Goal: Task Accomplishment & Management: Use online tool/utility

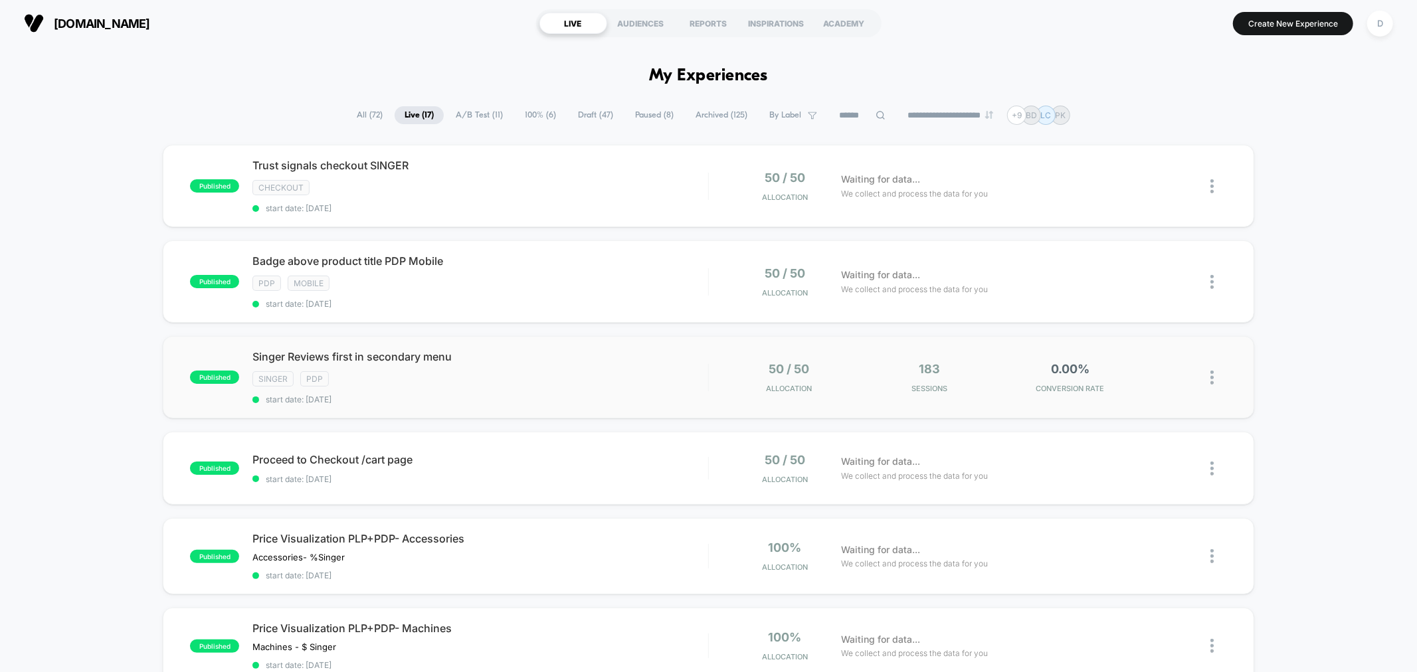
click at [585, 337] on div "published Singer Reviews first in secondary menu Singer PDP start date: 9/29/20…" at bounding box center [708, 377] width 1090 height 82
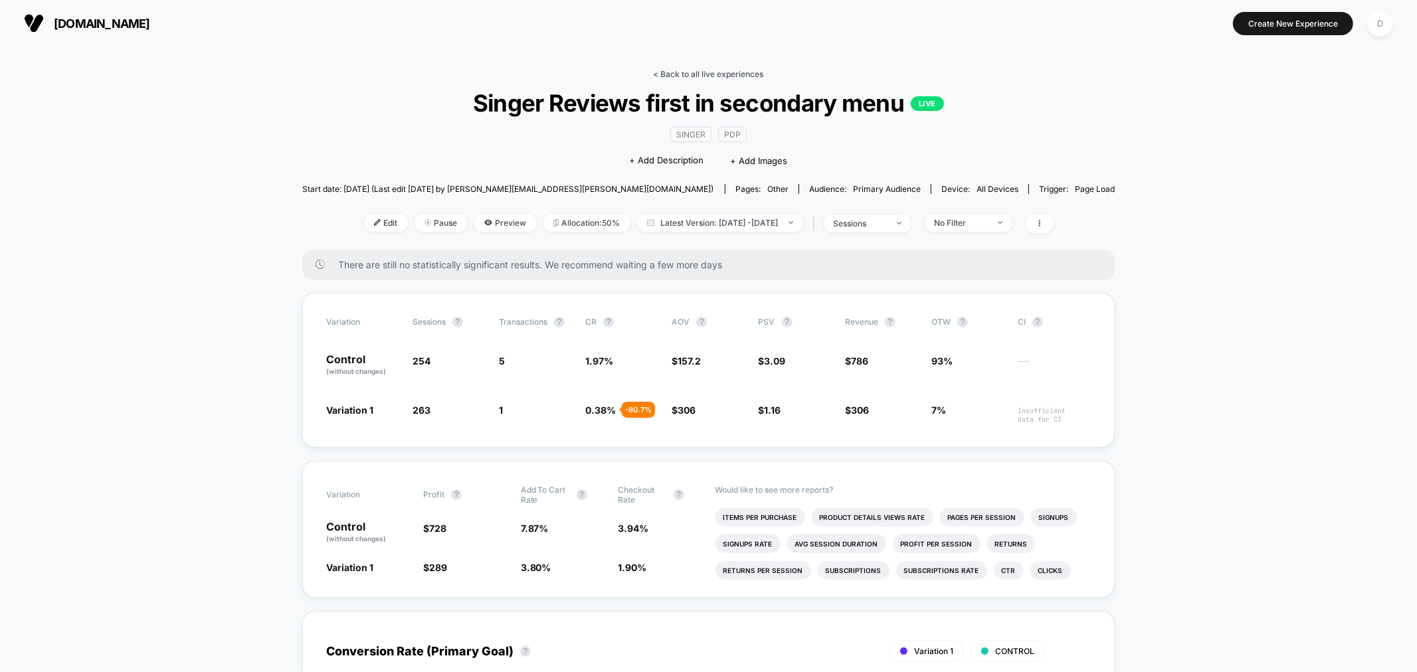
click at [697, 75] on link "< Back to all live experiences" at bounding box center [708, 74] width 110 height 10
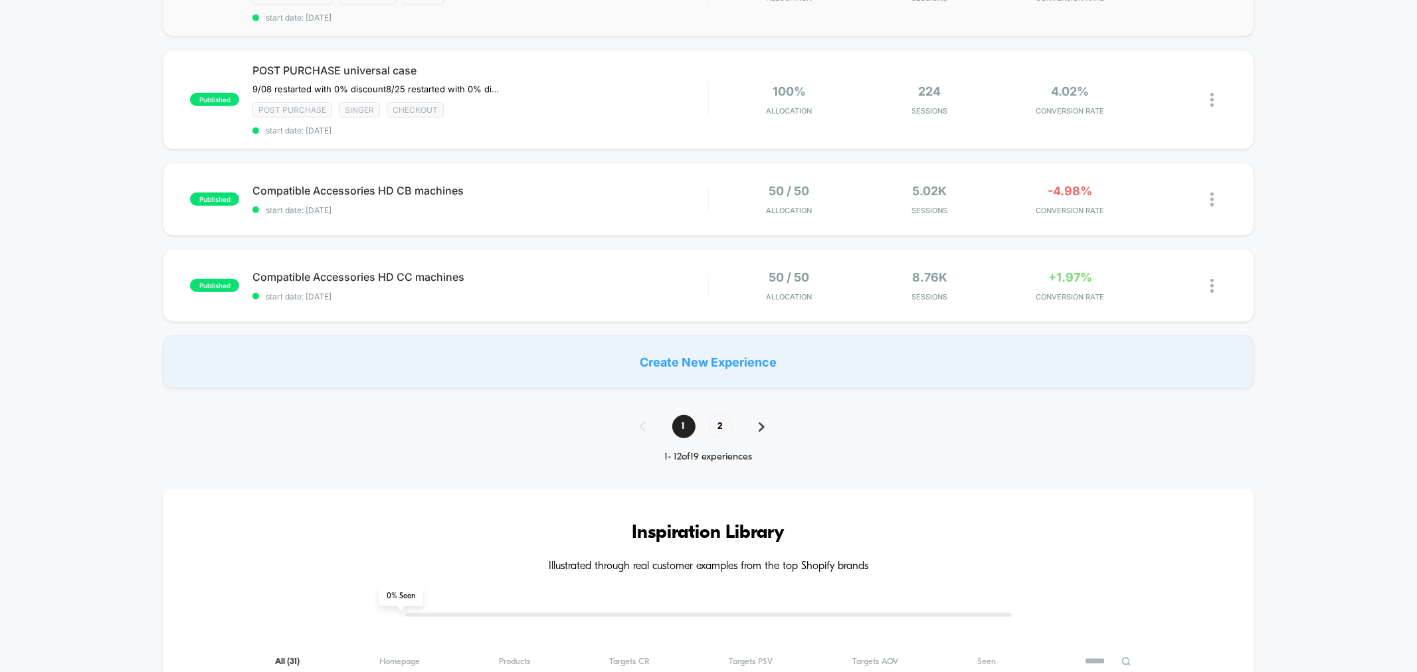
scroll to position [947, 0]
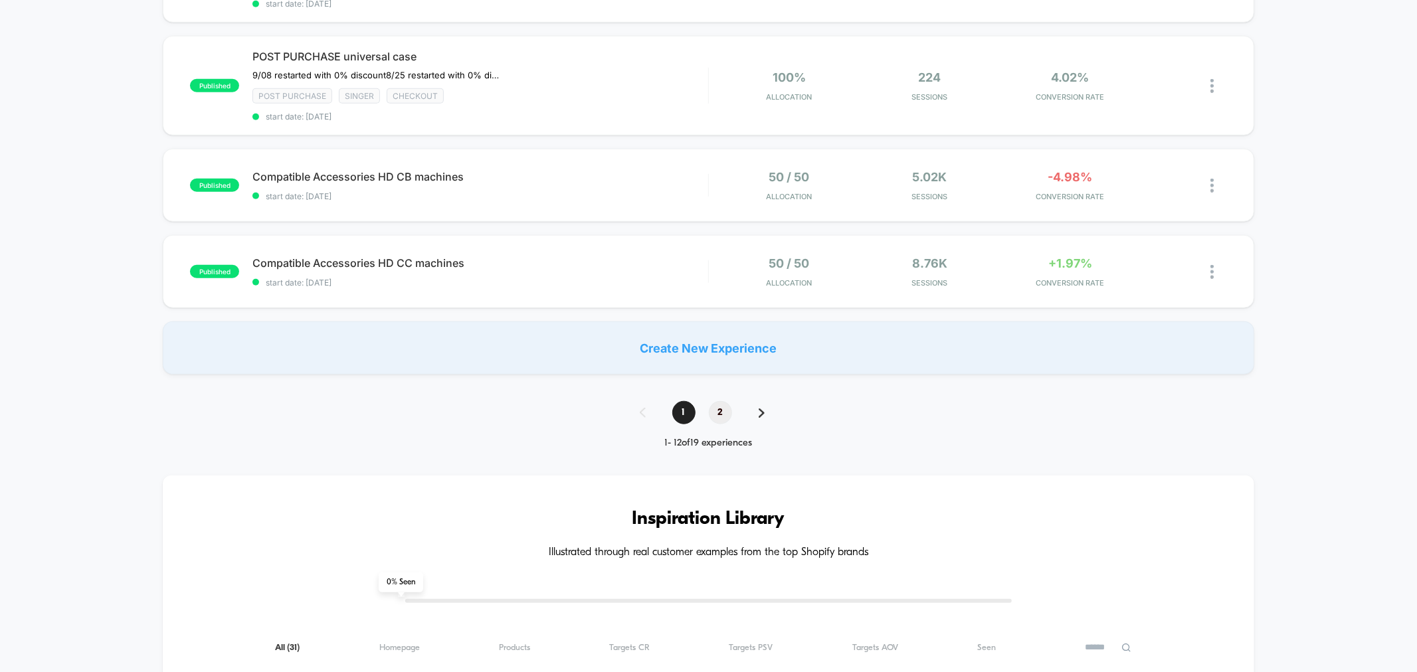
click at [722, 401] on span "2" at bounding box center [720, 412] width 23 height 23
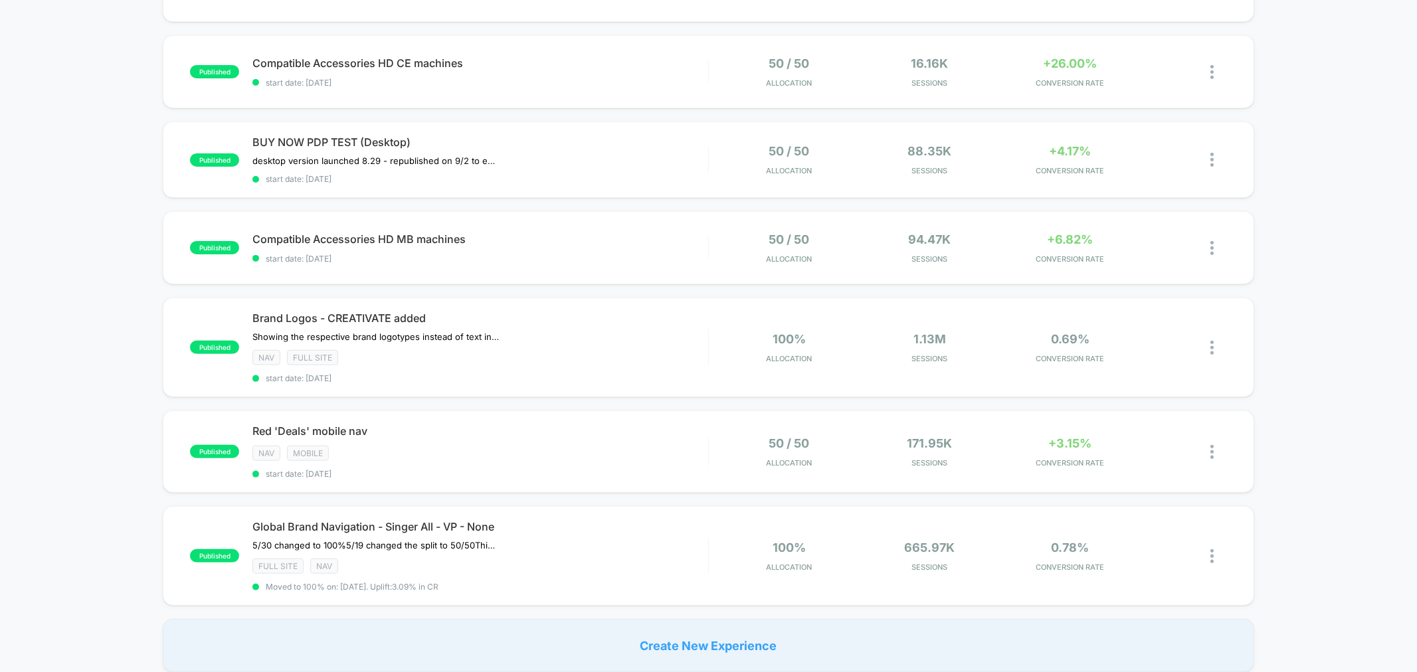
scroll to position [197, 0]
click at [563, 572] on div "Global Brand Navigation - Singer All - VP - None 5/30 changed to 100% 5/19 chan…" at bounding box center [479, 555] width 455 height 72
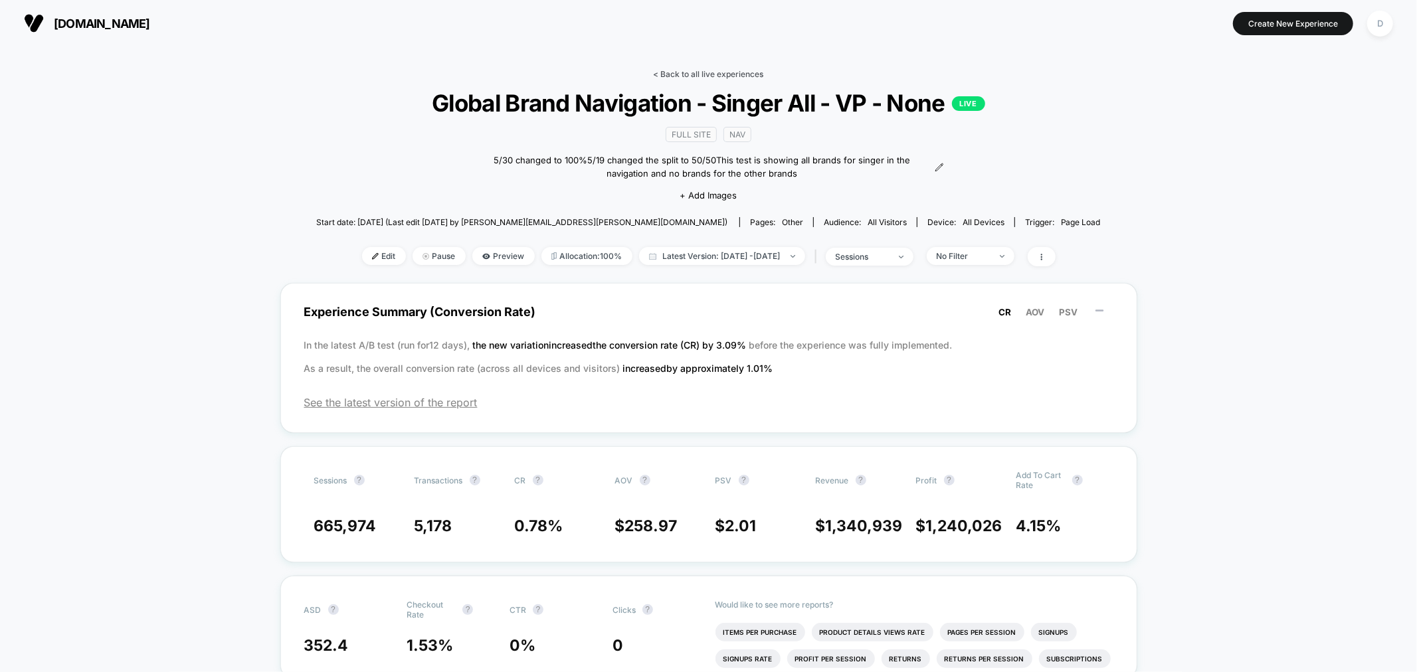
click at [680, 73] on link "< Back to all live experiences" at bounding box center [708, 74] width 110 height 10
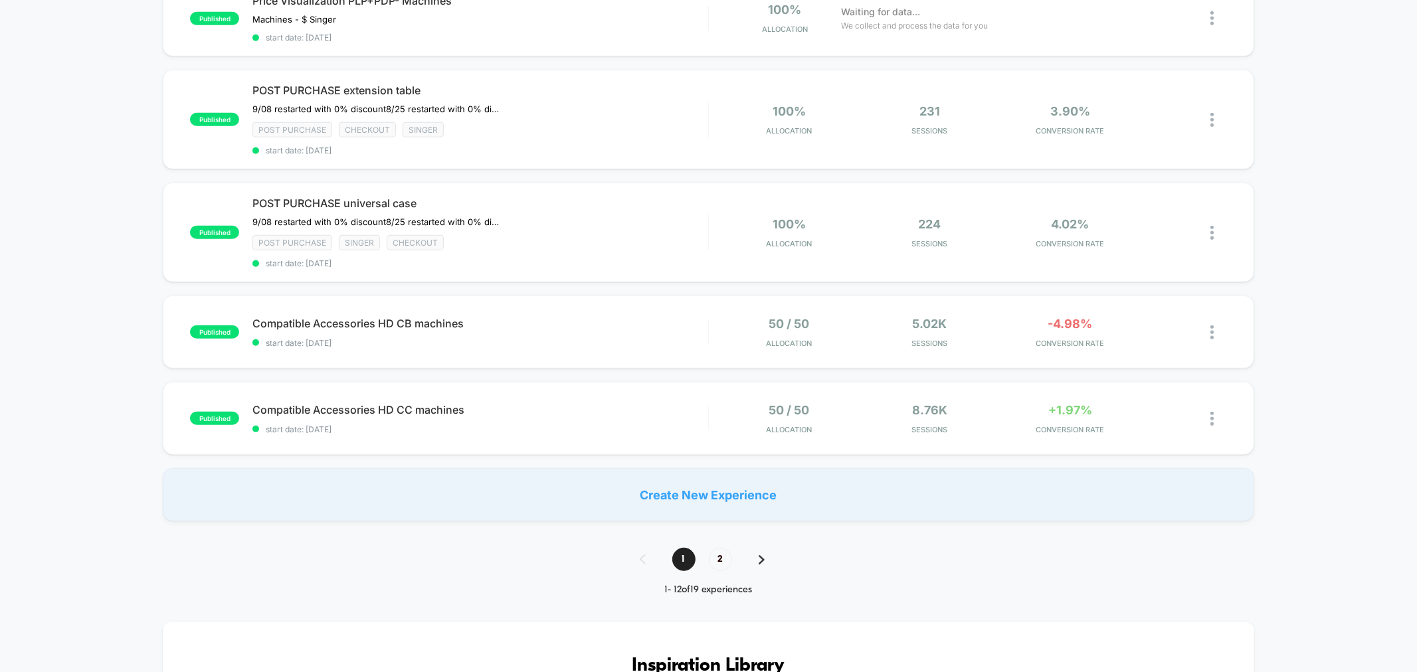
scroll to position [806, 0]
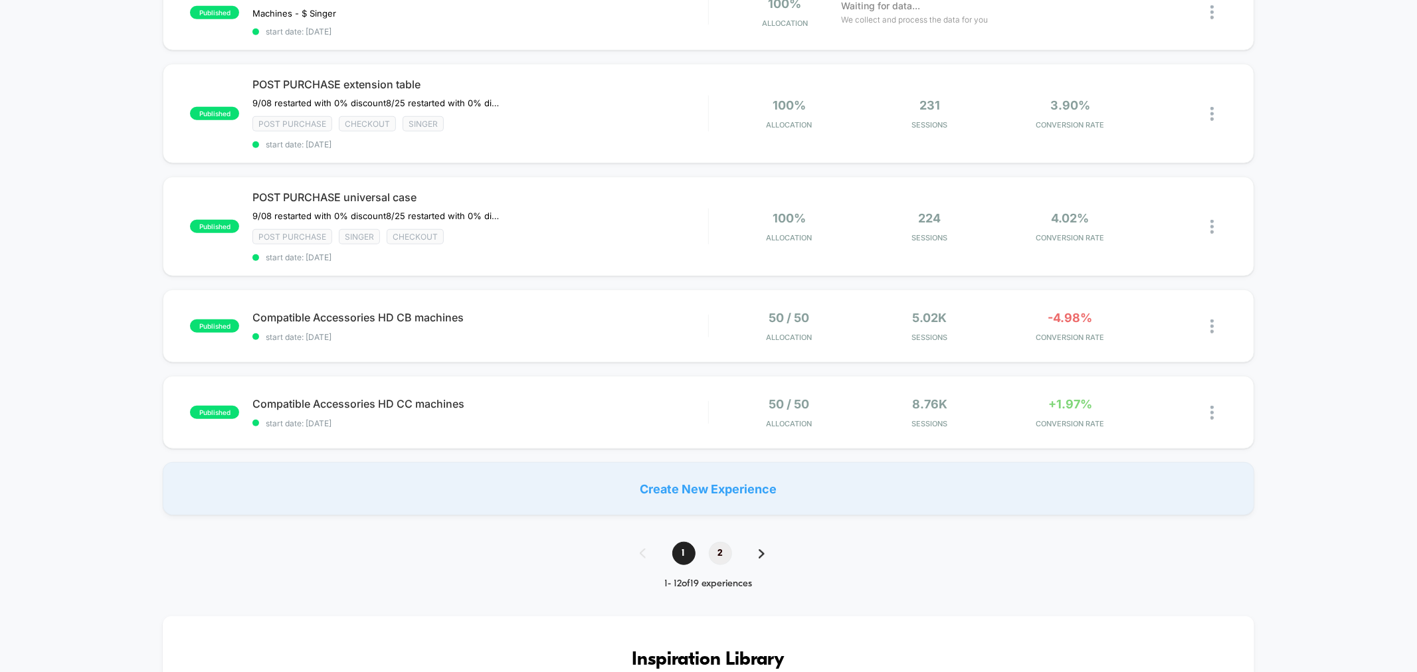
click at [715, 542] on span "2" at bounding box center [720, 553] width 23 height 23
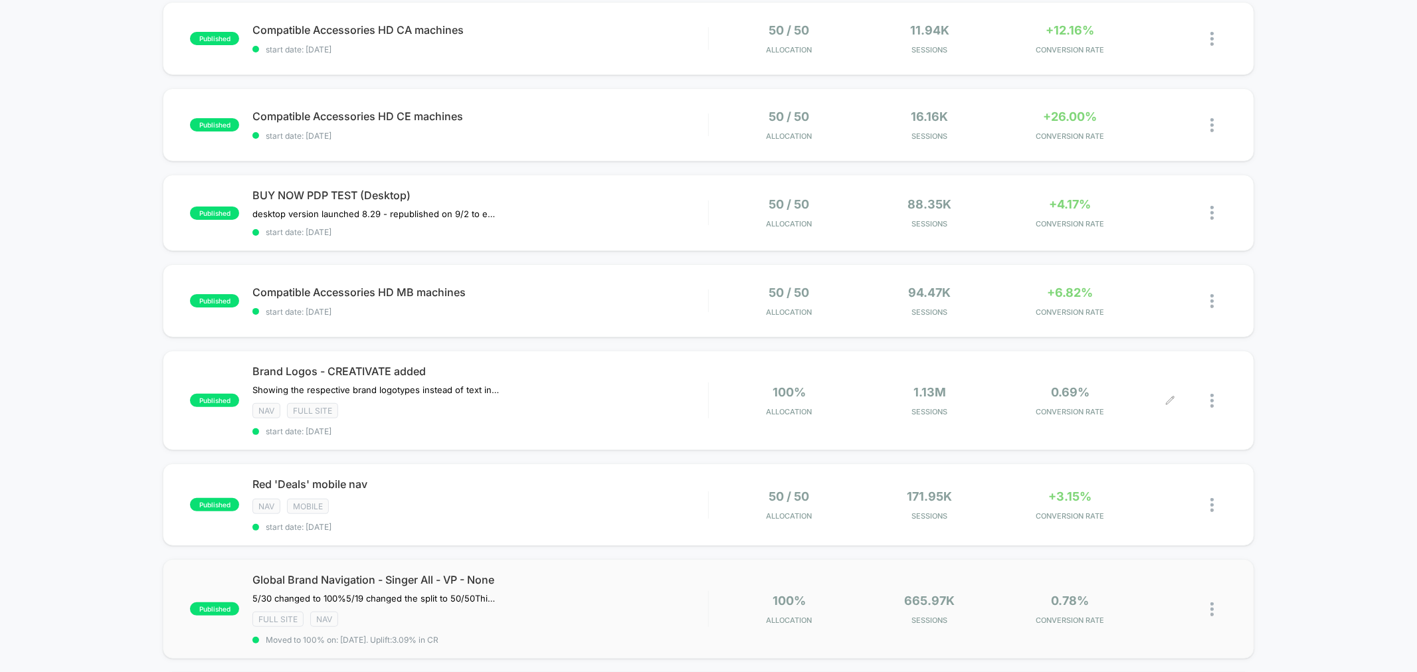
scroll to position [199, 0]
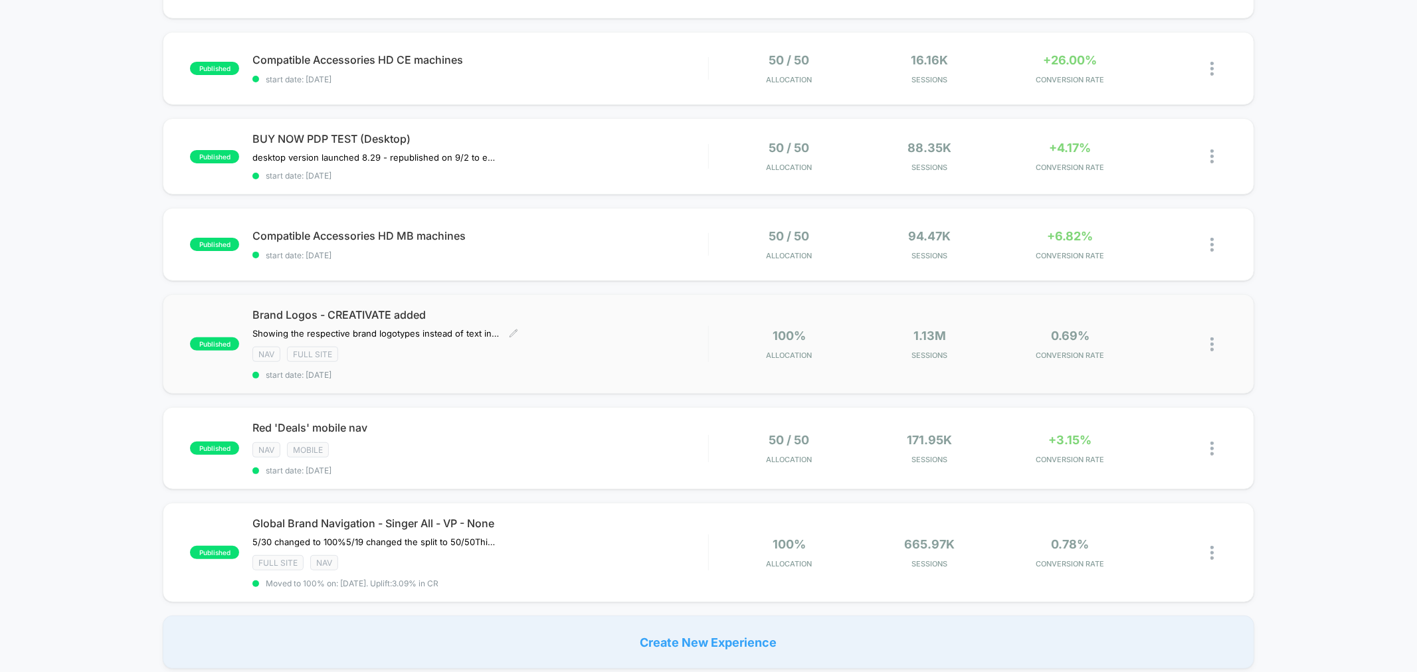
click at [590, 360] on div "NAV Full site" at bounding box center [479, 354] width 455 height 15
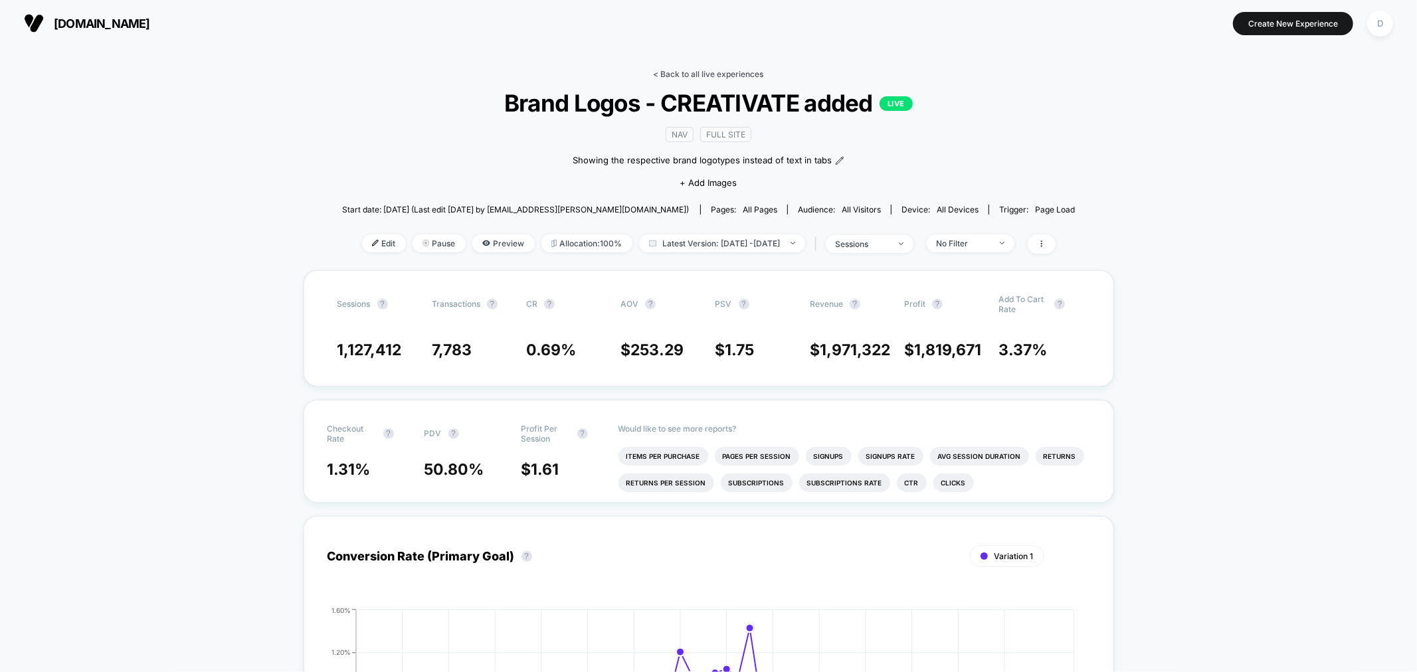
click at [732, 73] on link "< Back to all live experiences" at bounding box center [708, 74] width 110 height 10
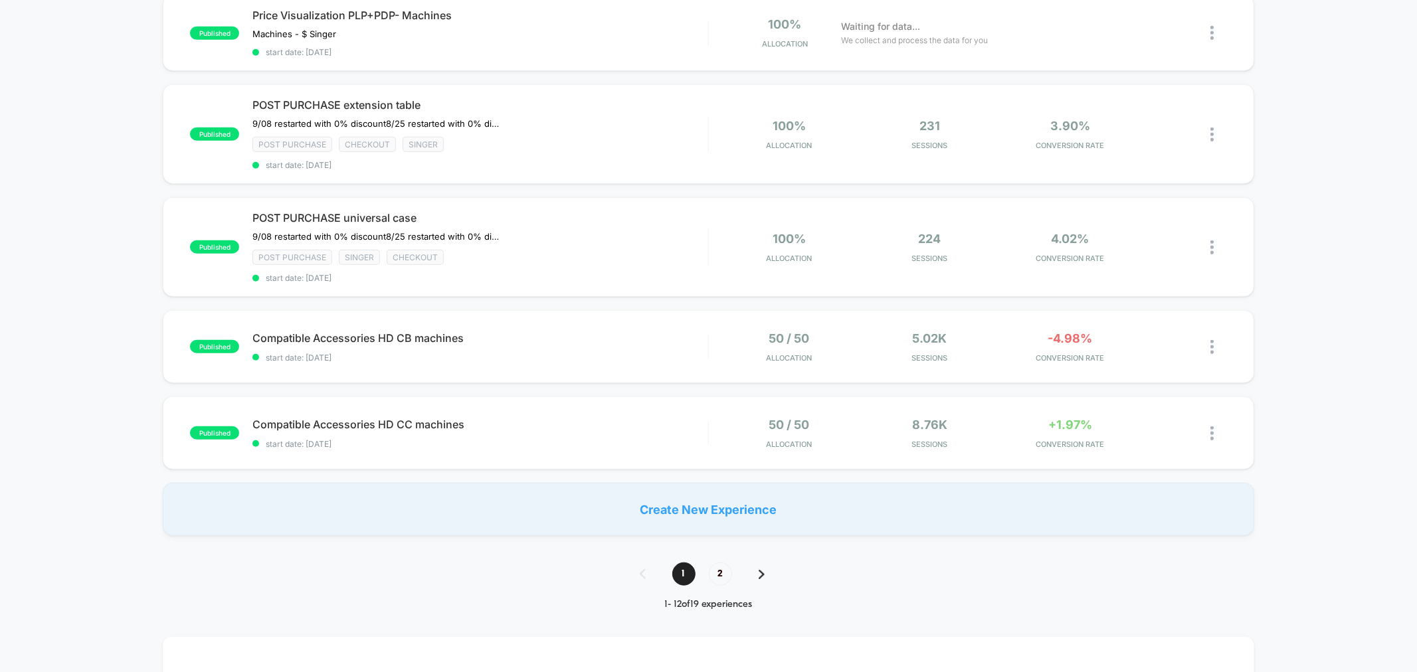
scroll to position [786, 0]
click at [709, 563] on span "2" at bounding box center [720, 574] width 23 height 23
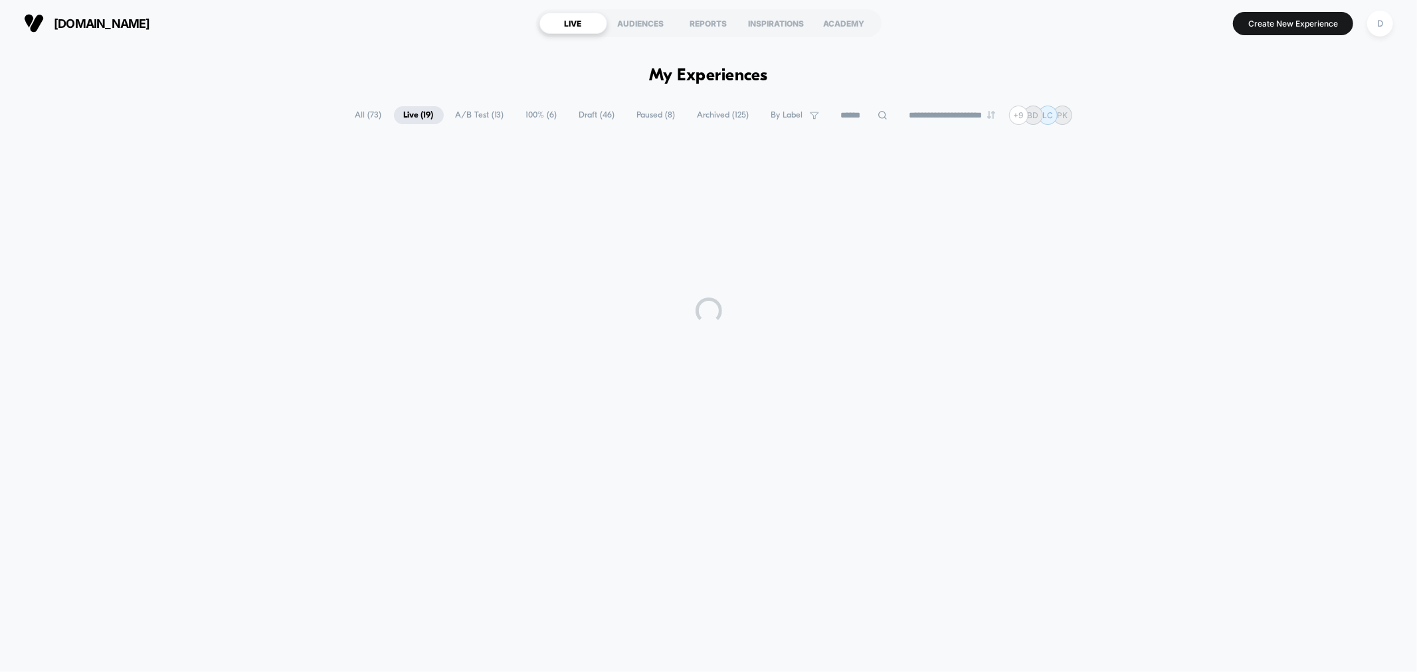
scroll to position [0, 0]
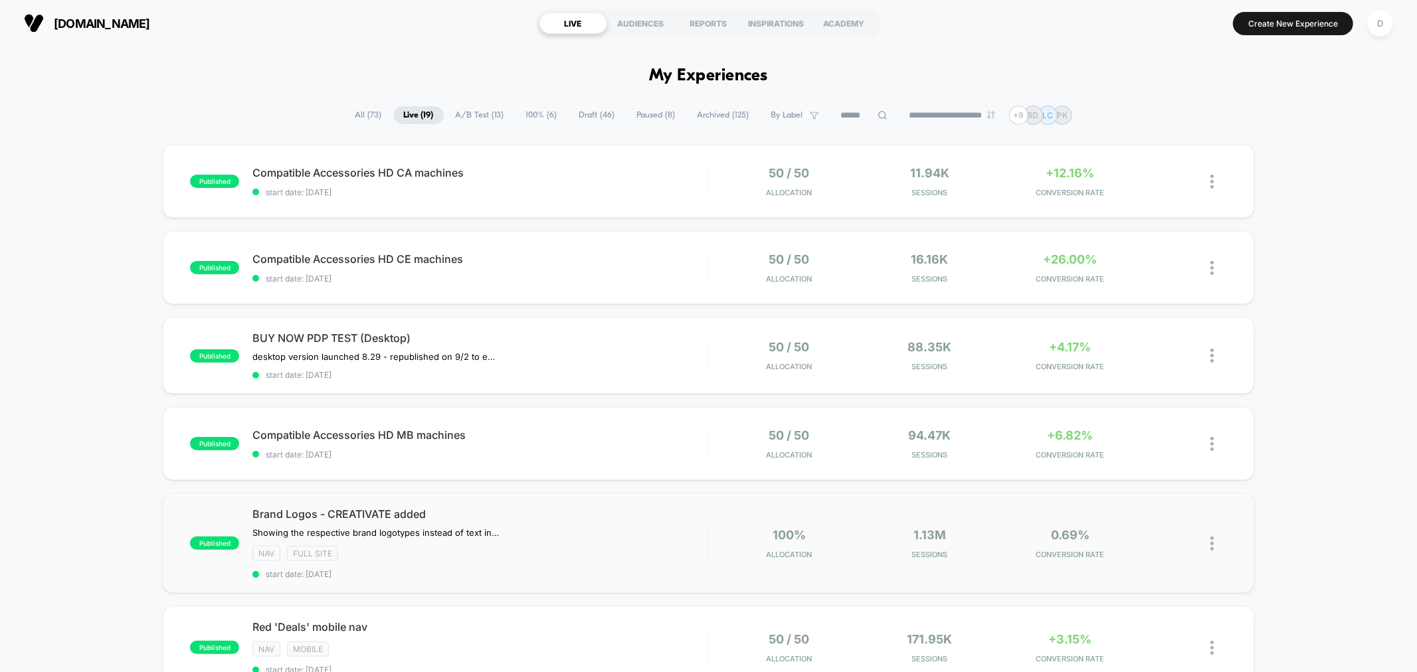
click at [1213, 537] on img at bounding box center [1211, 544] width 3 height 14
click at [1152, 495] on div "Duplicate" at bounding box center [1144, 497] width 120 height 30
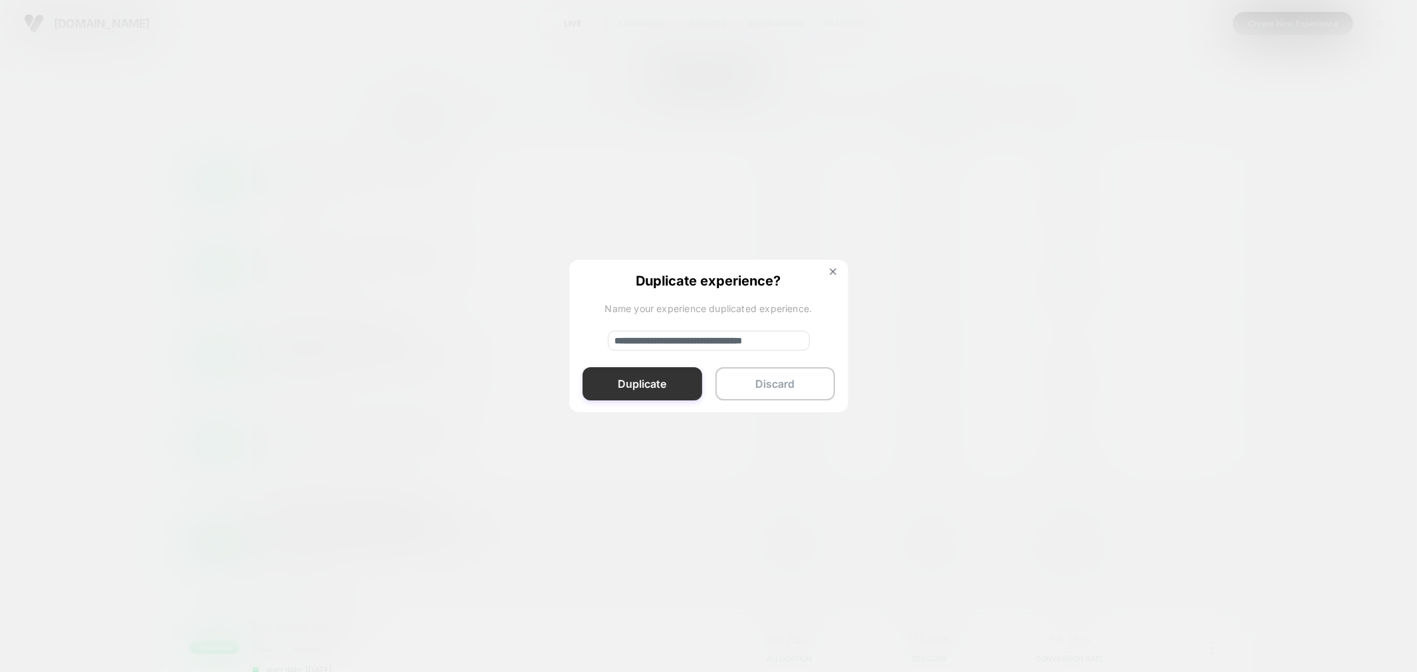
click at [667, 385] on button "Duplicate" at bounding box center [642, 383] width 120 height 33
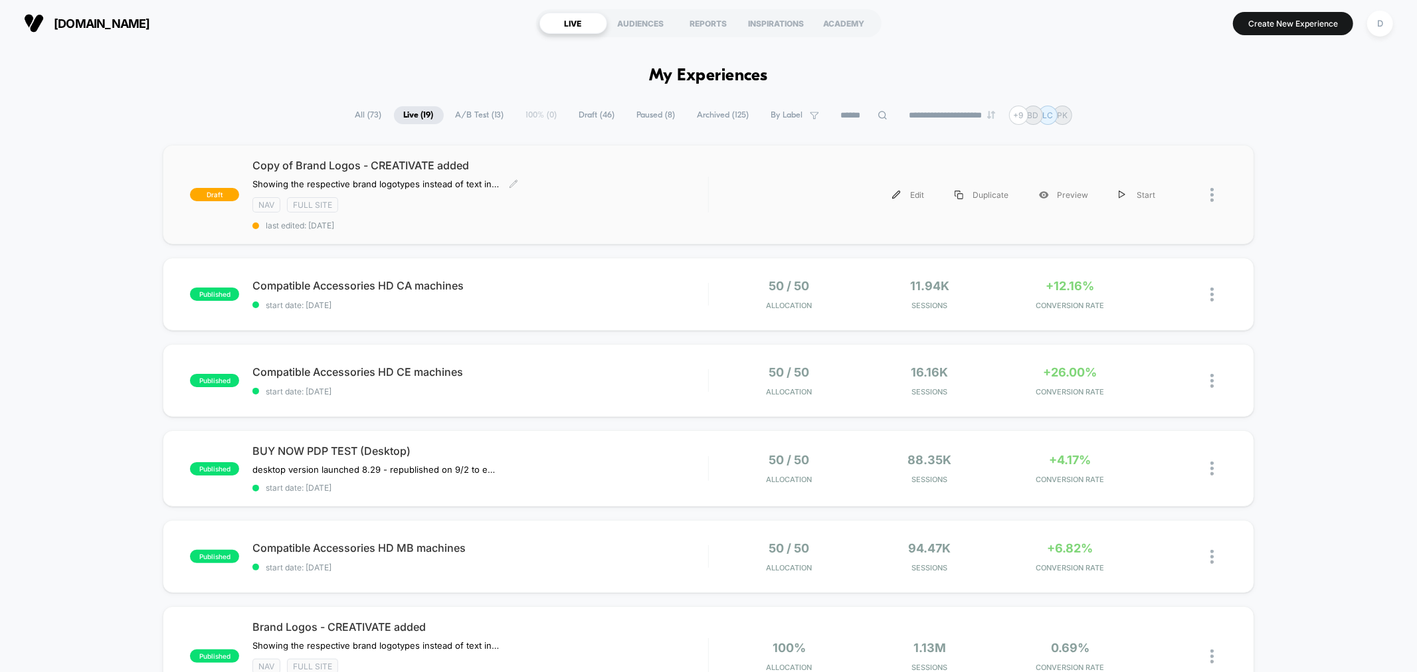
click at [533, 224] on span "last edited: 9/29/2025" at bounding box center [479, 225] width 455 height 10
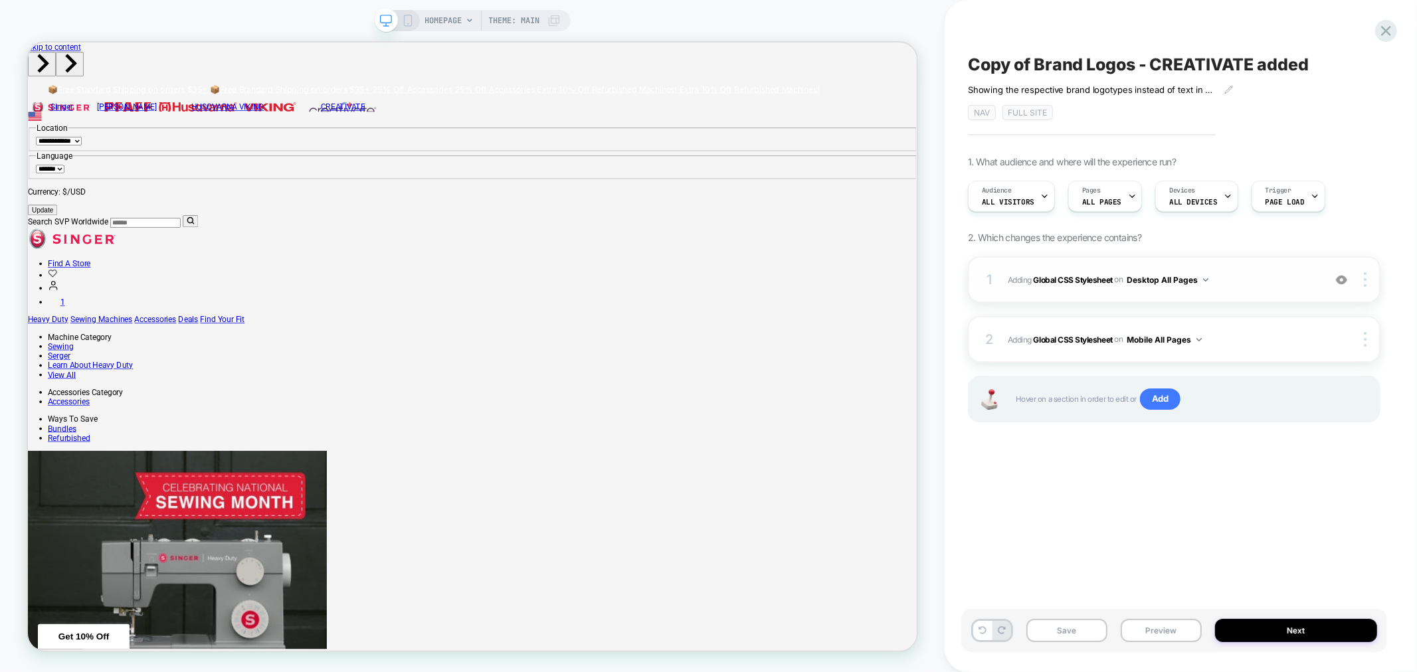
click at [1340, 280] on img at bounding box center [1341, 279] width 11 height 11
click at [1342, 279] on img at bounding box center [1341, 279] width 11 height 11
click at [1363, 280] on div at bounding box center [1366, 279] width 25 height 15
click at [1083, 279] on b "Global CSS Stylesheet" at bounding box center [1072, 279] width 79 height 10
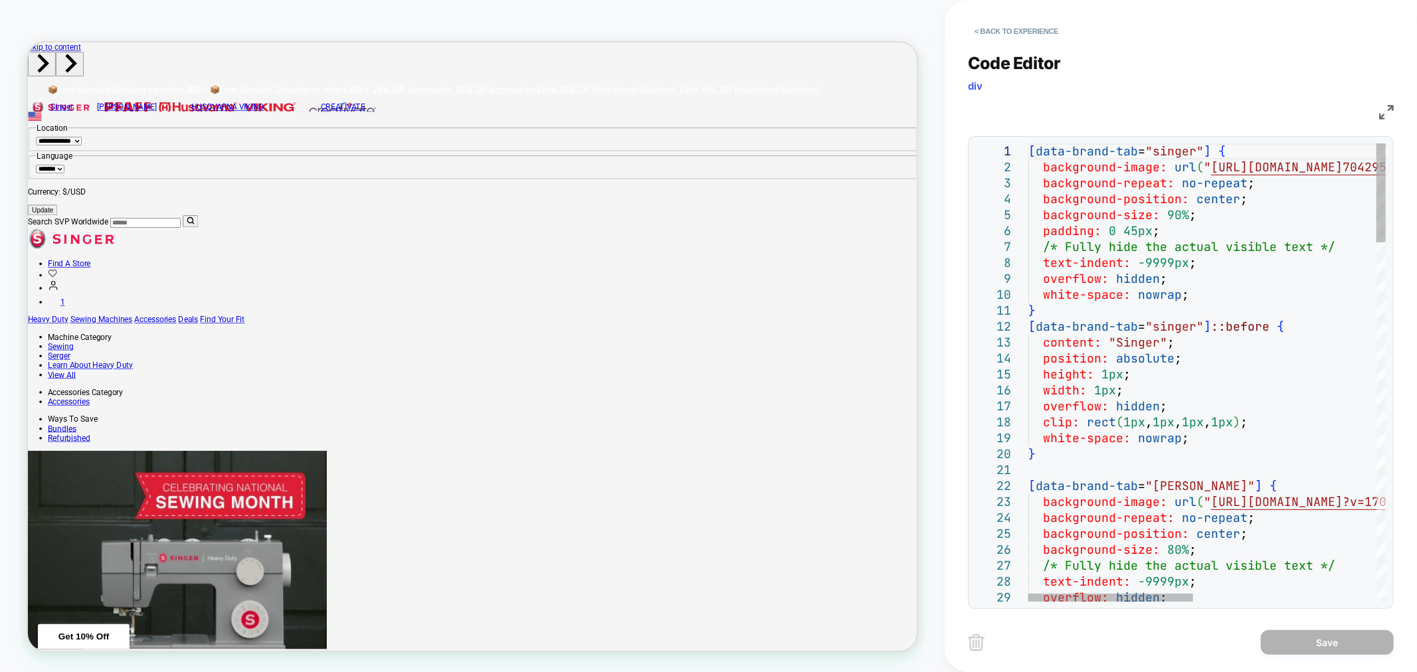
drag, startPoint x: 1058, startPoint y: 84, endPoint x: 1126, endPoint y: 54, distance: 74.6
click at [1126, 54] on div "Code Editor div" at bounding box center [1181, 76] width 426 height 46
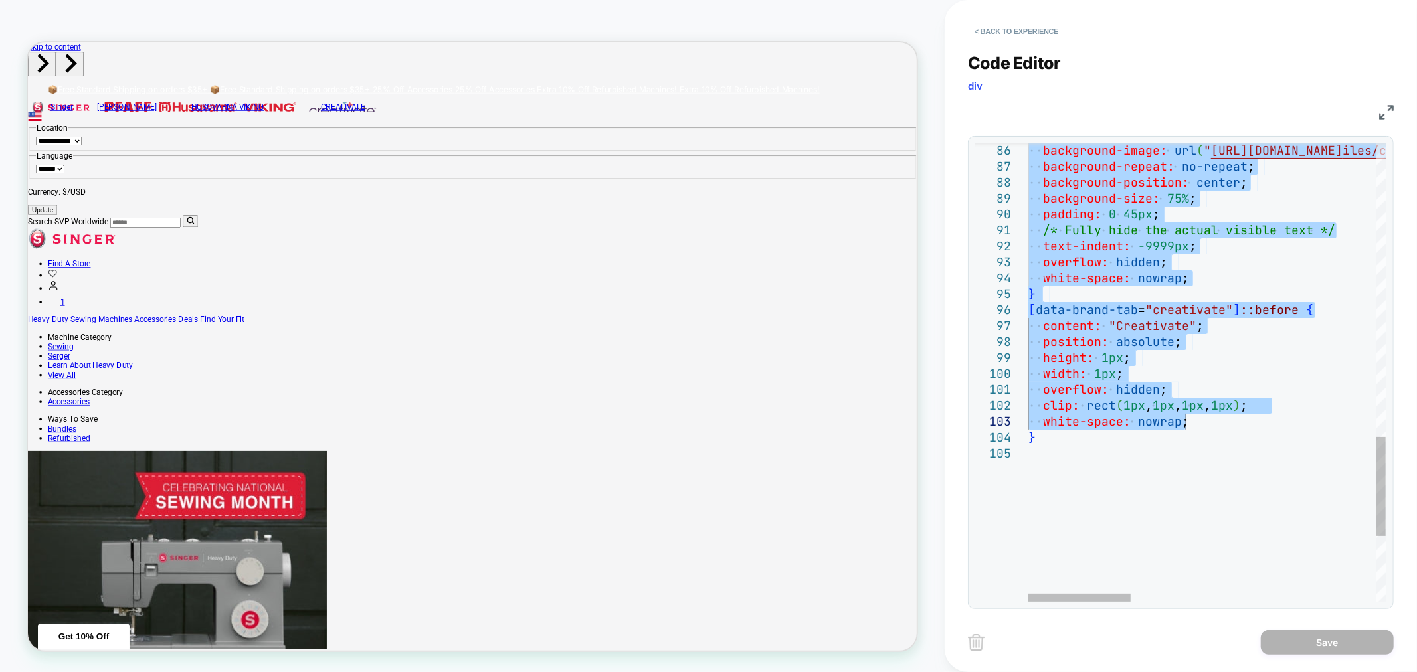
drag, startPoint x: 1031, startPoint y: 149, endPoint x: 1199, endPoint y: 427, distance: 324.5
type textarea "**********"
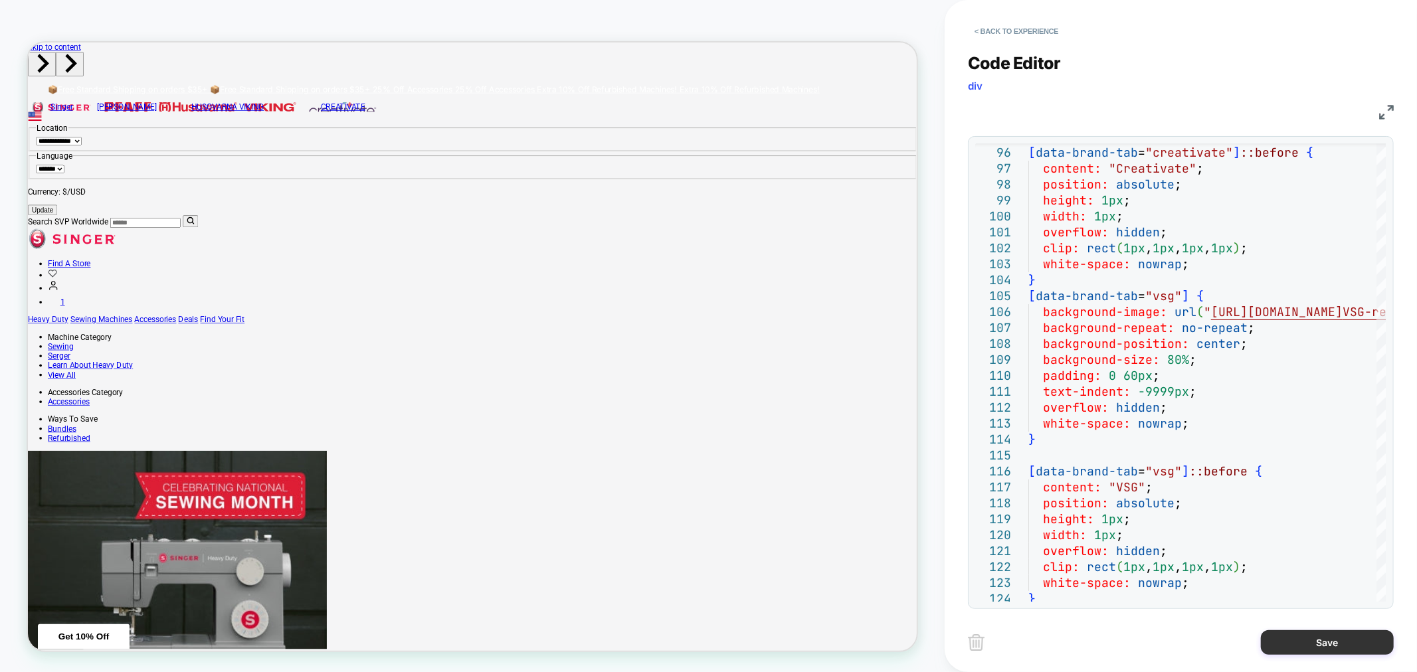
click at [1312, 638] on button "Save" at bounding box center [1327, 642] width 133 height 25
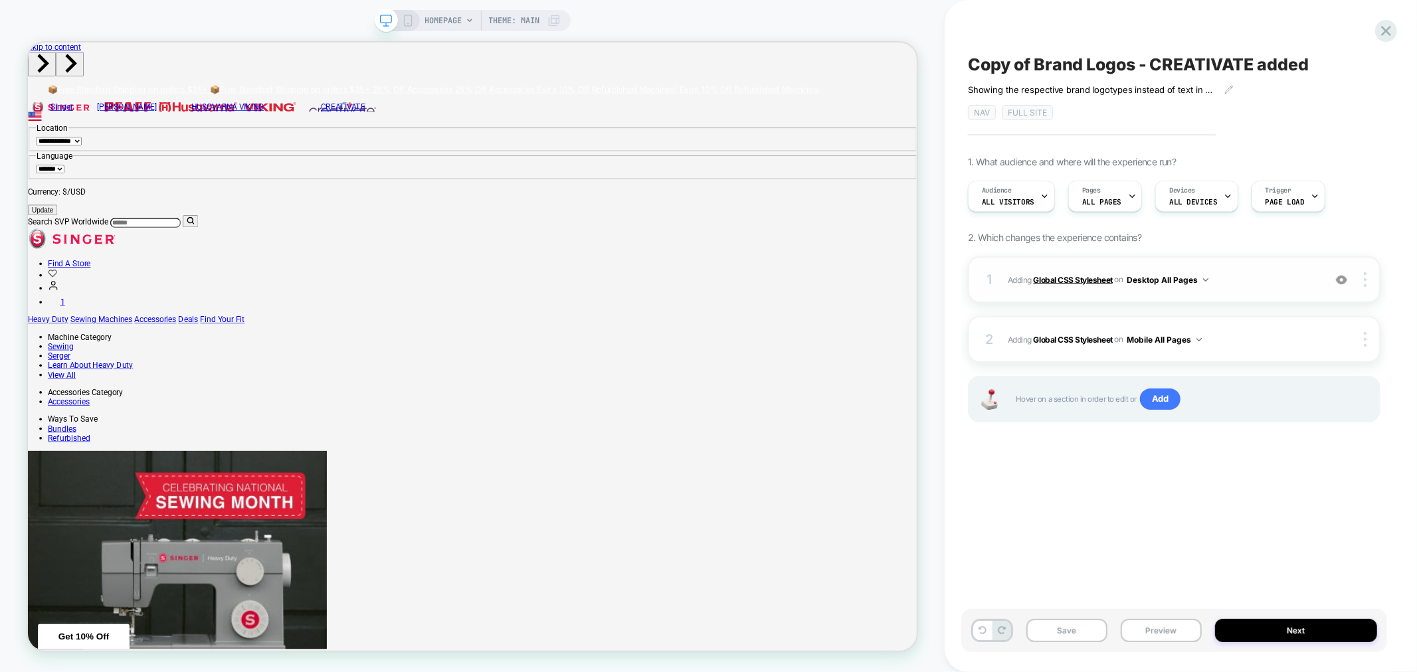
click at [1069, 280] on b "Global CSS Stylesheet" at bounding box center [1072, 279] width 79 height 10
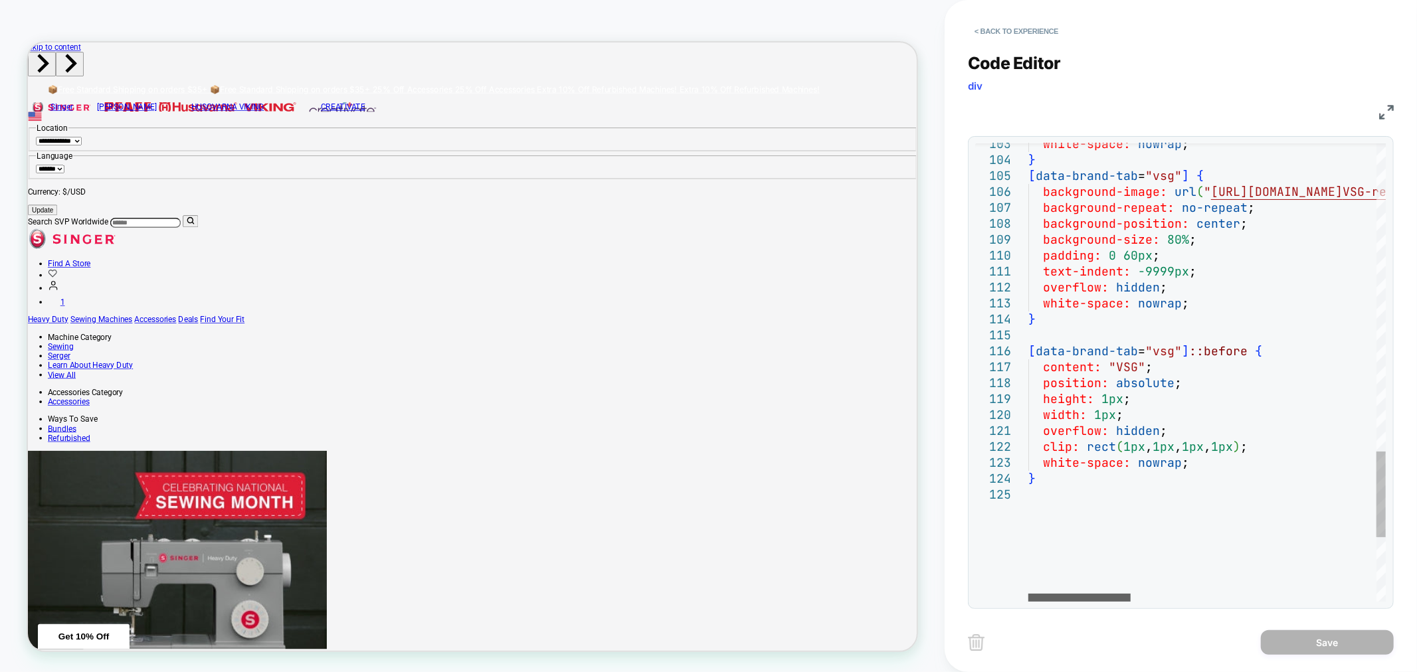
click at [1057, 594] on div at bounding box center [1079, 598] width 102 height 8
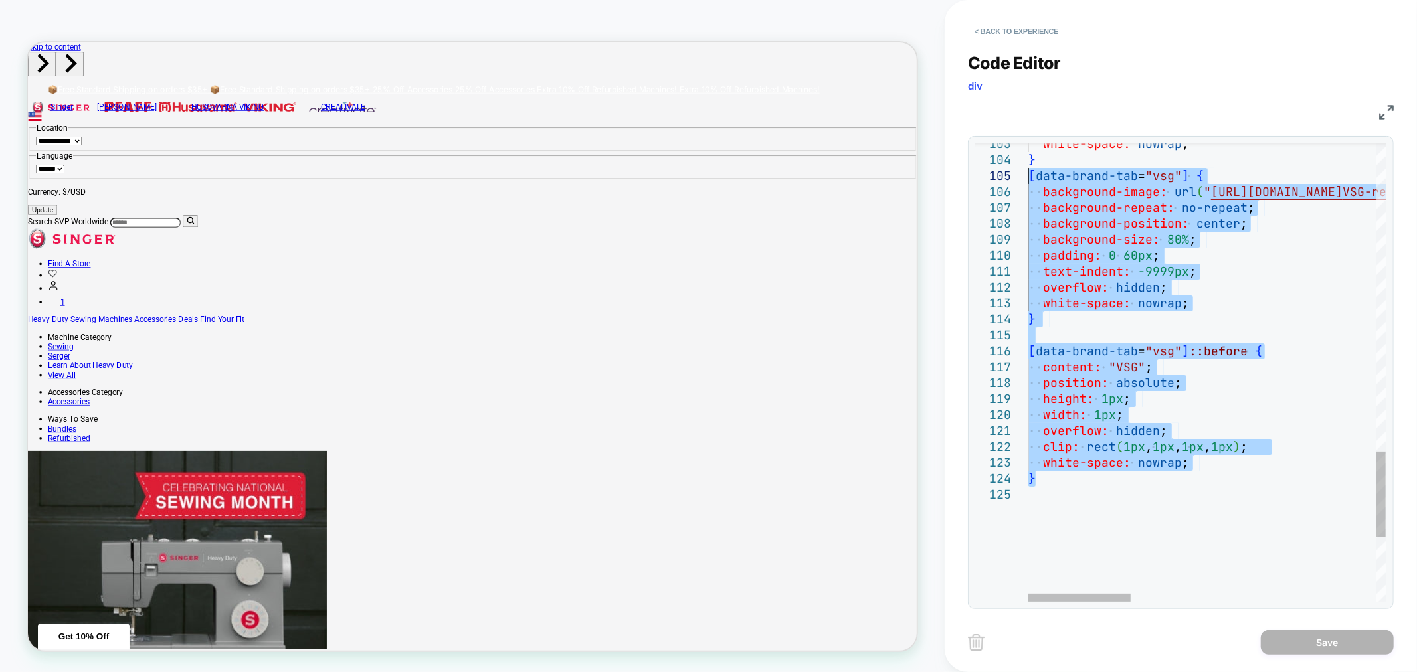
drag, startPoint x: 1049, startPoint y: 482, endPoint x: 1000, endPoint y: 170, distance: 316.0
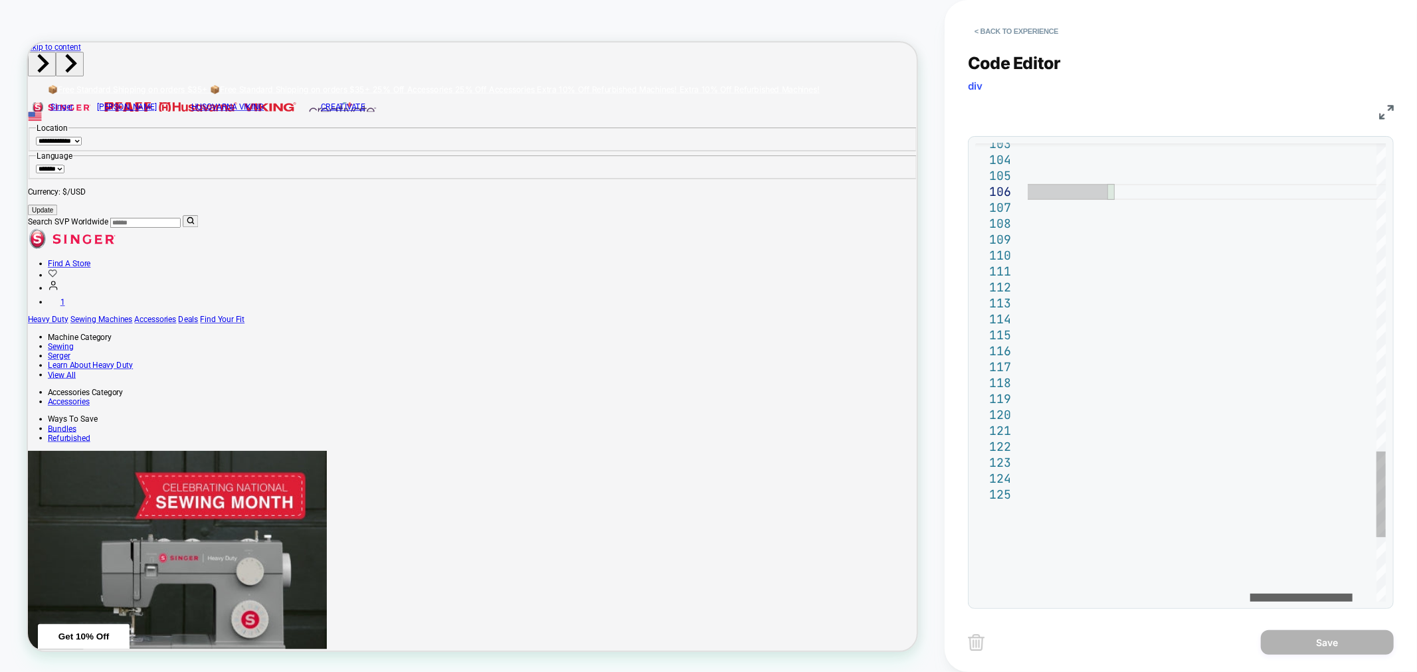
click at [1306, 594] on div at bounding box center [1301, 598] width 102 height 8
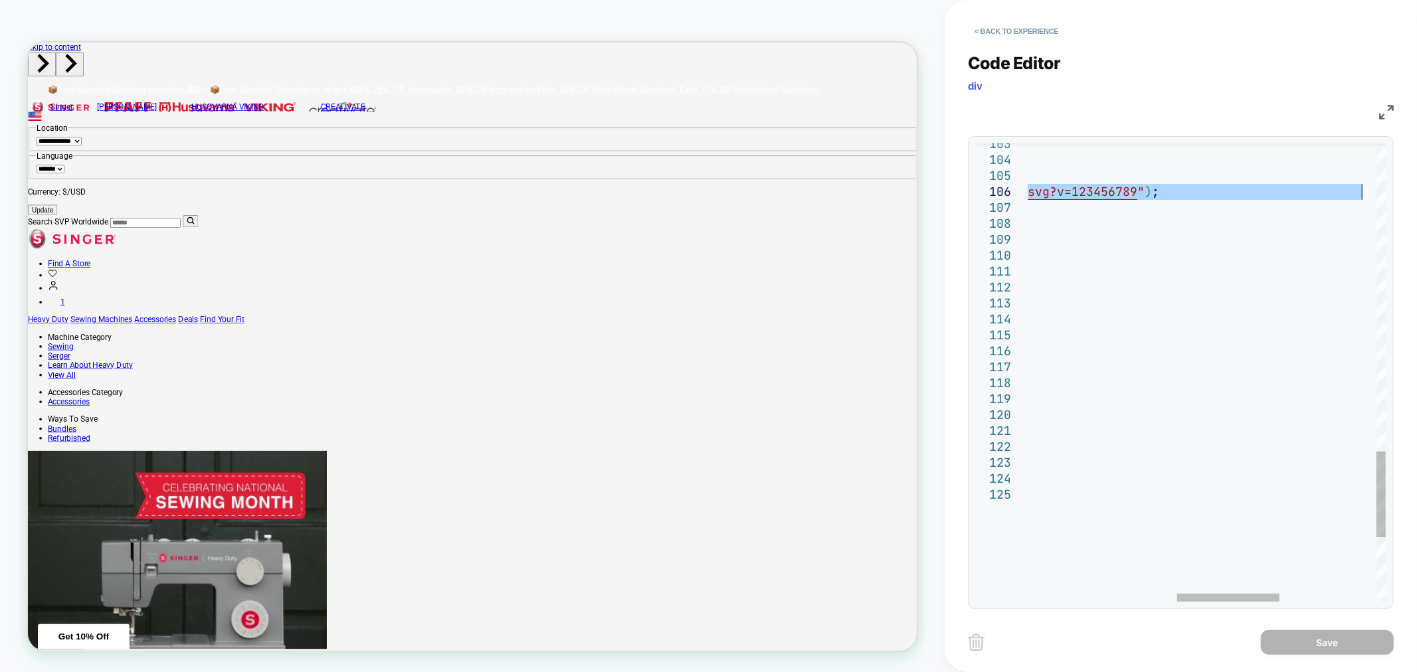
drag, startPoint x: 1204, startPoint y: 191, endPoint x: 1362, endPoint y: 191, distance: 158.1
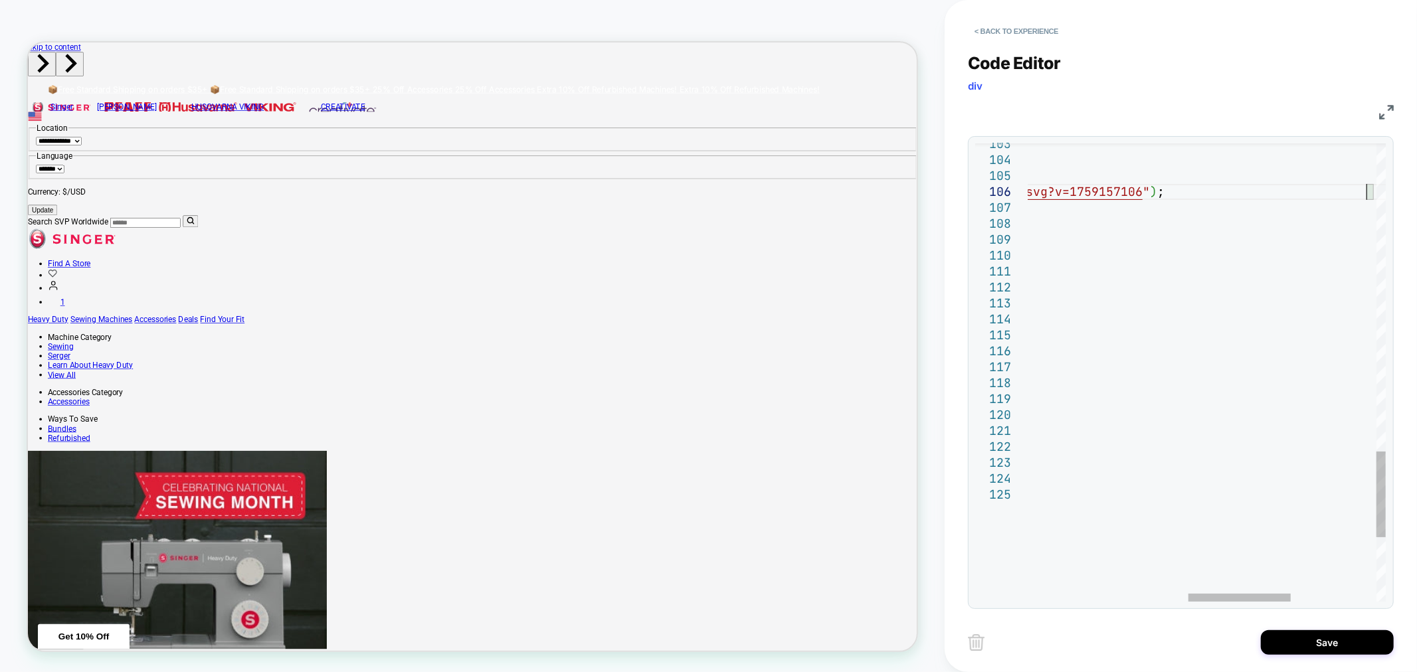
scroll to position [78, 228]
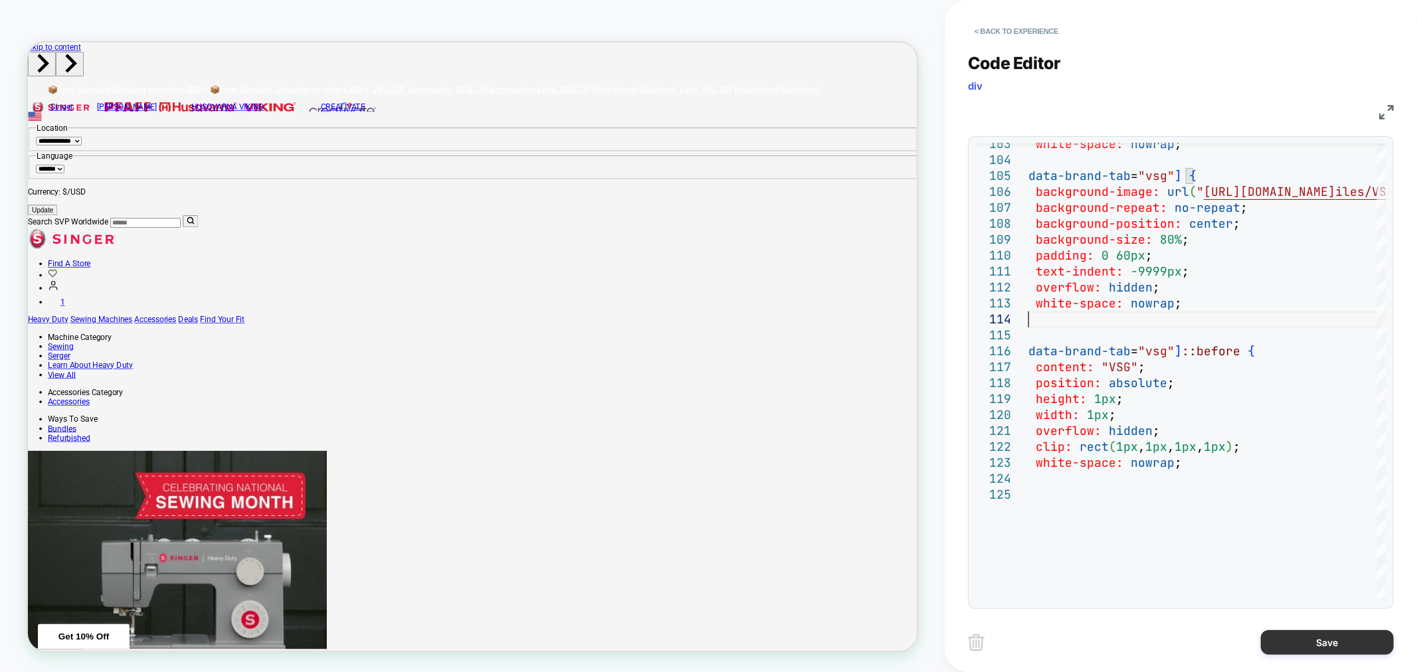
type textarea "**********"
click at [1344, 640] on button "Save" at bounding box center [1327, 642] width 133 height 25
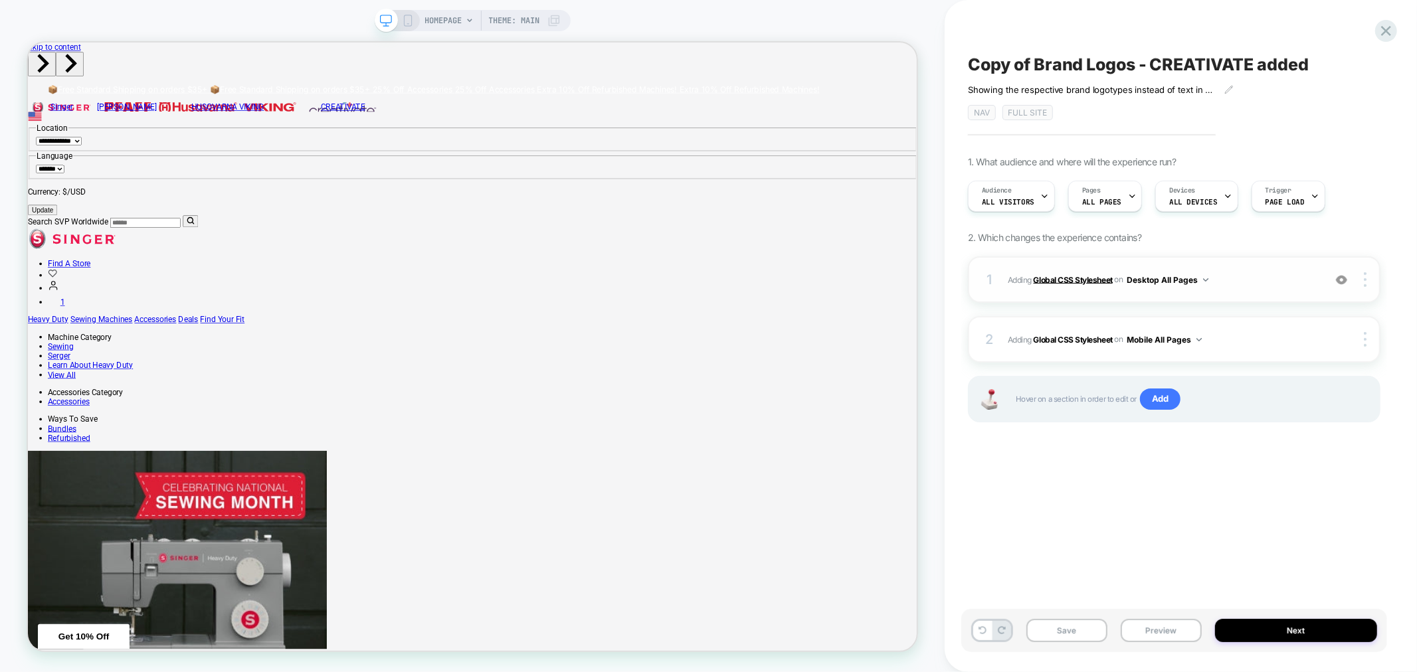
click at [1103, 280] on b "Global CSS Stylesheet" at bounding box center [1072, 279] width 79 height 10
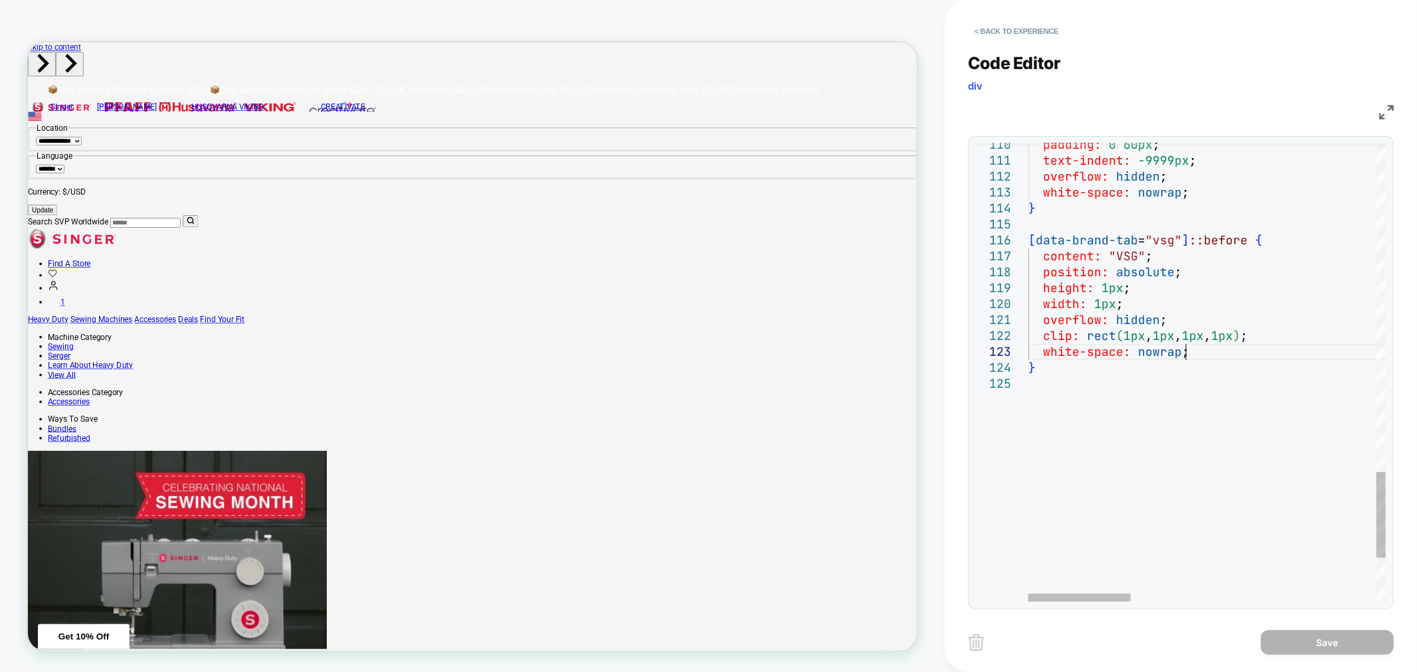
scroll to position [0, 0]
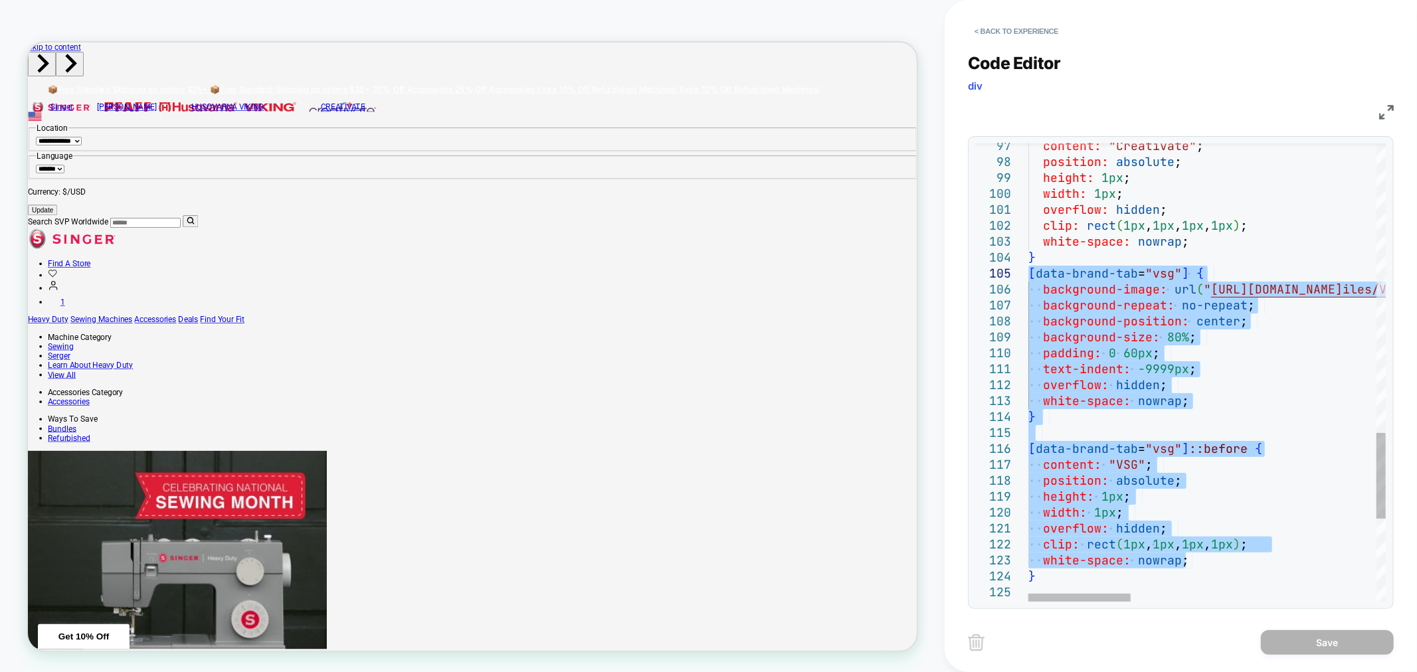
drag, startPoint x: 1218, startPoint y: 353, endPoint x: 1021, endPoint y: 268, distance: 214.2
click at [1198, 596] on div at bounding box center [1202, 598] width 348 height 8
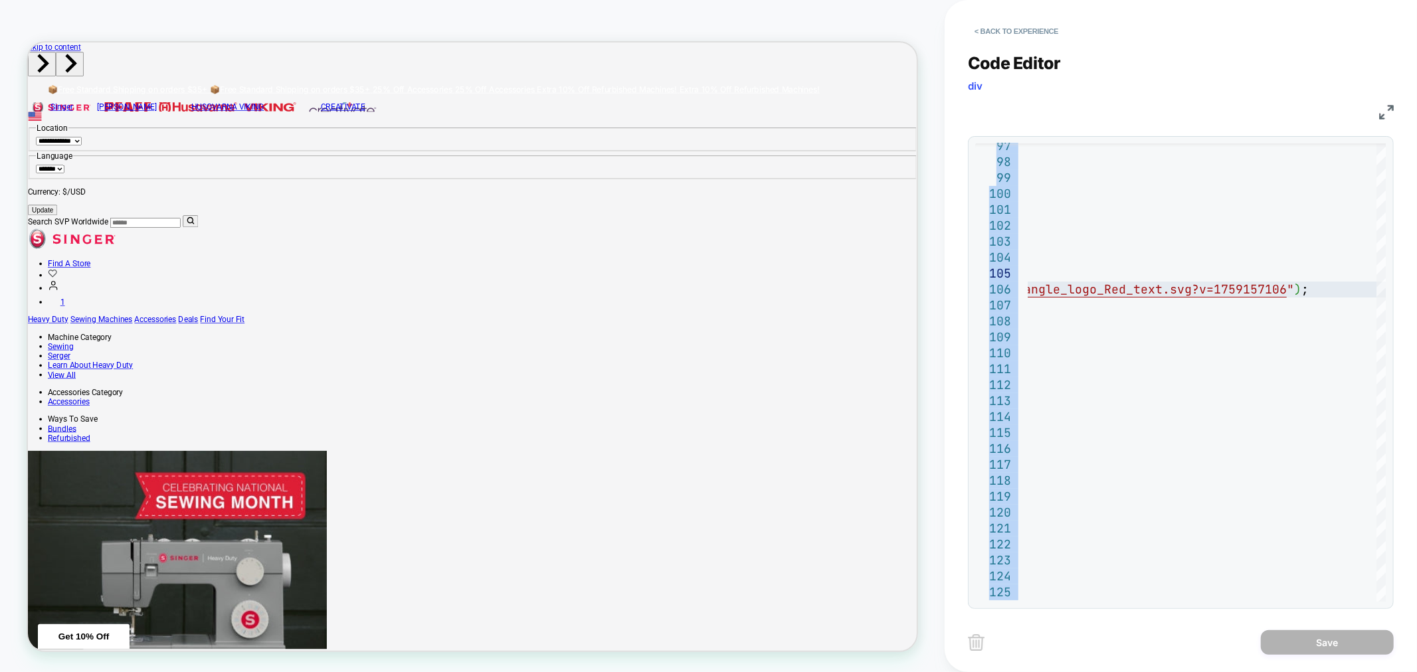
drag, startPoint x: 1179, startPoint y: 602, endPoint x: 1156, endPoint y: 598, distance: 22.8
click at [1156, 598] on div "110 111 112 113 114 115 116 117 118 119 120 121 122 123 124 125 109 108 107 106…" at bounding box center [1181, 372] width 426 height 473
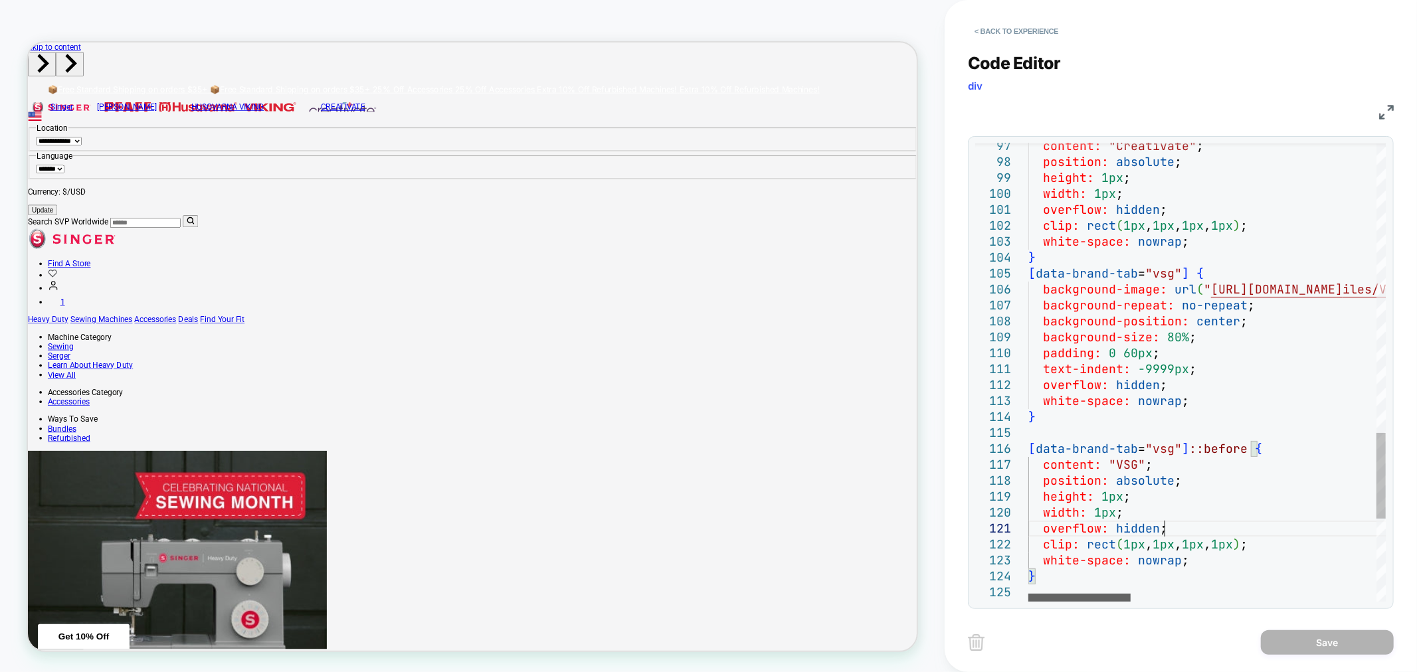
click at [1057, 594] on div at bounding box center [1079, 598] width 102 height 8
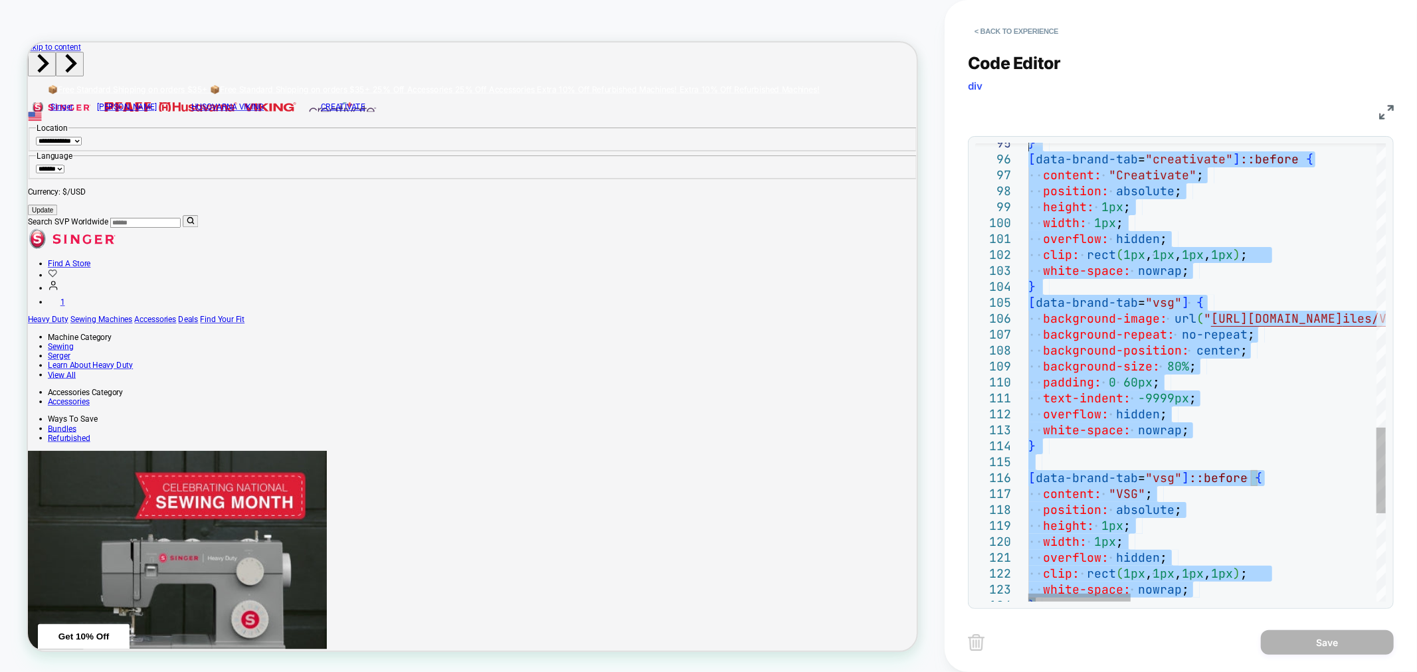
type textarea "**********"
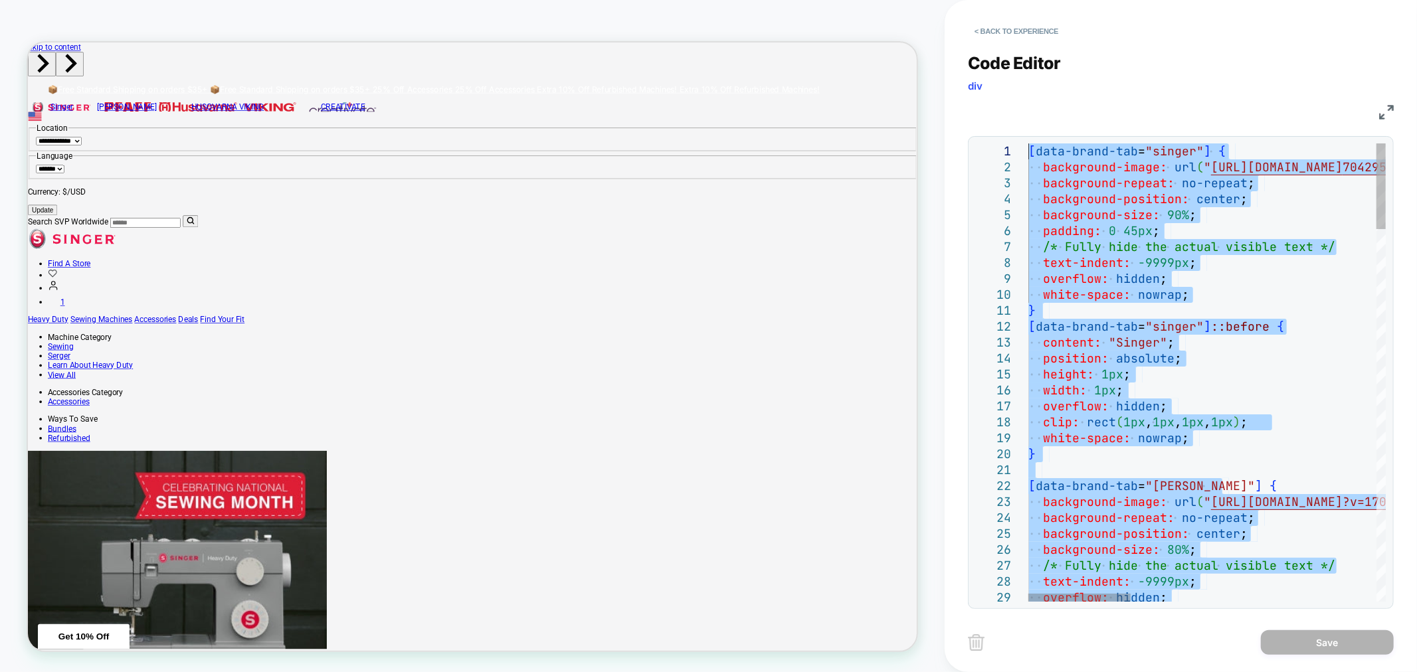
drag, startPoint x: 1065, startPoint y: 580, endPoint x: 977, endPoint y: -49, distance: 635.8
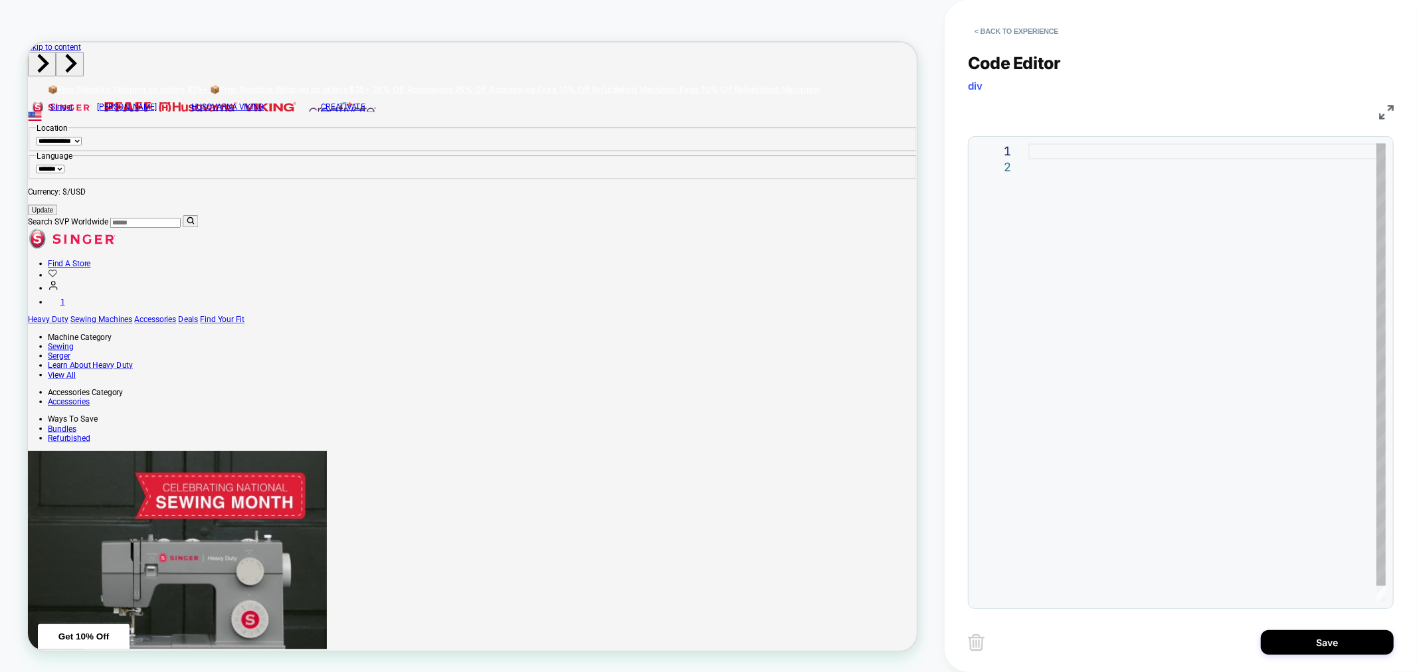
type textarea "**********"
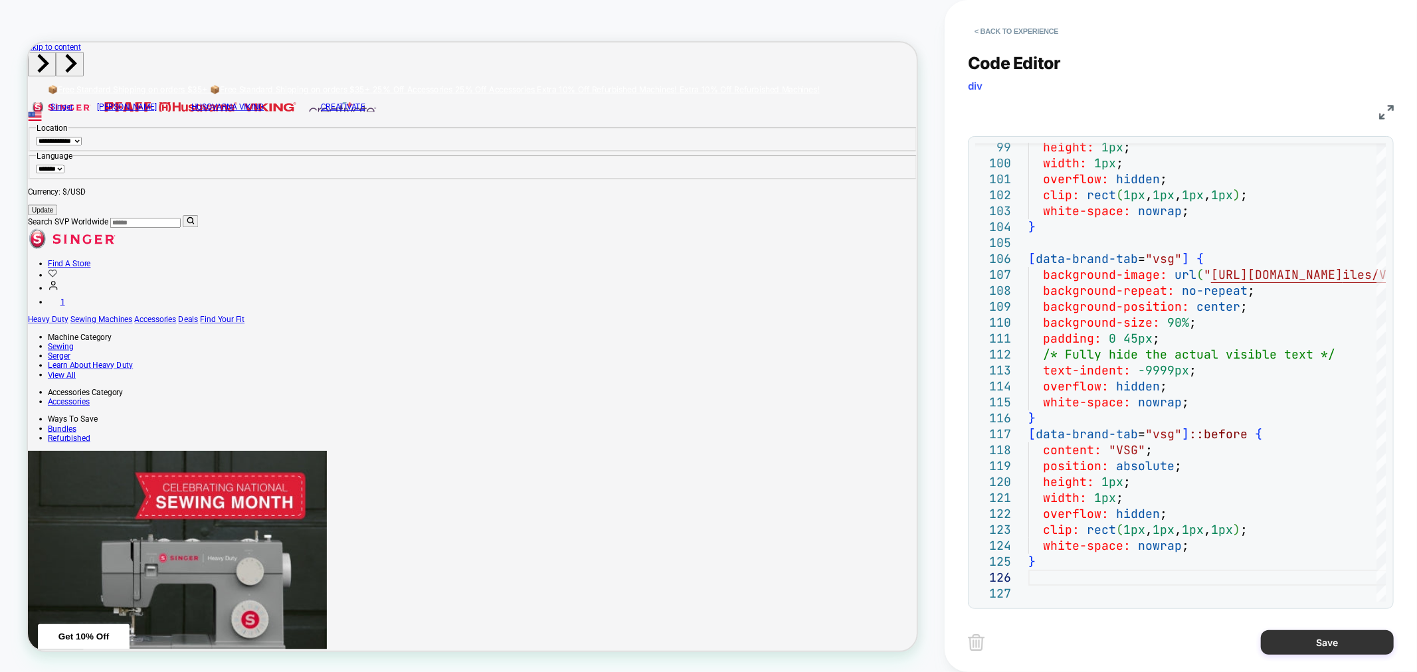
click at [1339, 638] on button "Save" at bounding box center [1327, 642] width 133 height 25
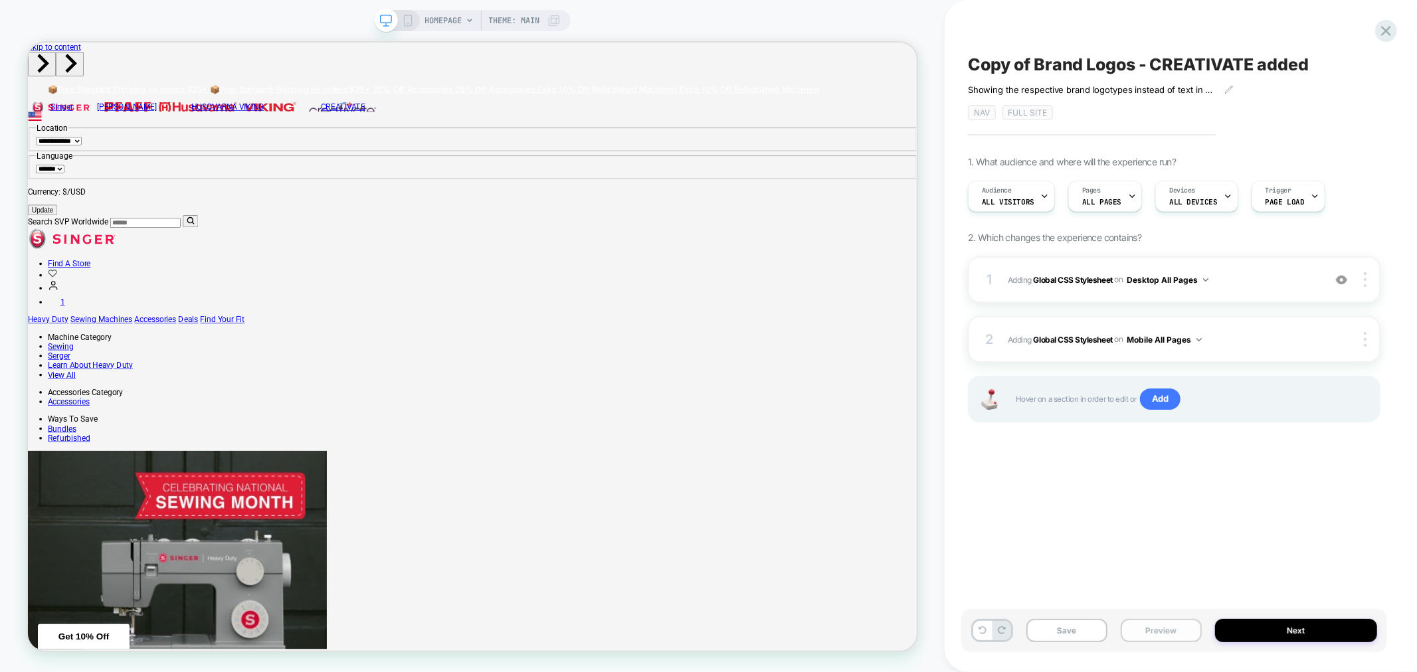
click at [1142, 632] on button "Preview" at bounding box center [1160, 630] width 81 height 23
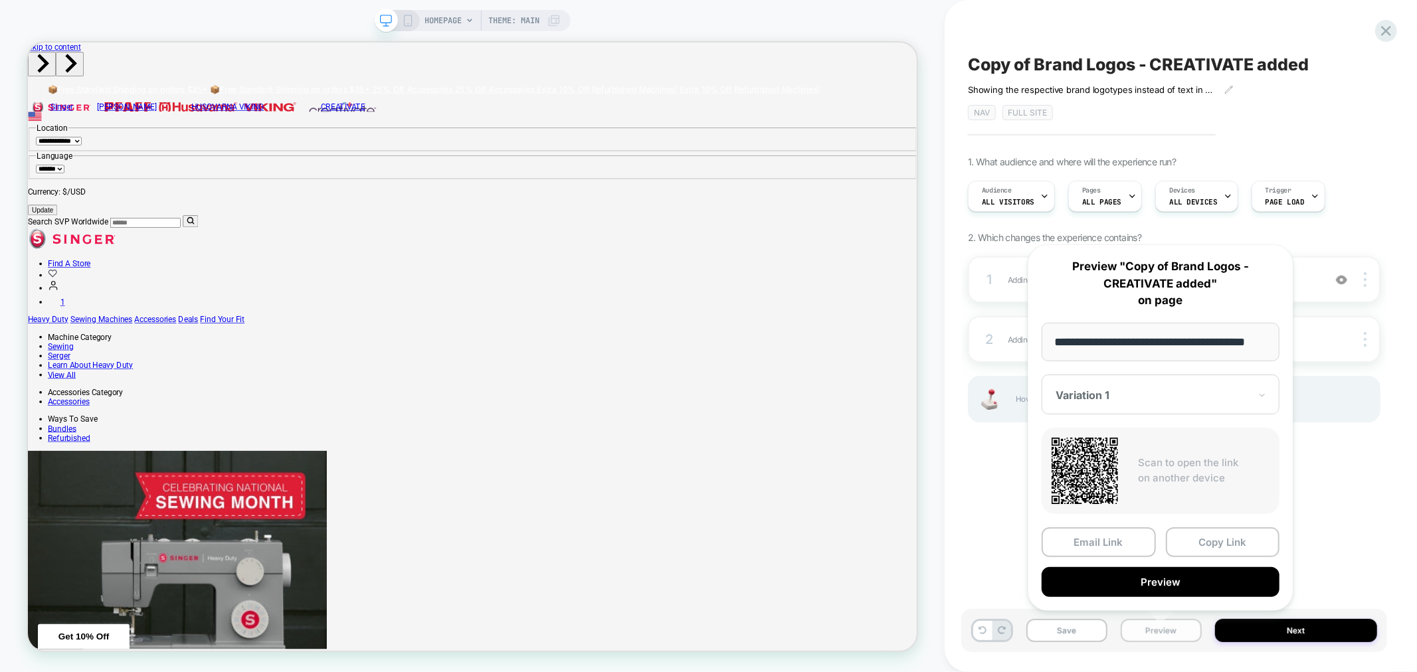
scroll to position [0, 23]
click at [1181, 541] on button "Copy Link" at bounding box center [1223, 543] width 114 height 30
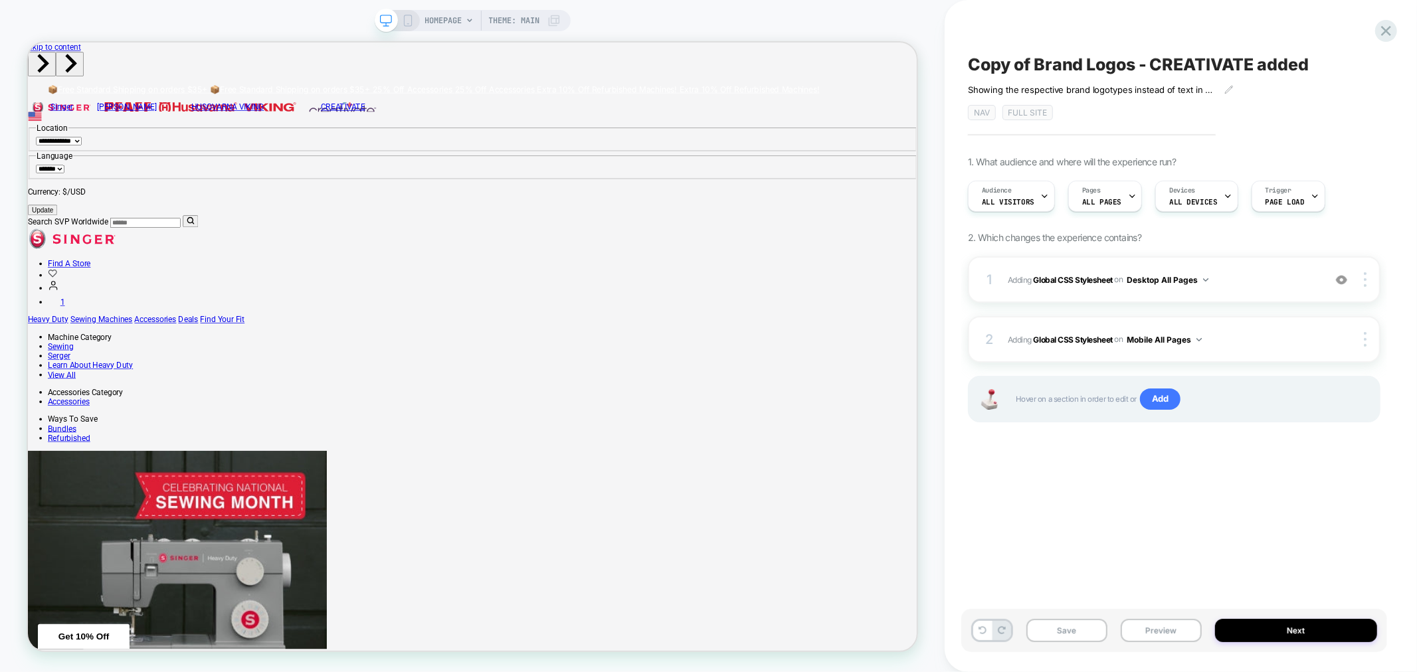
click at [1351, 470] on div "Copy of Brand Logos - CREATIVATE added ﻿Showing the respective brand logotypes …" at bounding box center [1174, 336] width 426 height 646
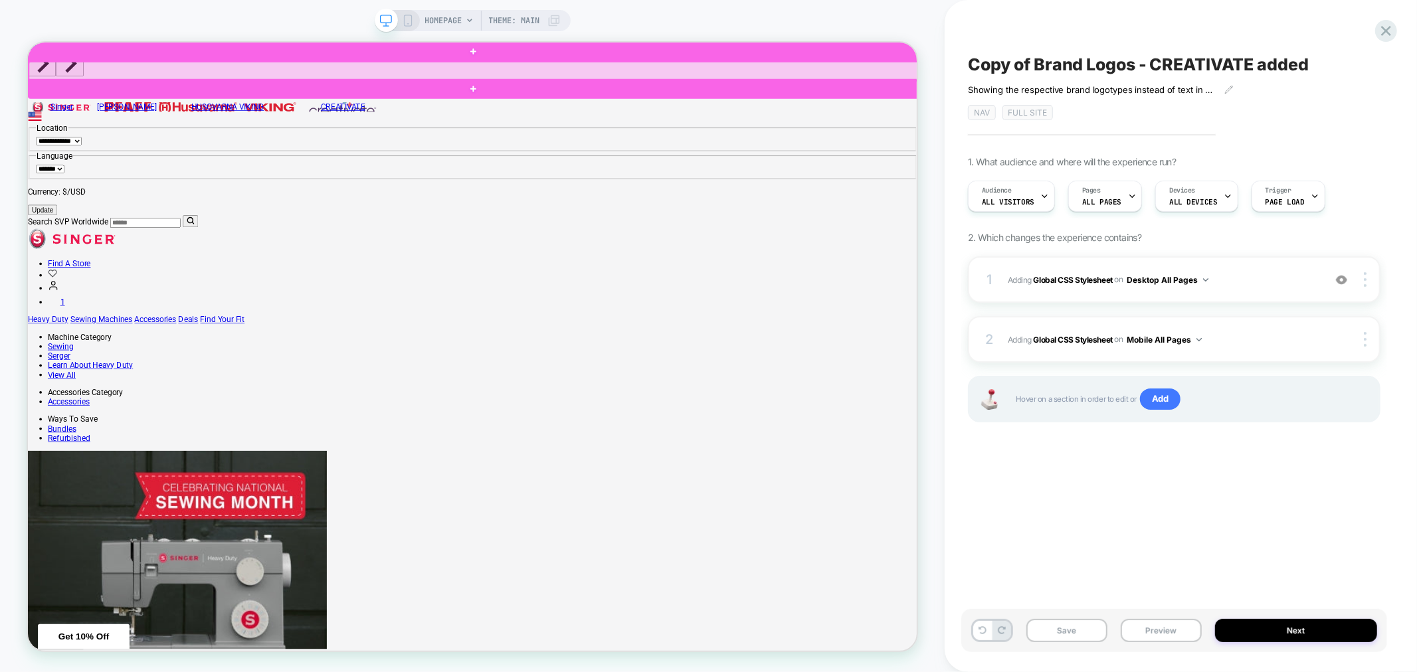
click at [96, 76] on div at bounding box center [622, 80] width 1187 height 25
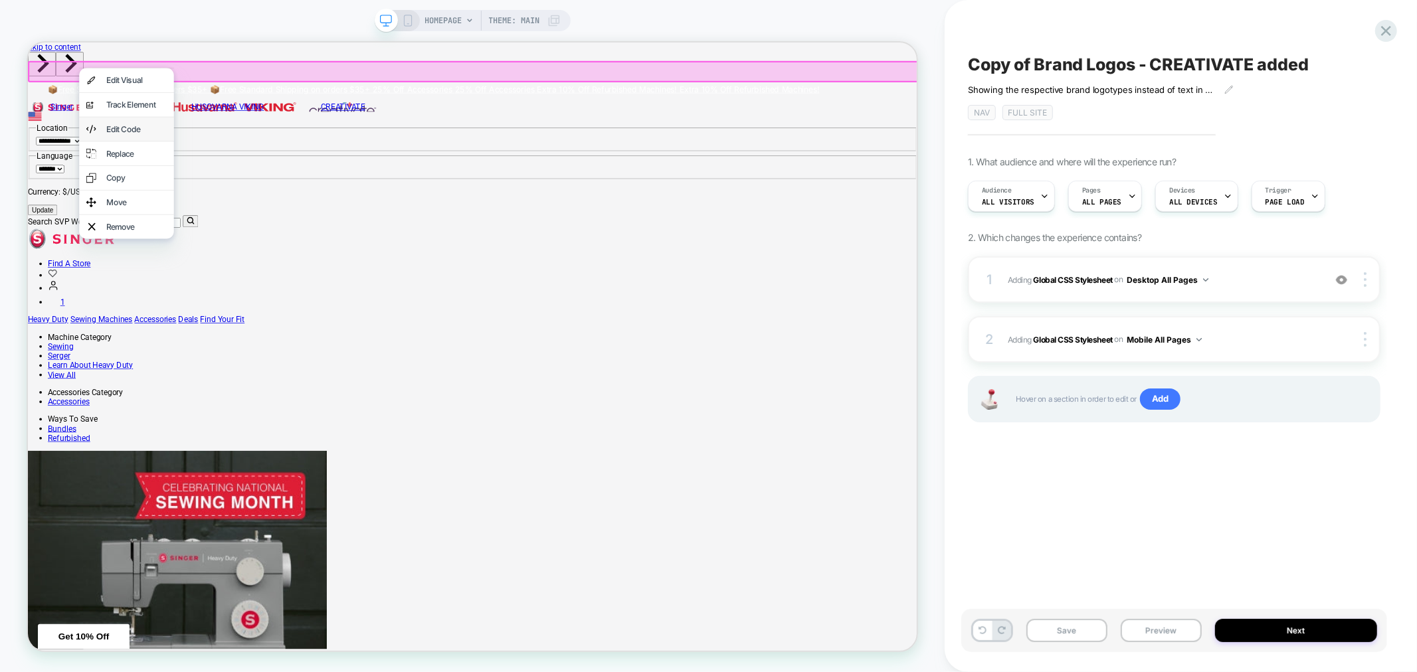
click at [170, 158] on div "Edit Code" at bounding box center [172, 157] width 81 height 13
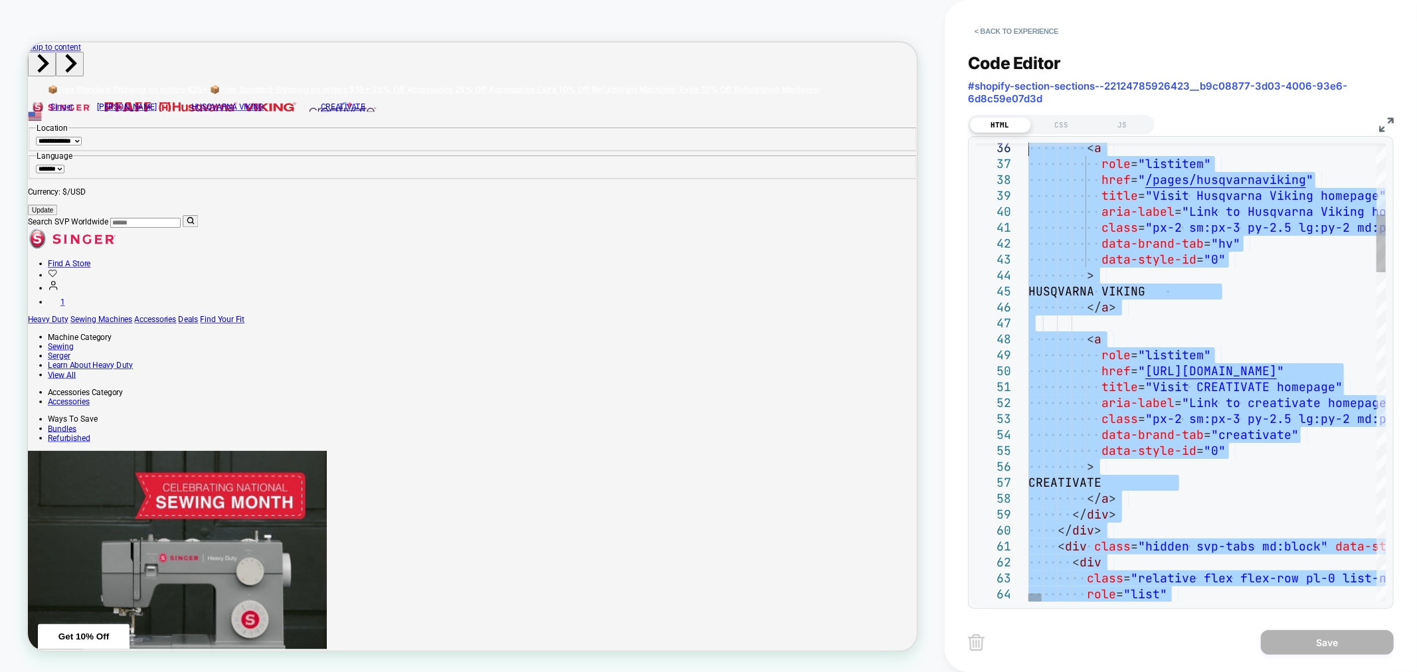
type textarea "**********"
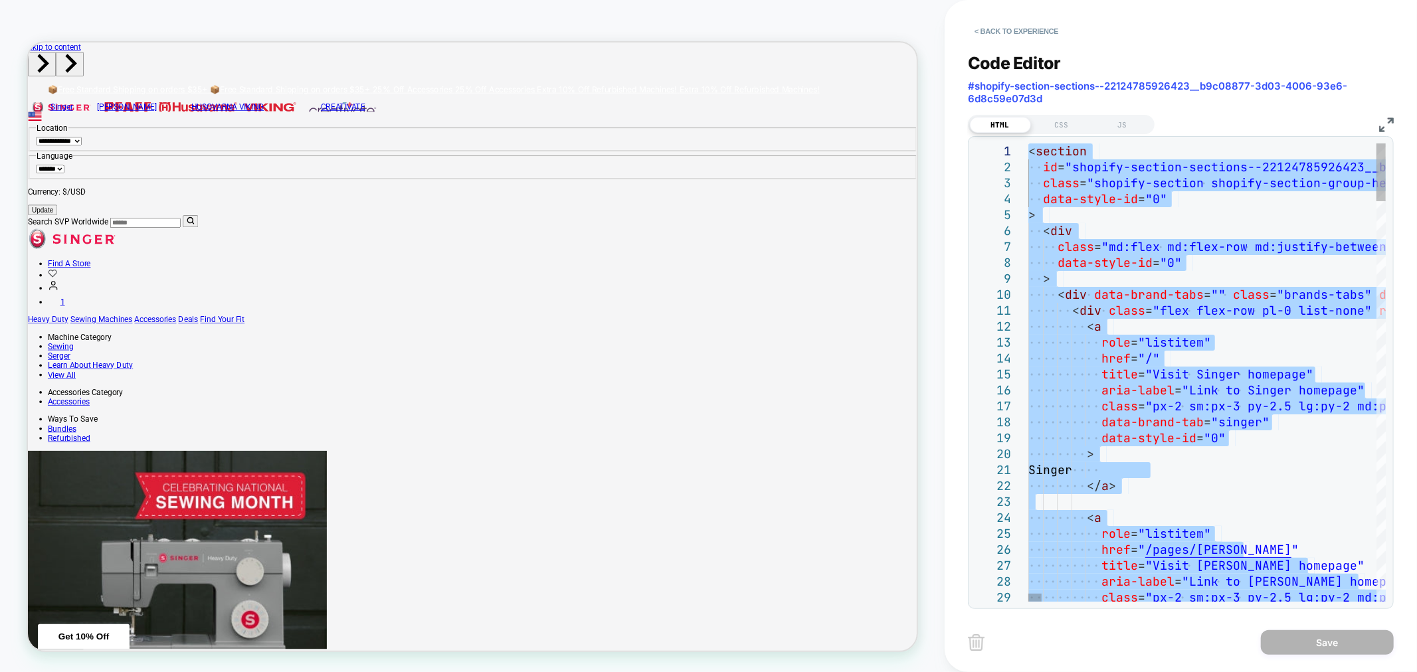
drag, startPoint x: 1110, startPoint y: 505, endPoint x: 934, endPoint y: -88, distance: 618.4
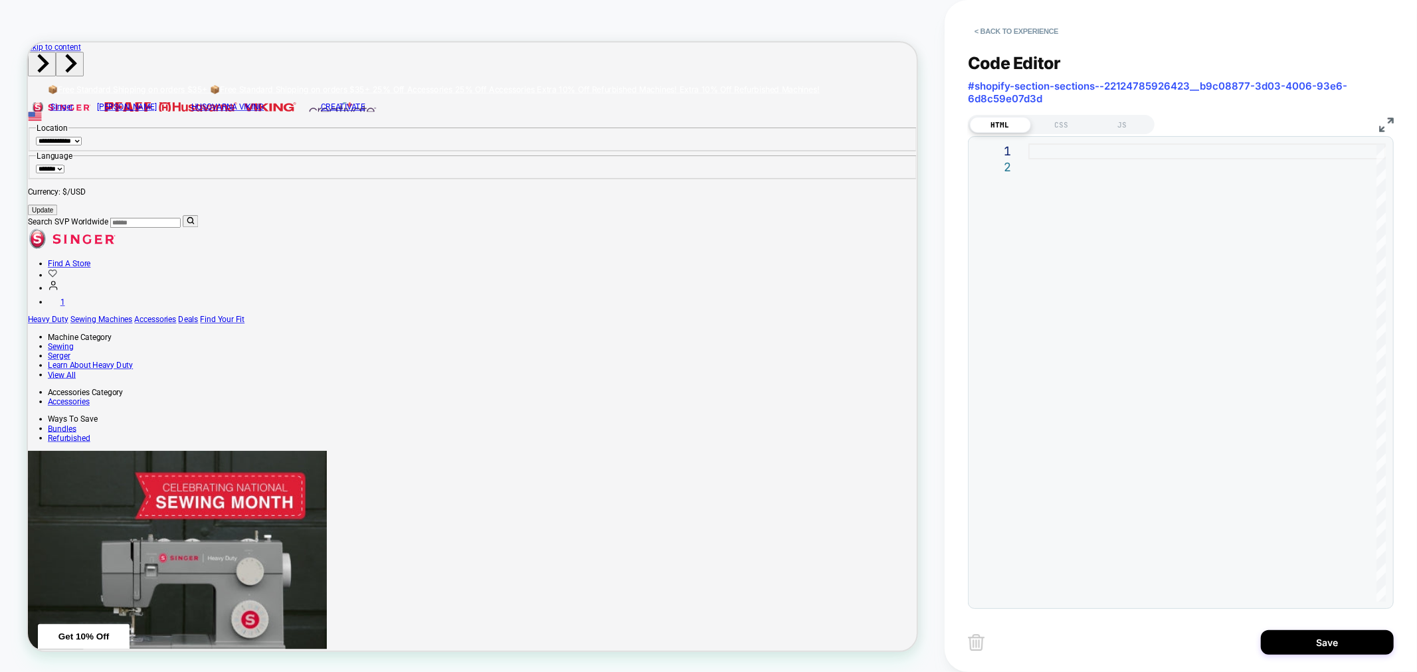
type textarea "**********"
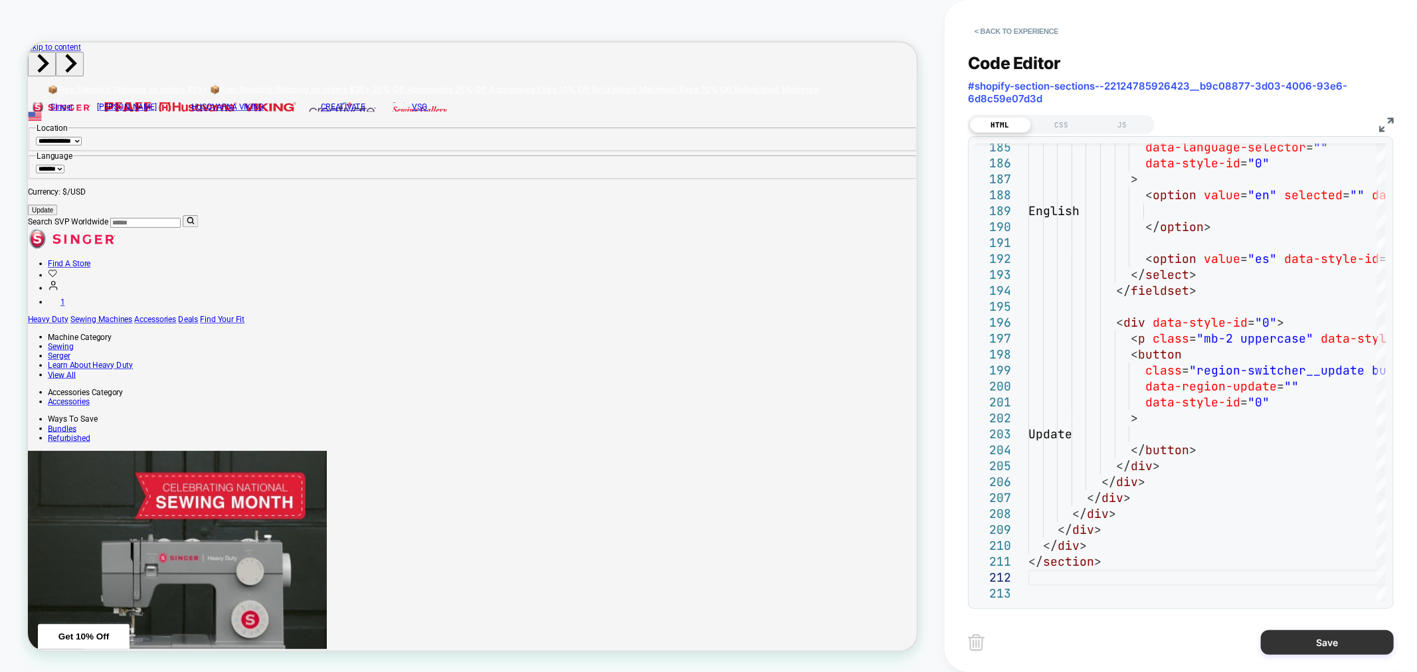
click at [1357, 646] on button "Save" at bounding box center [1327, 642] width 133 height 25
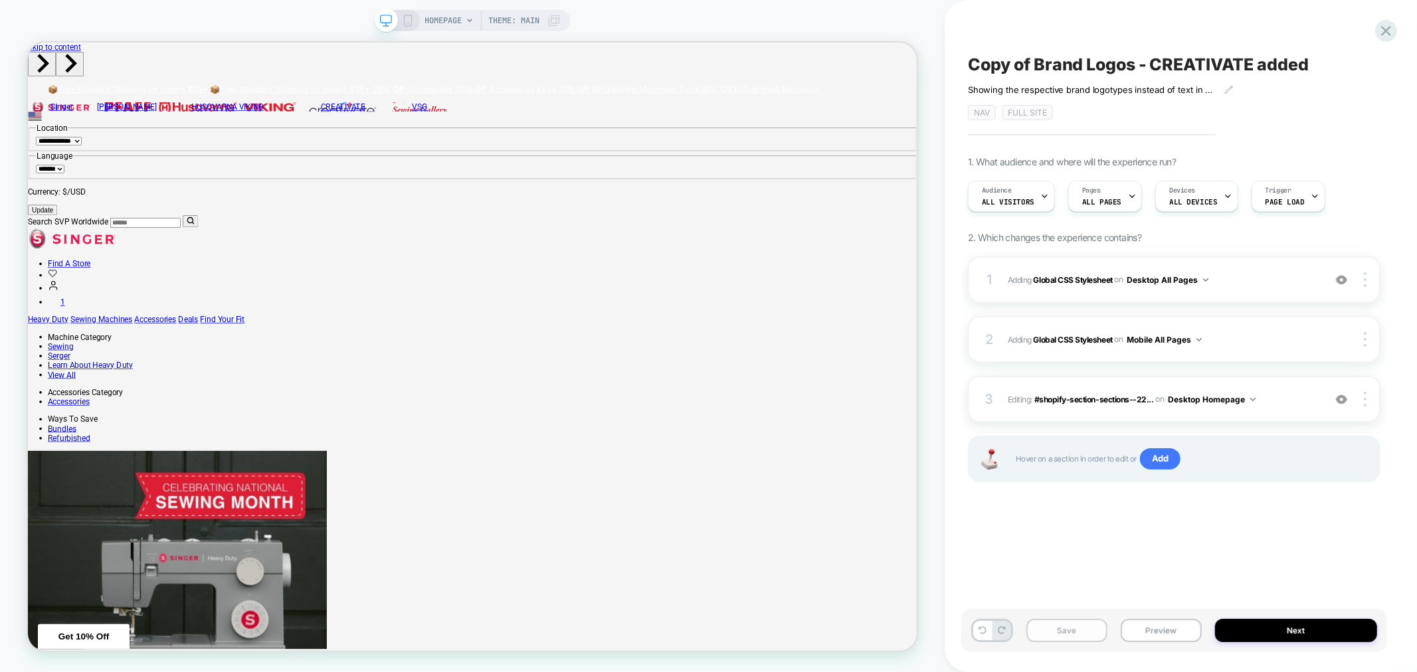
click at [1053, 635] on button "Save" at bounding box center [1066, 630] width 81 height 23
click at [403, 18] on icon at bounding box center [408, 21] width 12 height 12
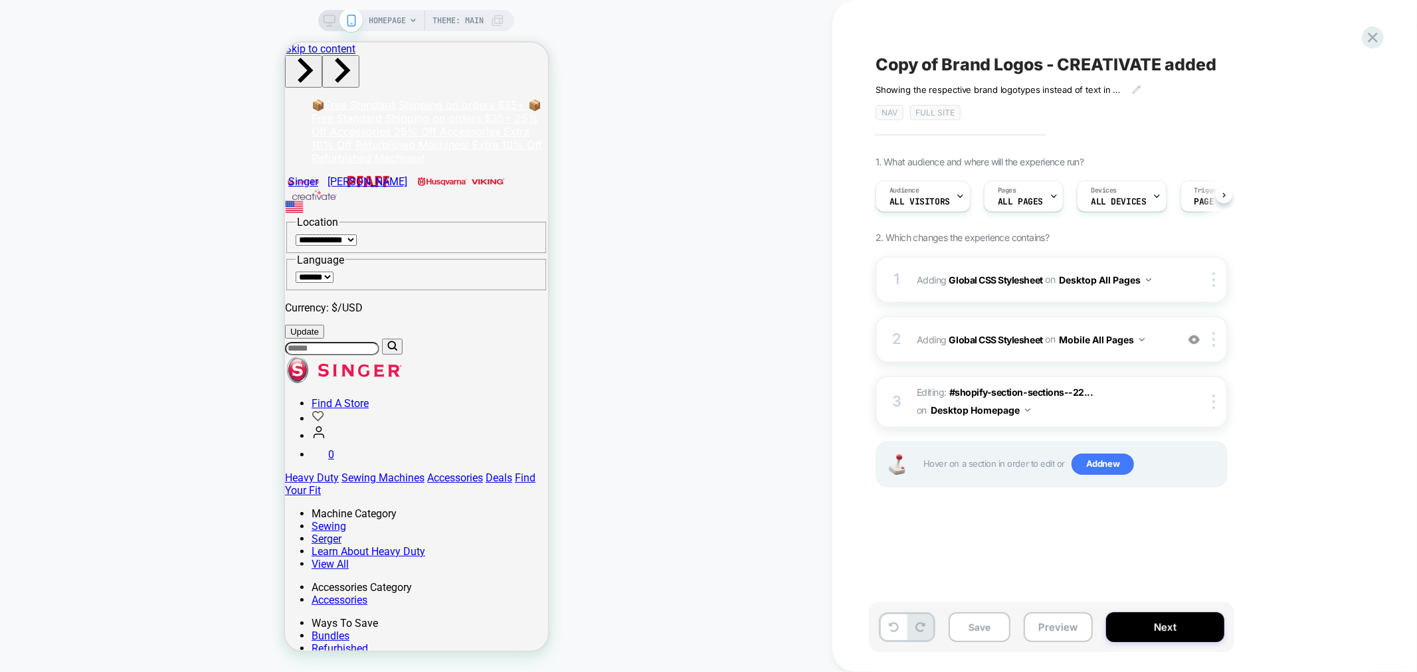
scroll to position [0, 1]
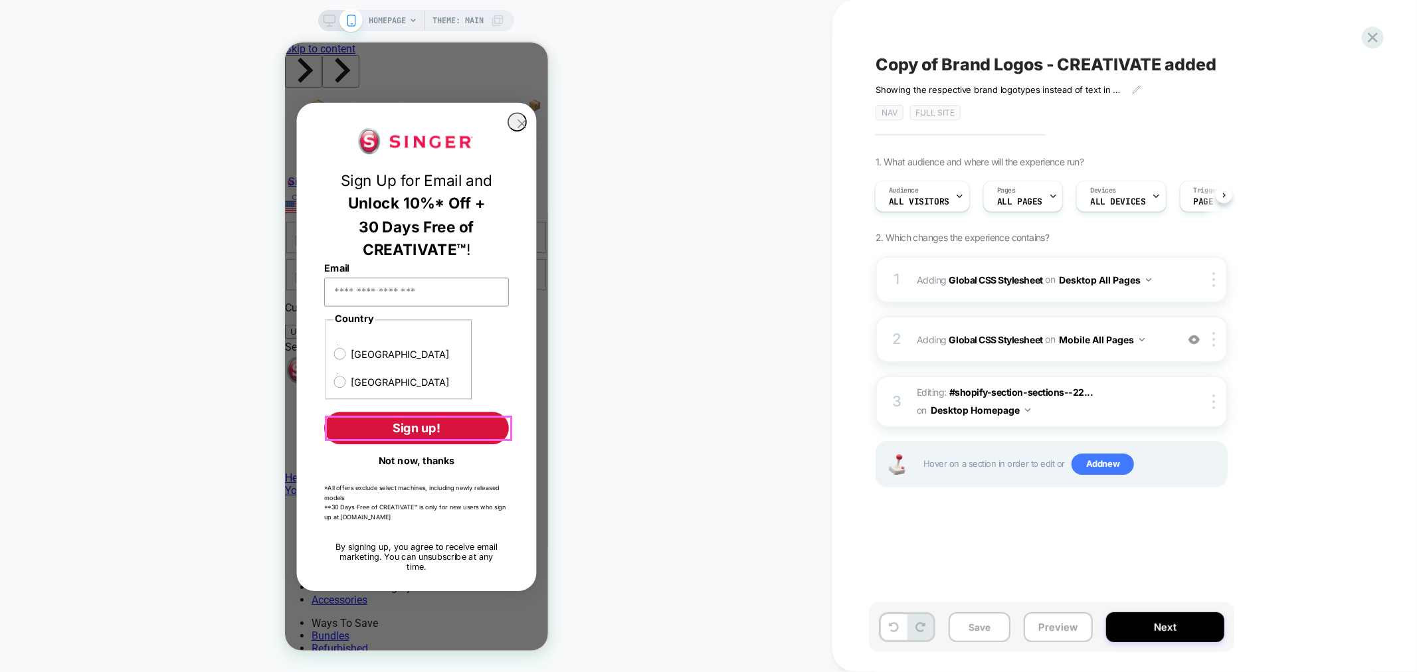
click at [391, 448] on button "Not now, thanks" at bounding box center [415, 459] width 185 height 23
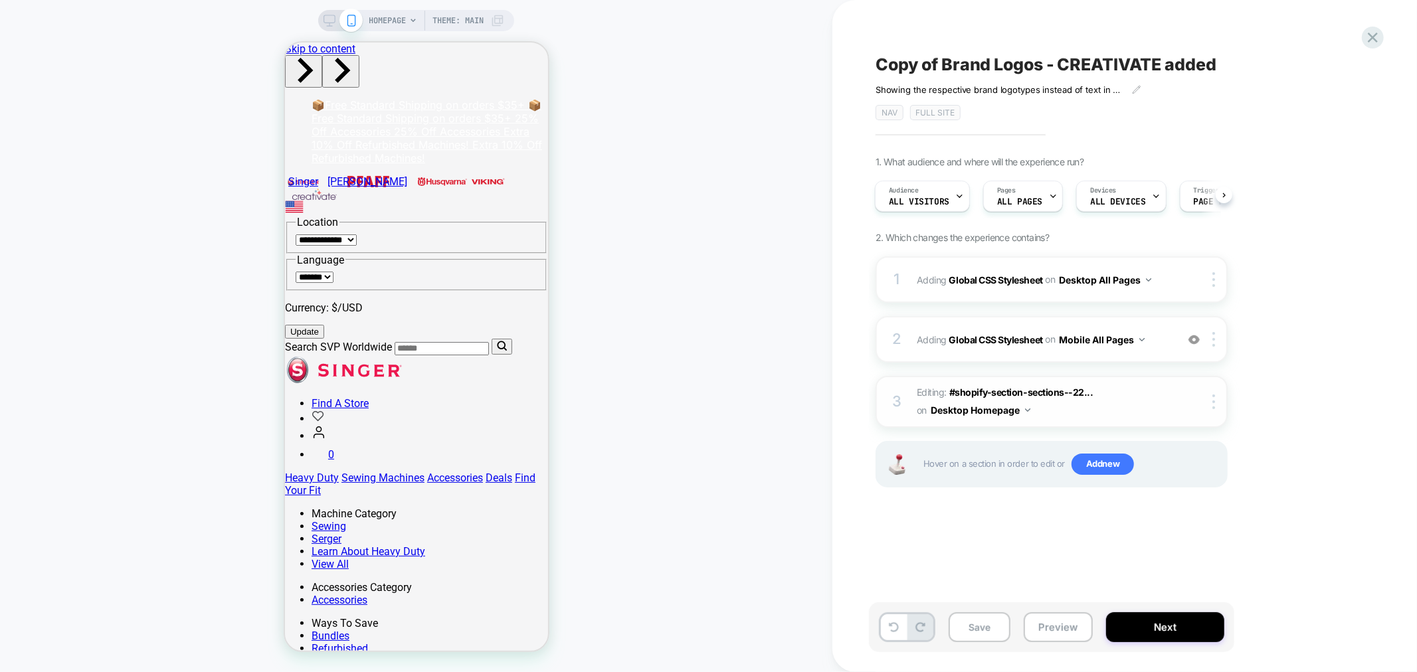
click at [1027, 408] on img at bounding box center [1027, 409] width 5 height 3
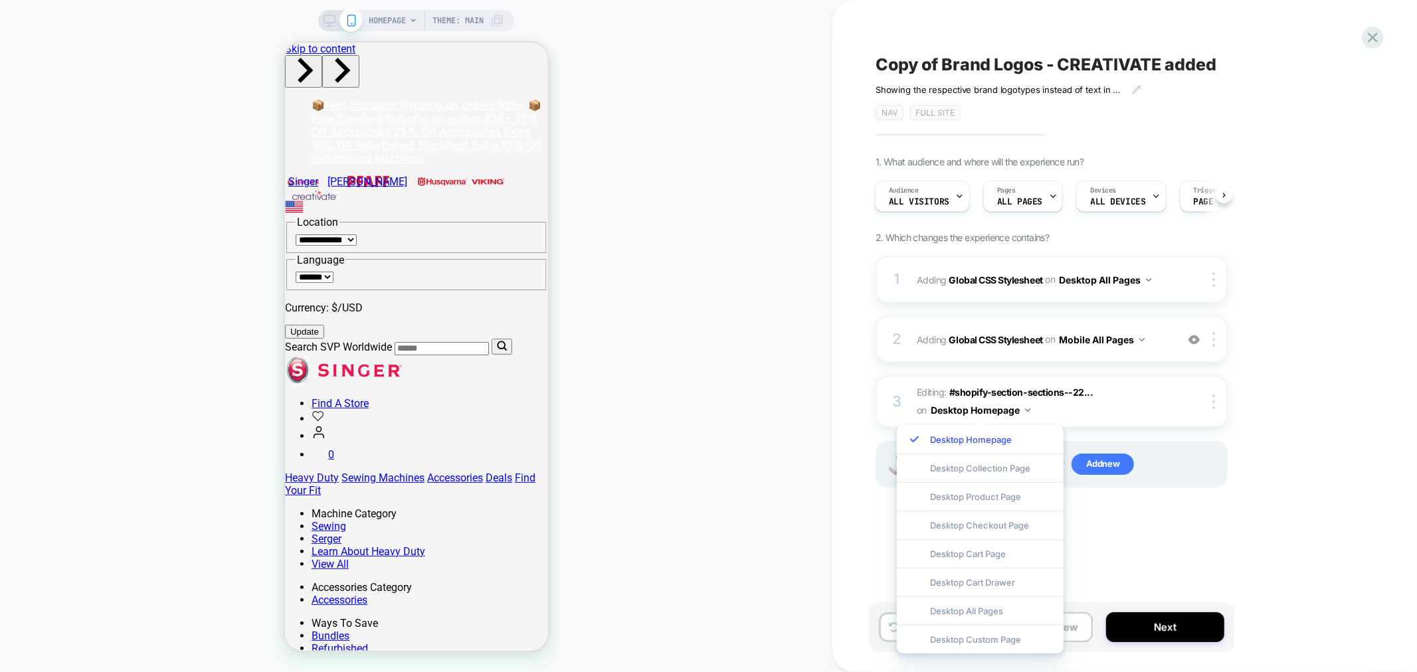
click at [1312, 498] on div "1. What audience and where will the experience run? Audience All Visitors Pages…" at bounding box center [1117, 338] width 485 height 365
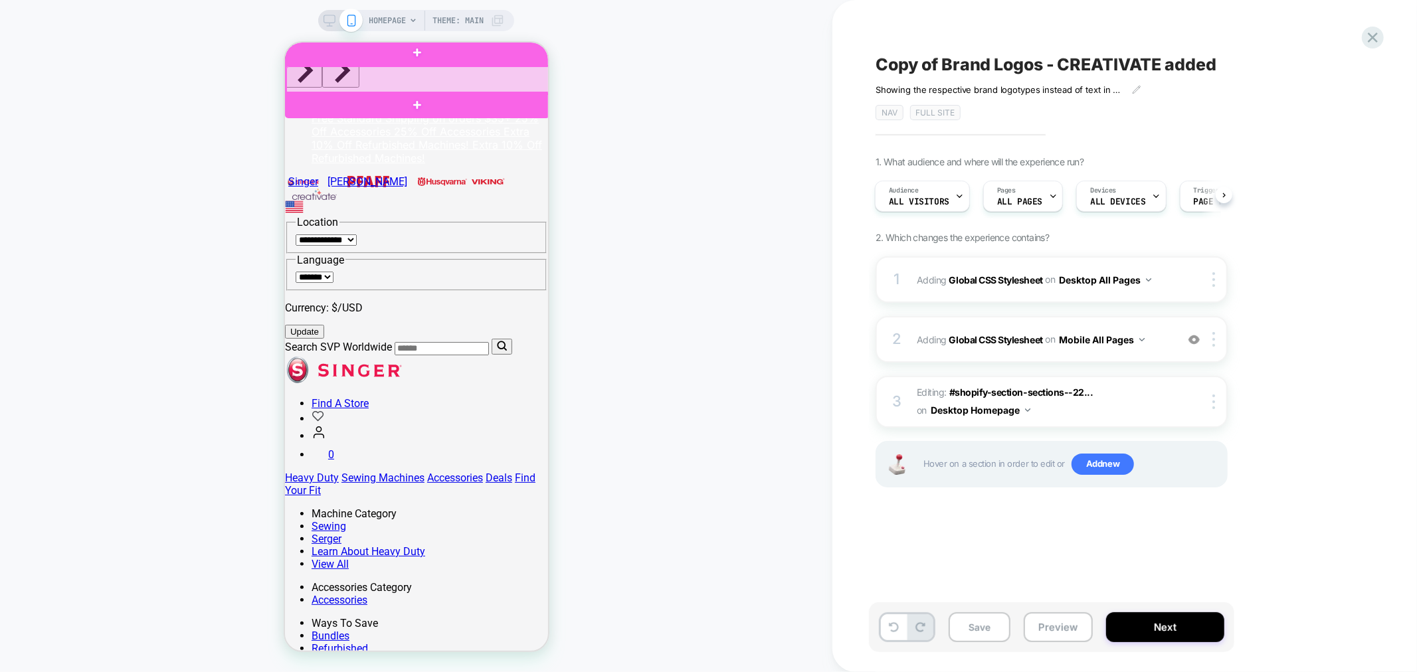
click at [452, 75] on div at bounding box center [418, 79] width 264 height 27
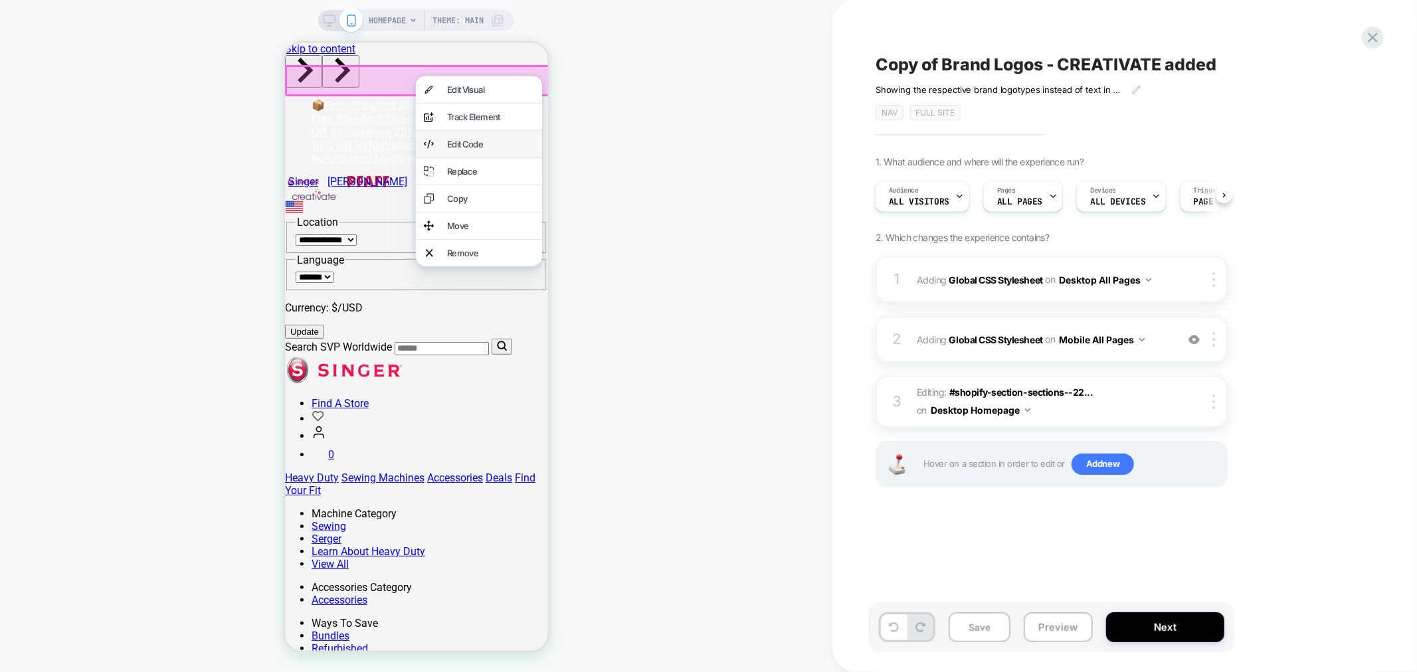
click at [481, 146] on div "Edit Code" at bounding box center [489, 143] width 87 height 11
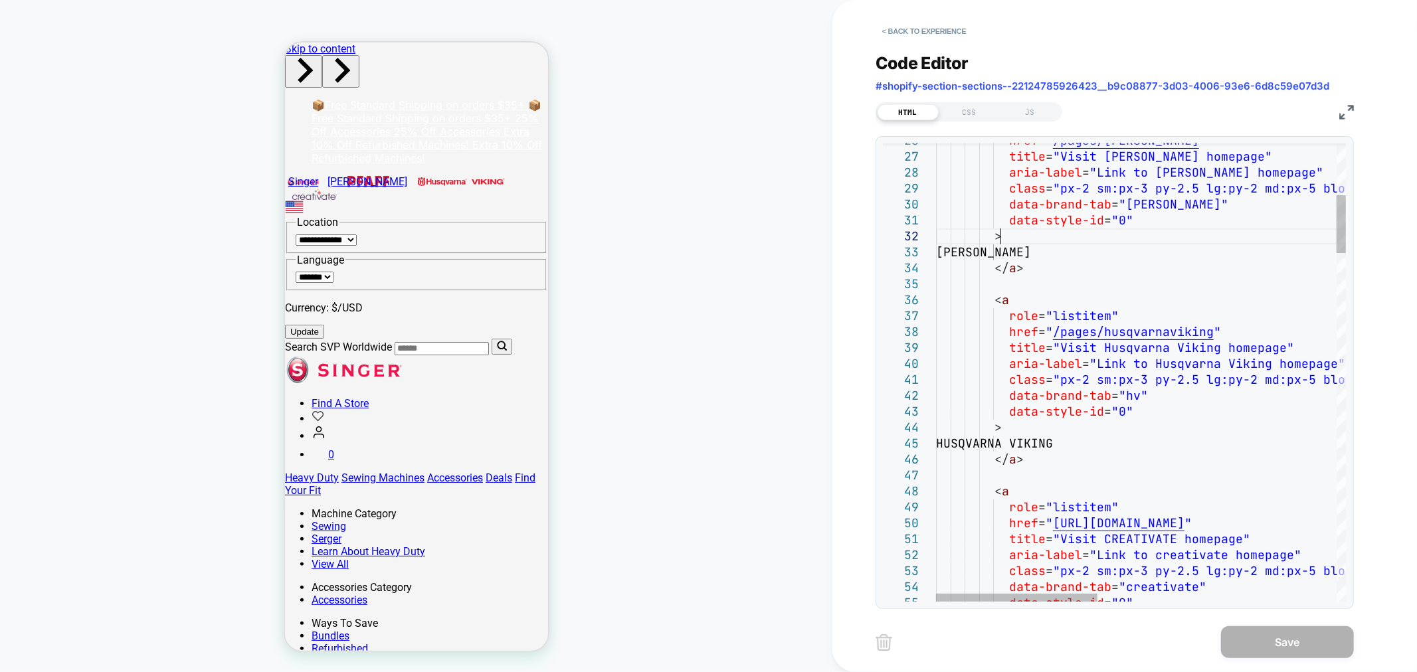
scroll to position [0, 0]
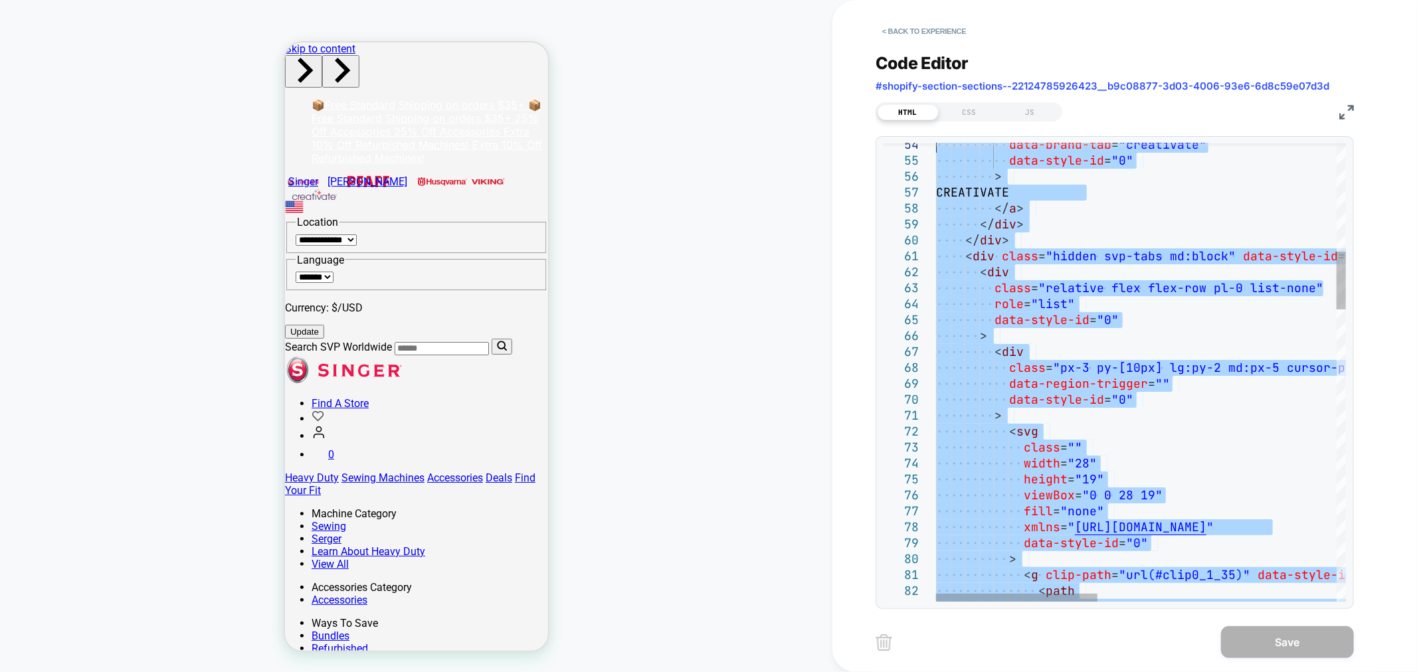
type textarea "**********"
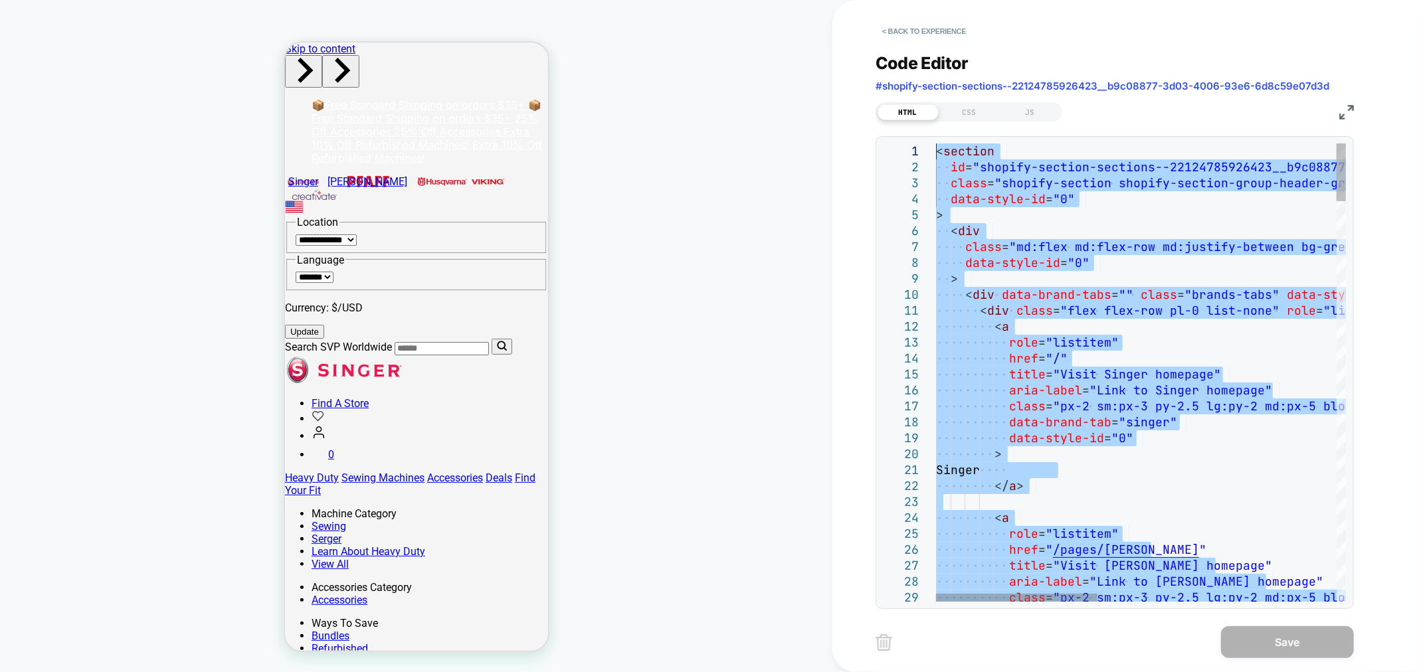
drag, startPoint x: 1029, startPoint y: 286, endPoint x: 767, endPoint y: -49, distance: 425.3
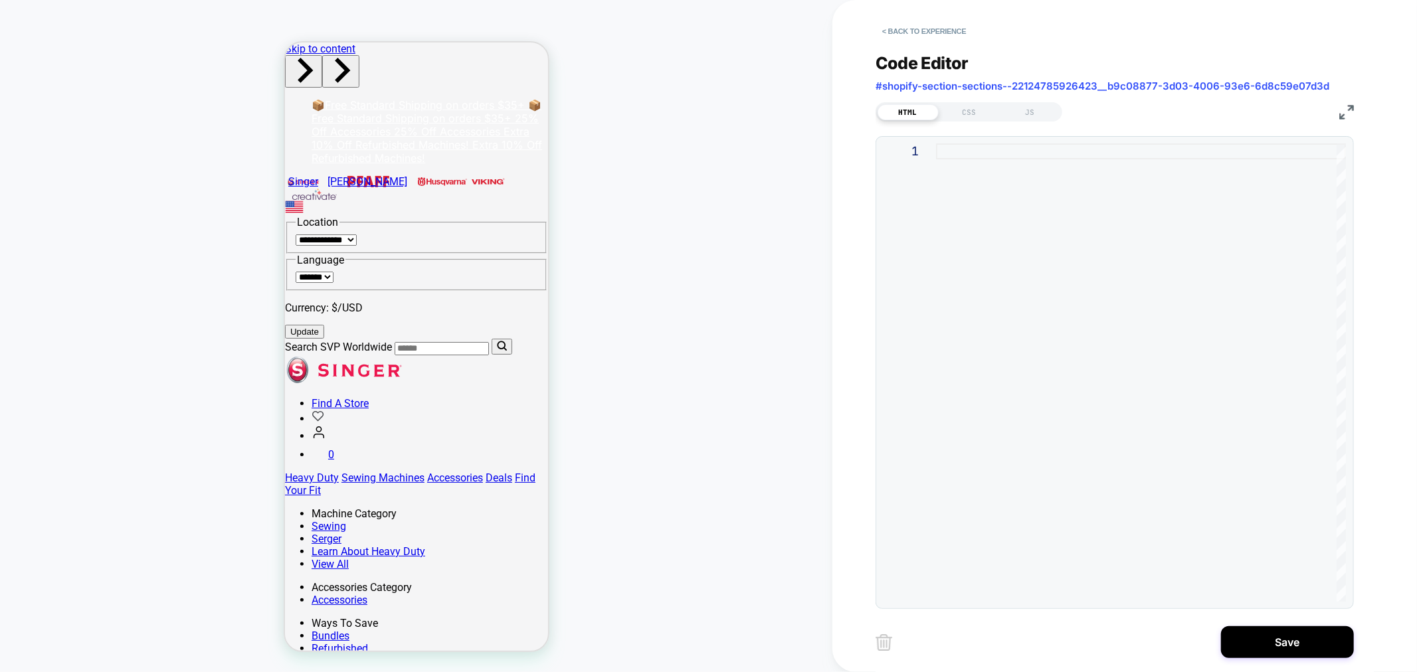
type textarea "**********"
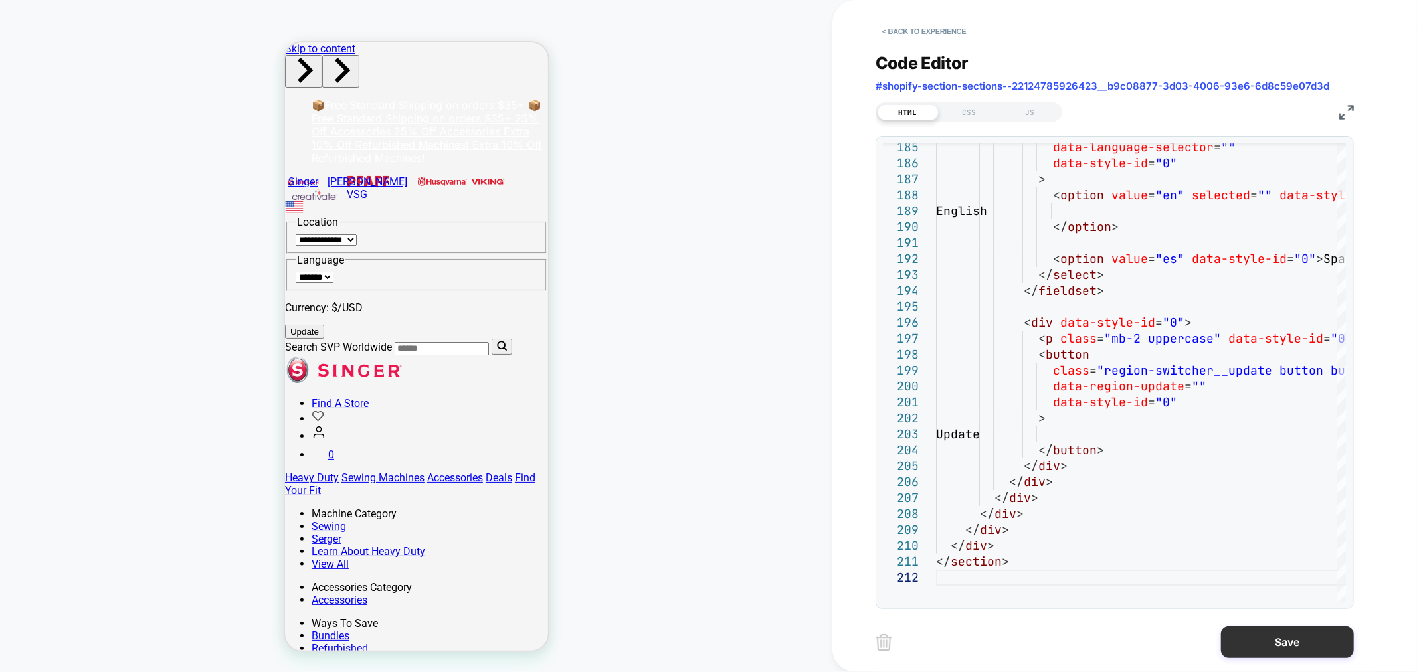
click at [1328, 636] on button "Save" at bounding box center [1287, 642] width 133 height 32
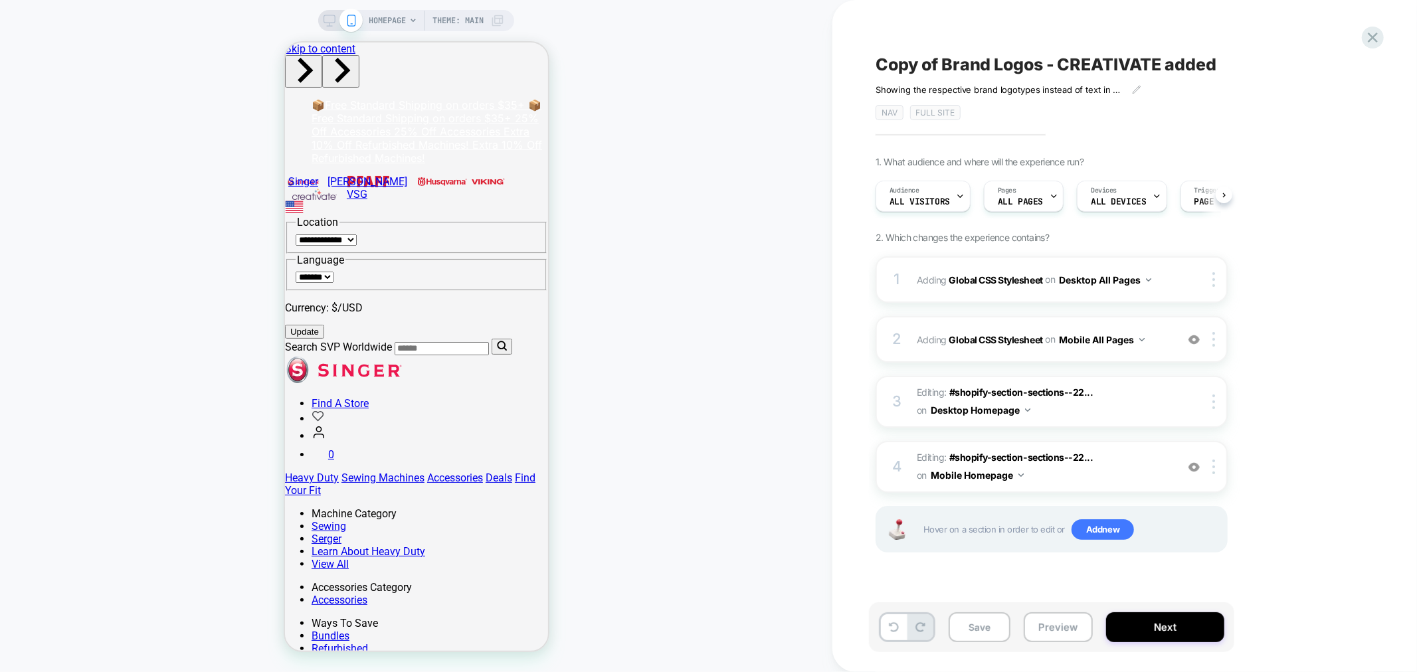
scroll to position [0, 1]
click at [1020, 275] on b "Global CSS Stylesheet" at bounding box center [996, 279] width 94 height 11
click at [990, 276] on b "Global CSS Stylesheet" at bounding box center [996, 279] width 94 height 11
click at [1019, 276] on b "Global CSS Stylesheet" at bounding box center [996, 279] width 94 height 11
click at [976, 632] on button "Save" at bounding box center [979, 627] width 62 height 30
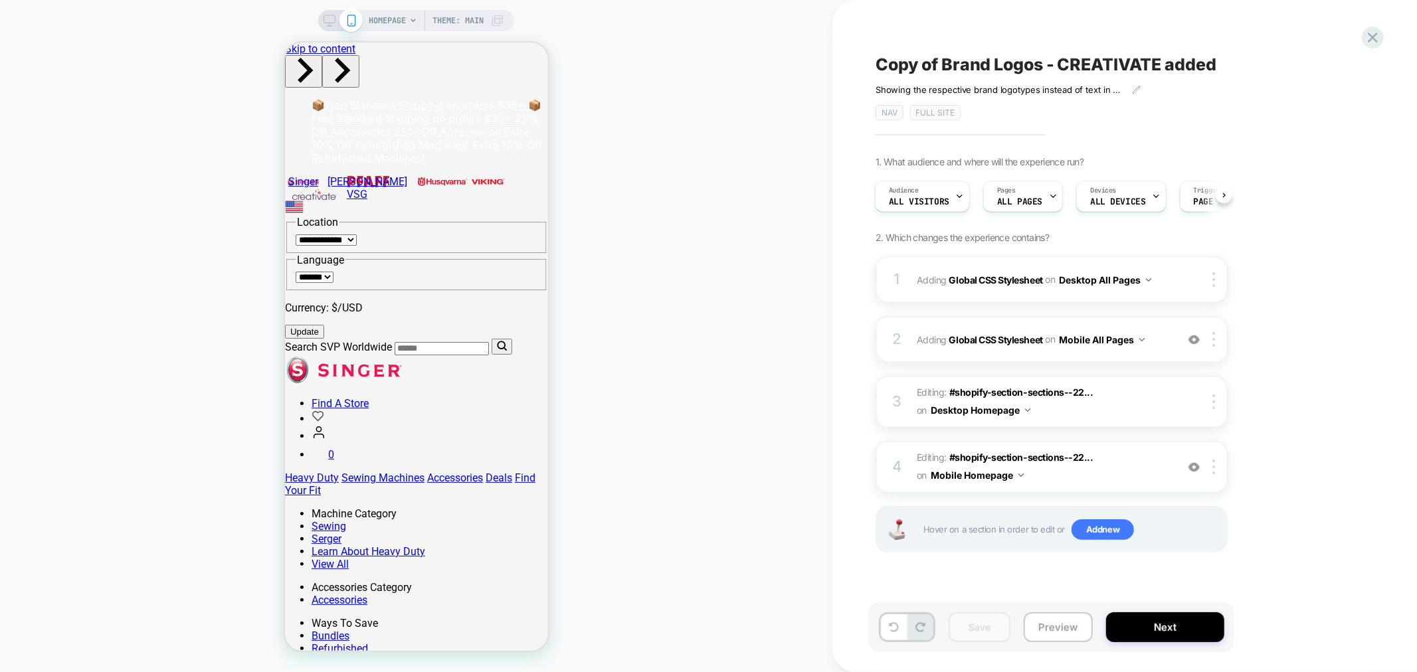
click at [325, 17] on icon at bounding box center [329, 21] width 12 height 12
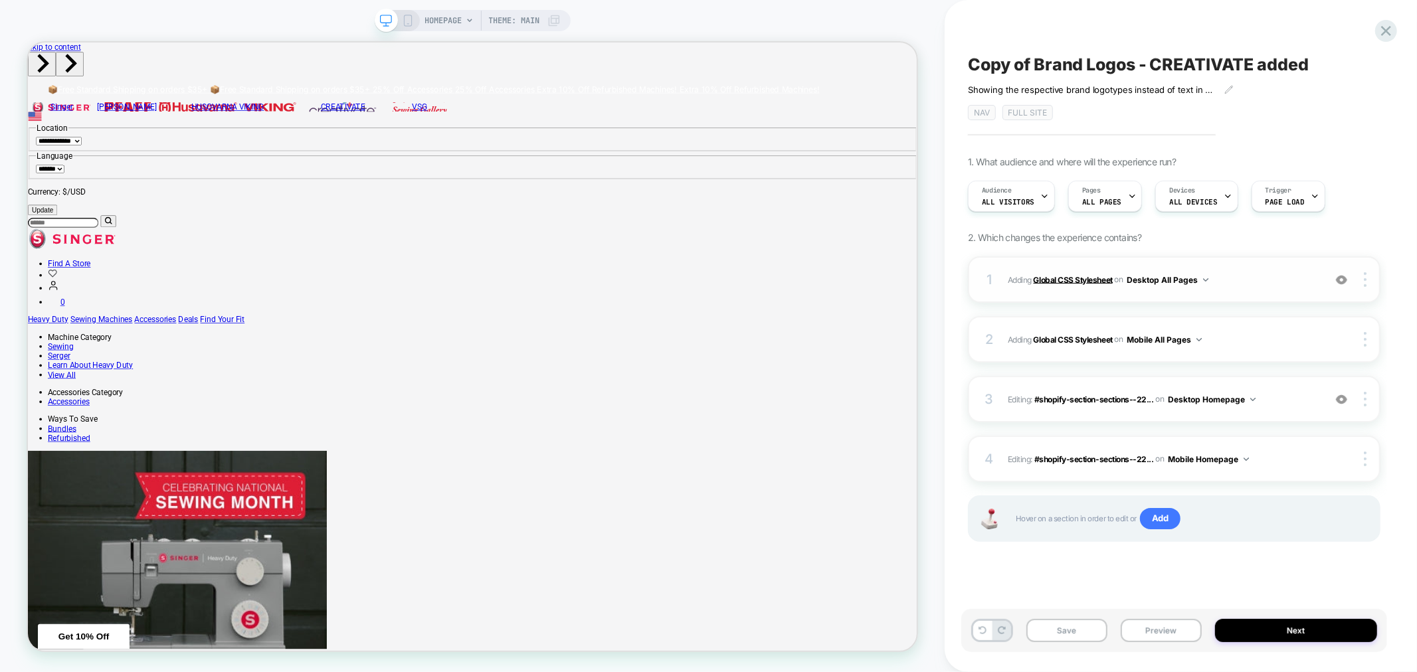
click at [1068, 278] on b "Global CSS Stylesheet" at bounding box center [1072, 279] width 79 height 10
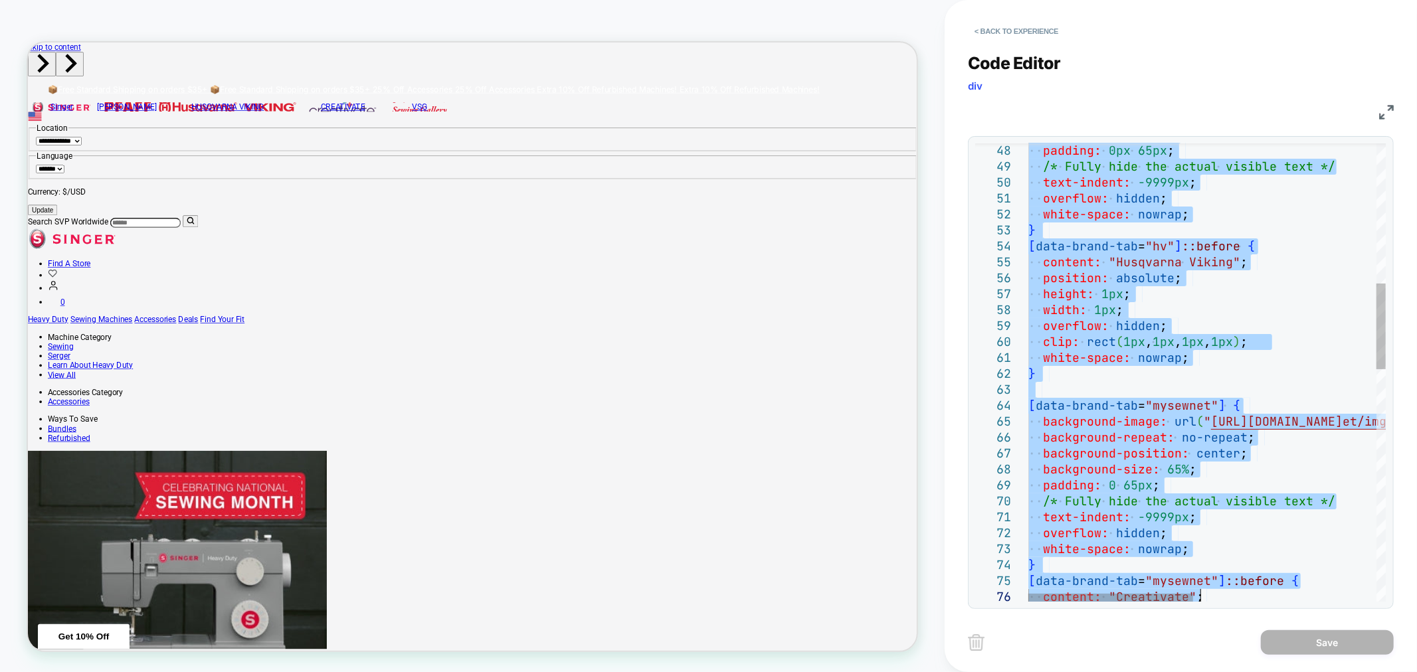
type textarea "**********"
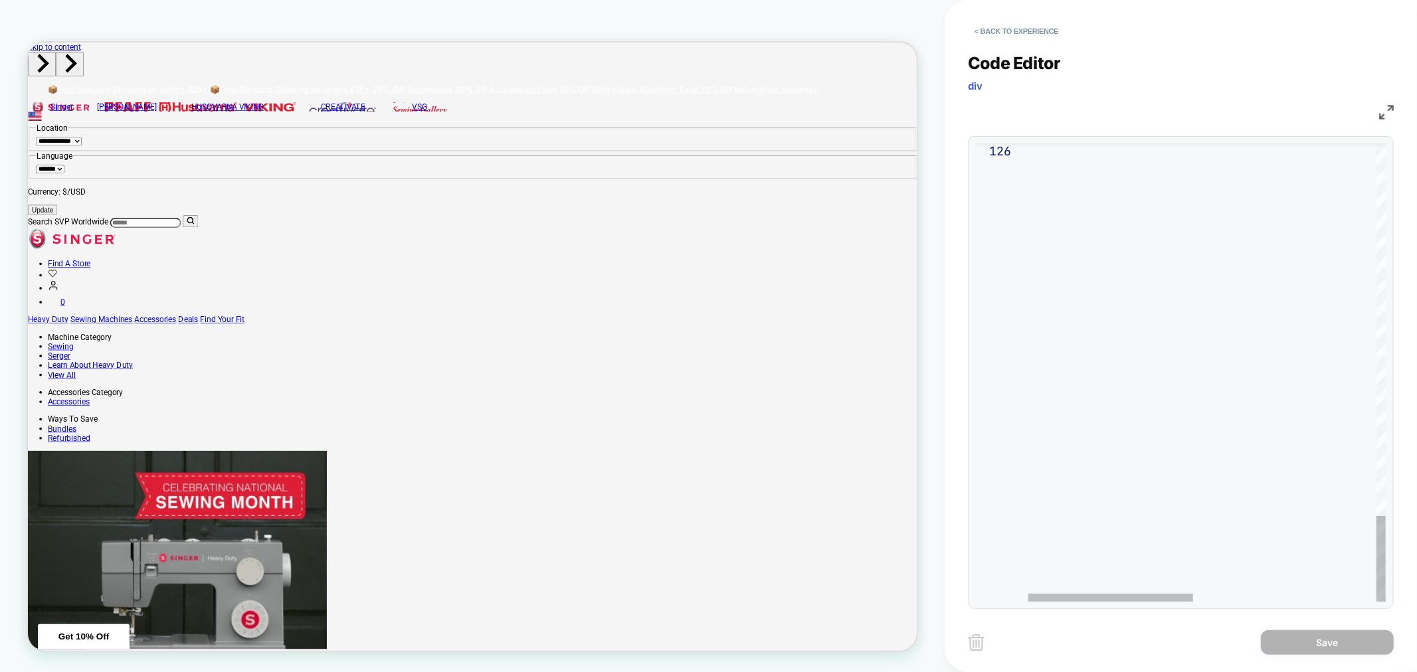
drag, startPoint x: 1029, startPoint y: 153, endPoint x: 1338, endPoint y: 706, distance: 633.0
click at [1025, 21] on button "< Back to experience" at bounding box center [1016, 31] width 97 height 21
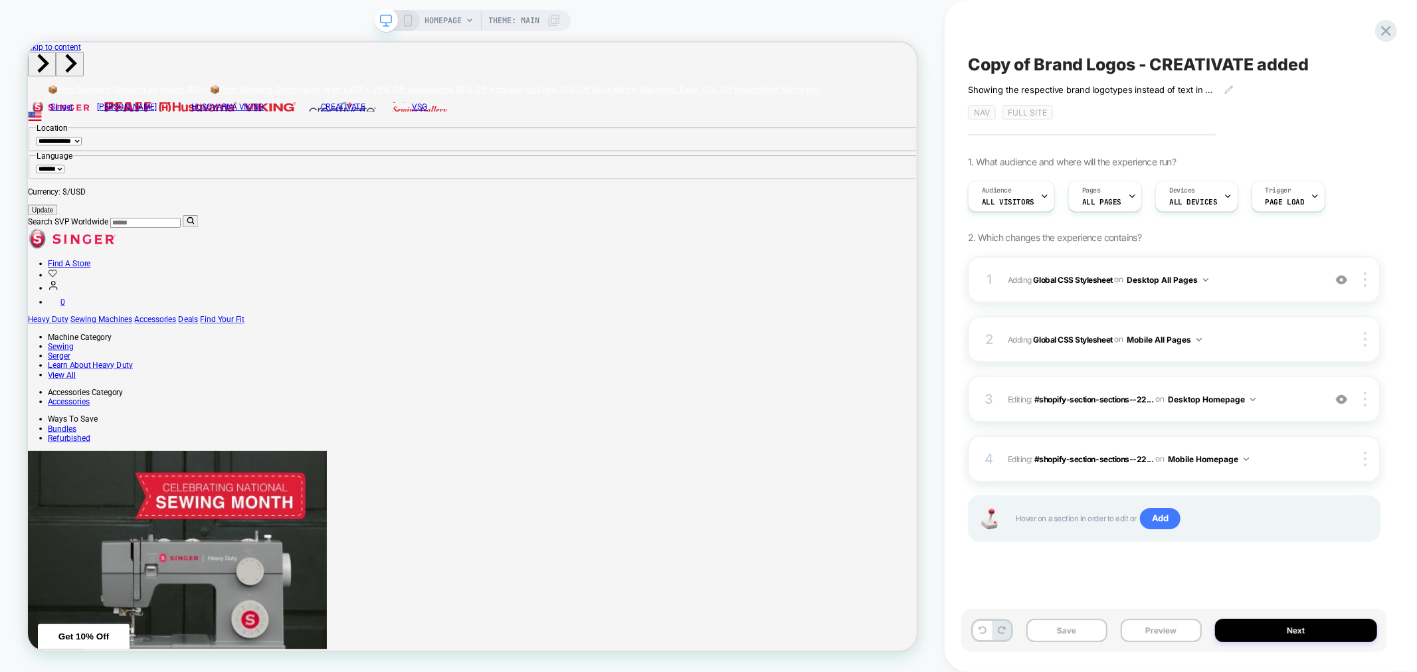
click at [402, 21] on icon at bounding box center [408, 21] width 12 height 12
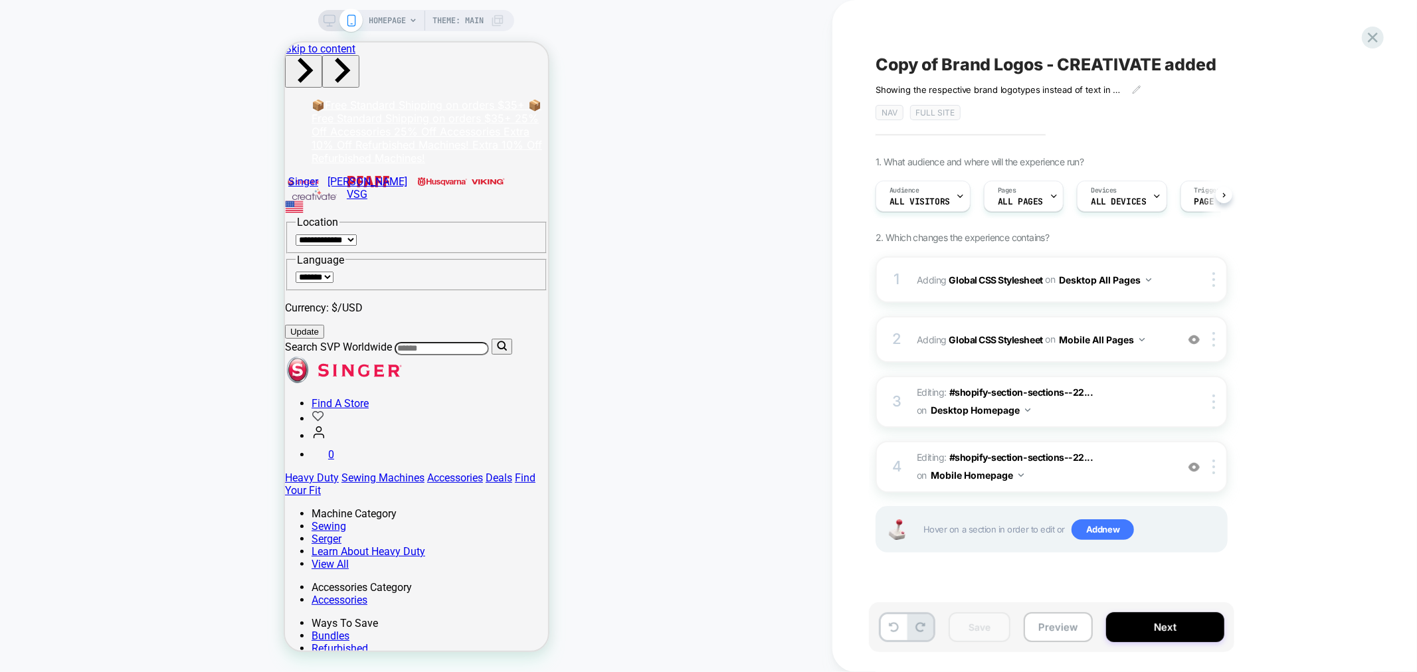
scroll to position [0, 1]
click at [1011, 337] on b "Global CSS Stylesheet" at bounding box center [996, 338] width 94 height 11
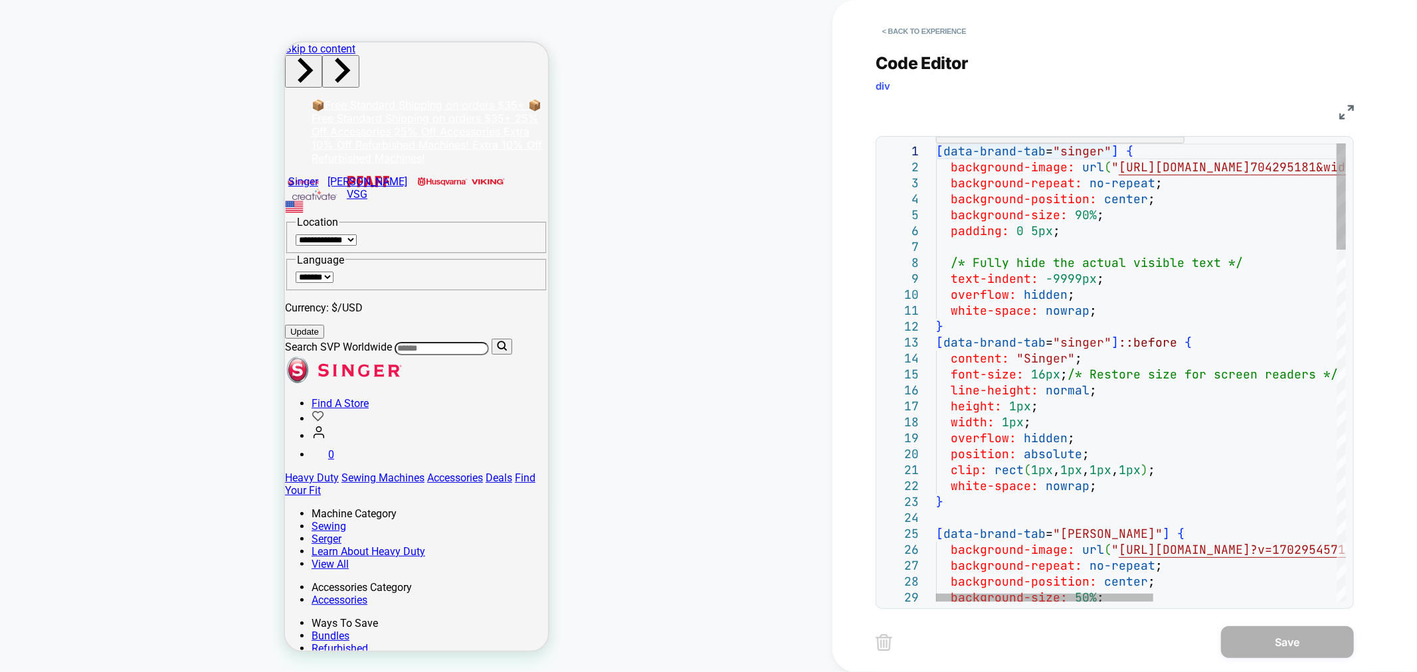
scroll to position [0, 0]
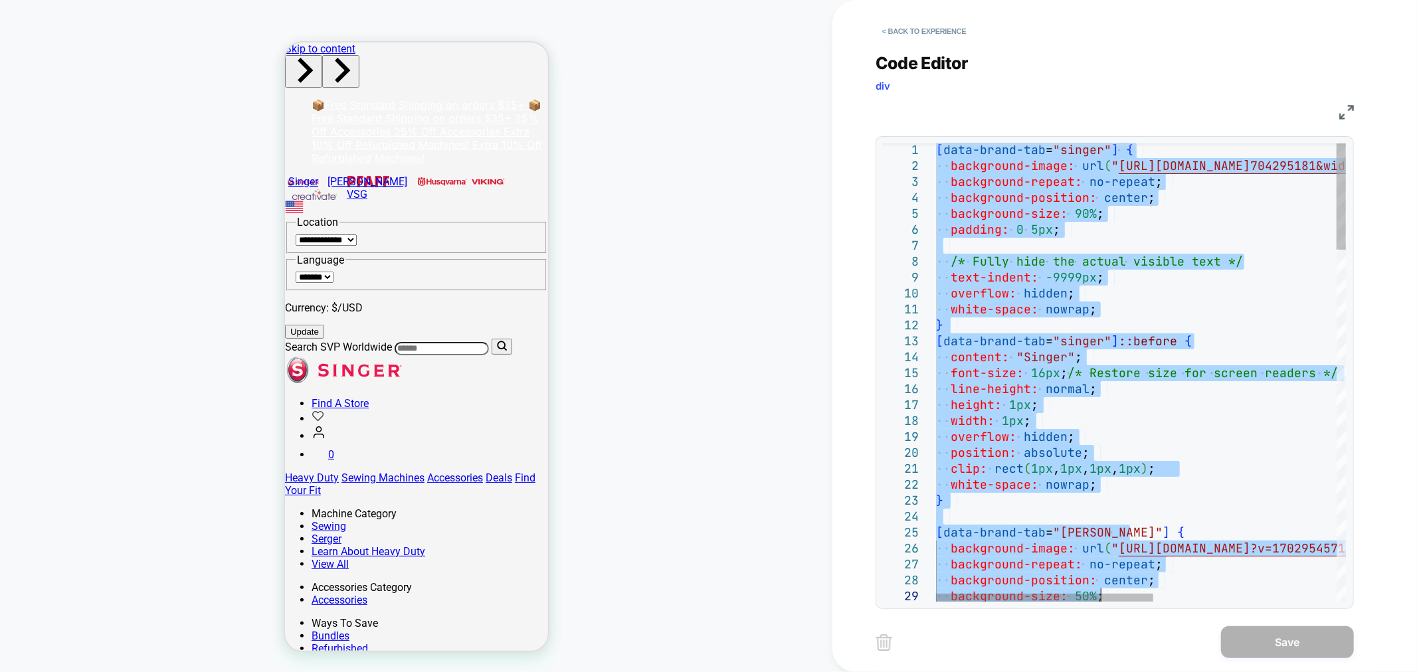
type textarea "**********"
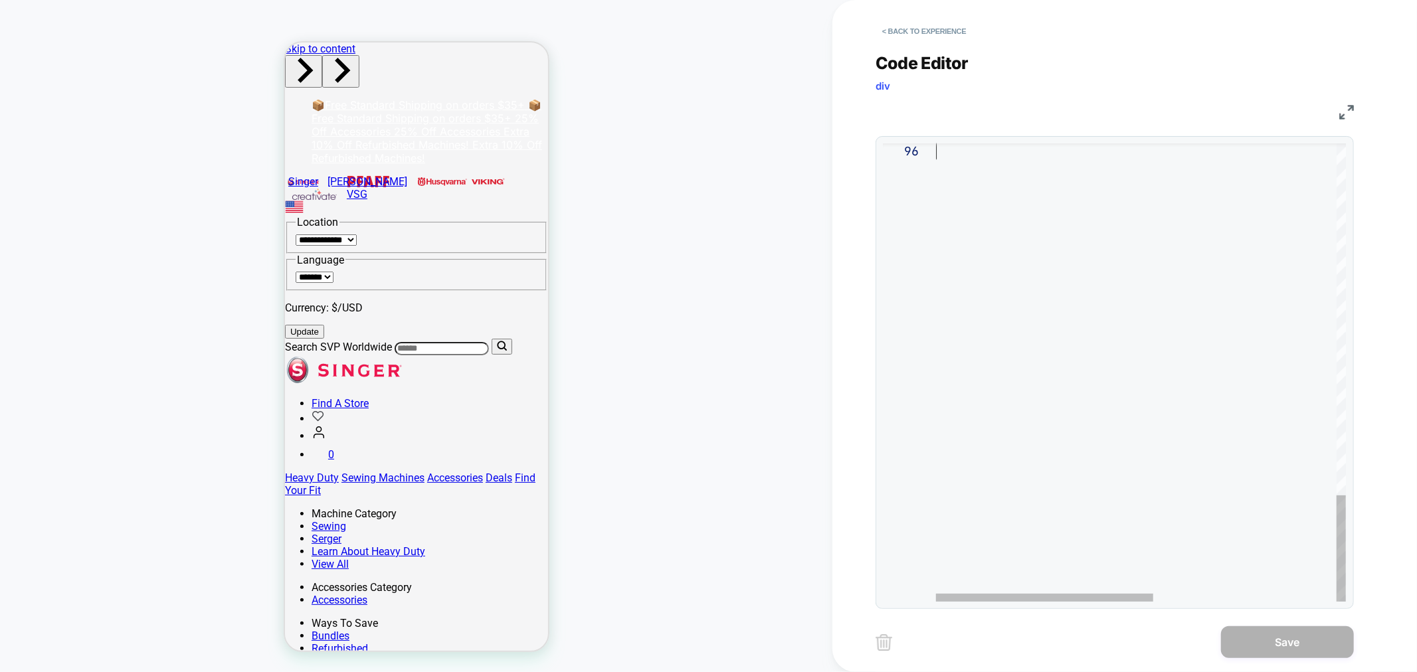
drag, startPoint x: 938, startPoint y: 148, endPoint x: 1083, endPoint y: 705, distance: 575.7
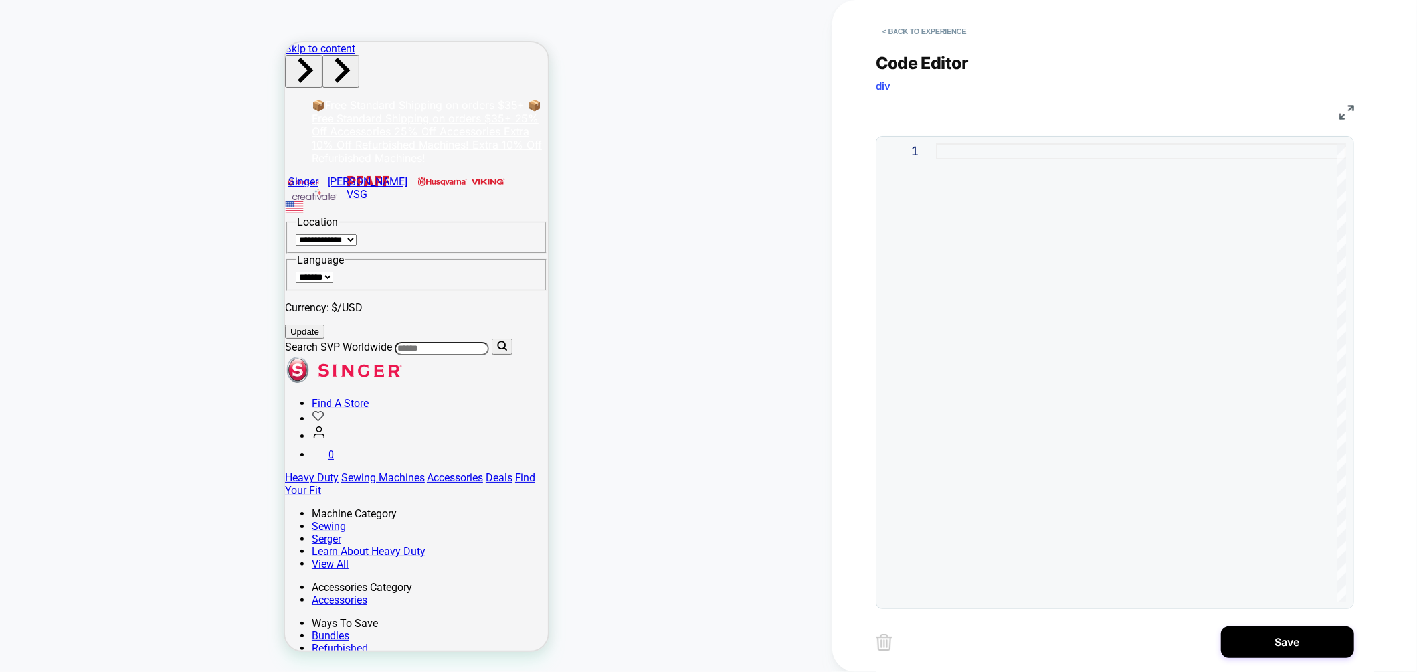
type textarea "**********"
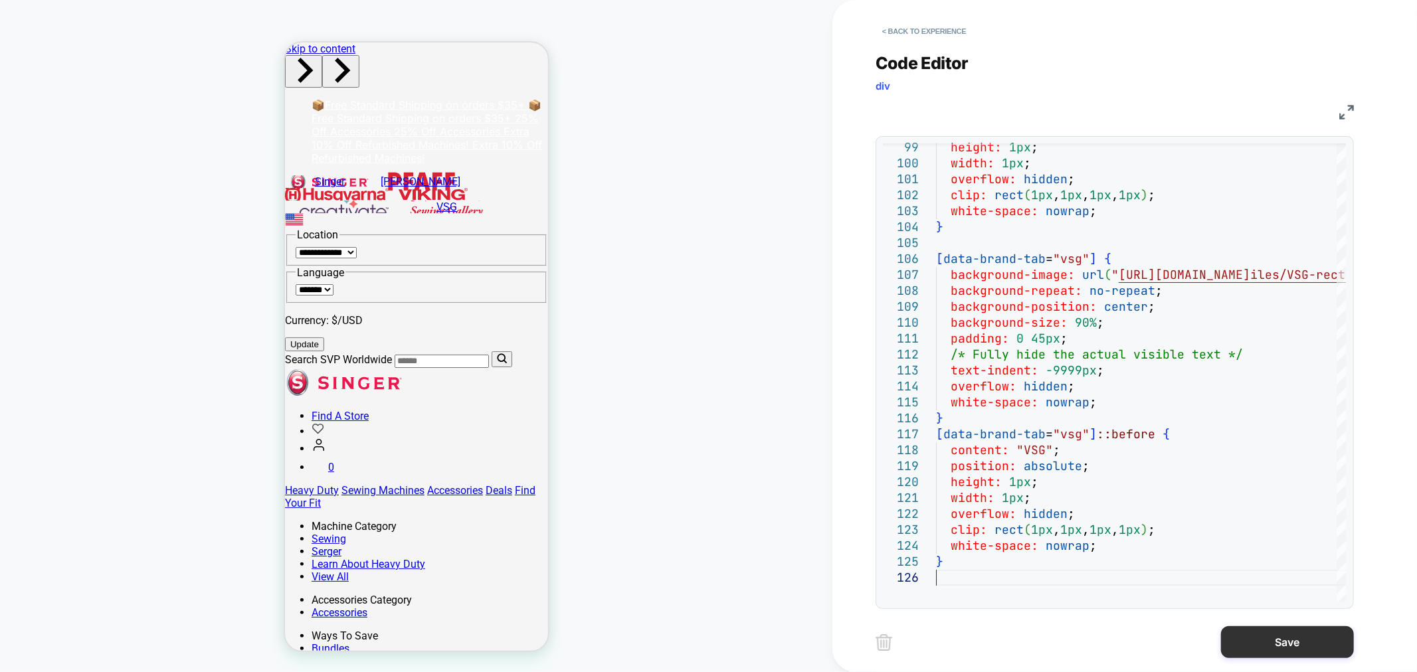
click at [1286, 639] on button "Save" at bounding box center [1287, 642] width 133 height 32
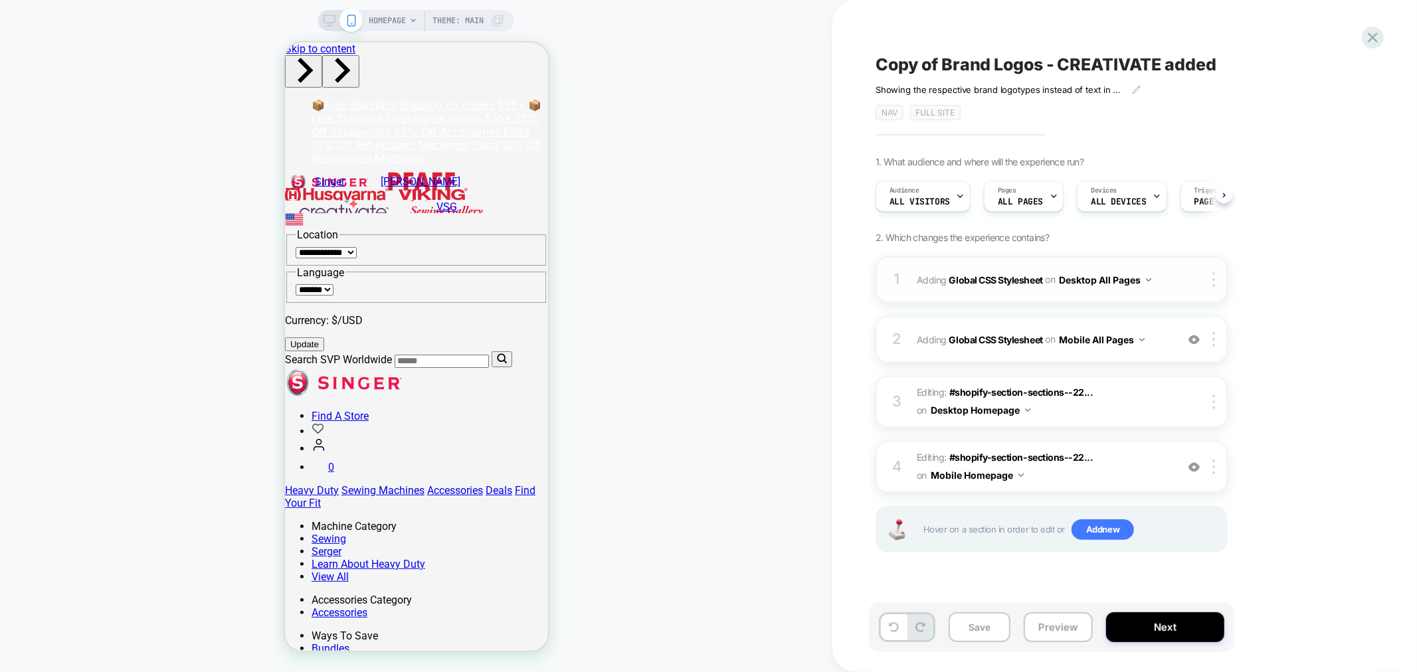
scroll to position [0, 1]
click at [29, 280] on div "HOMEPAGE Theme: MAIN" at bounding box center [416, 336] width 832 height 646
click at [976, 631] on button "Save" at bounding box center [979, 627] width 62 height 30
click at [327, 25] on icon at bounding box center [329, 21] width 12 height 12
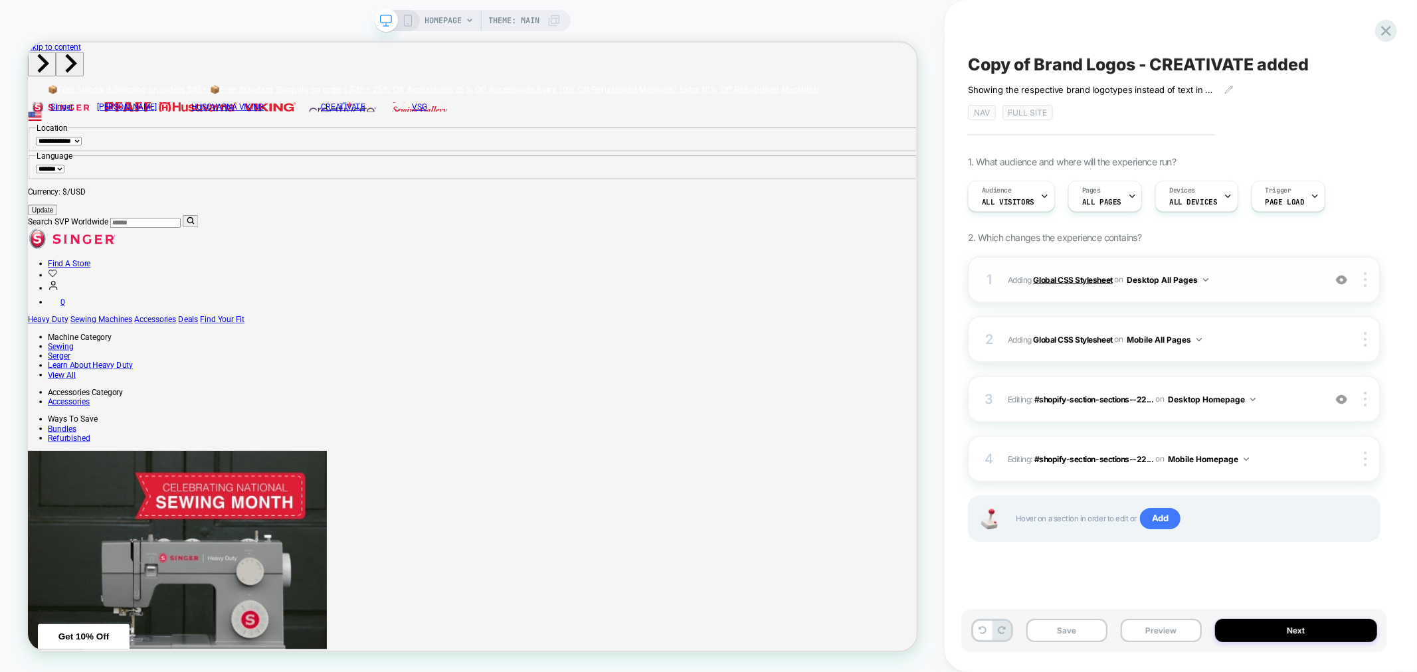
click at [1090, 279] on b "Global CSS Stylesheet" at bounding box center [1072, 279] width 79 height 10
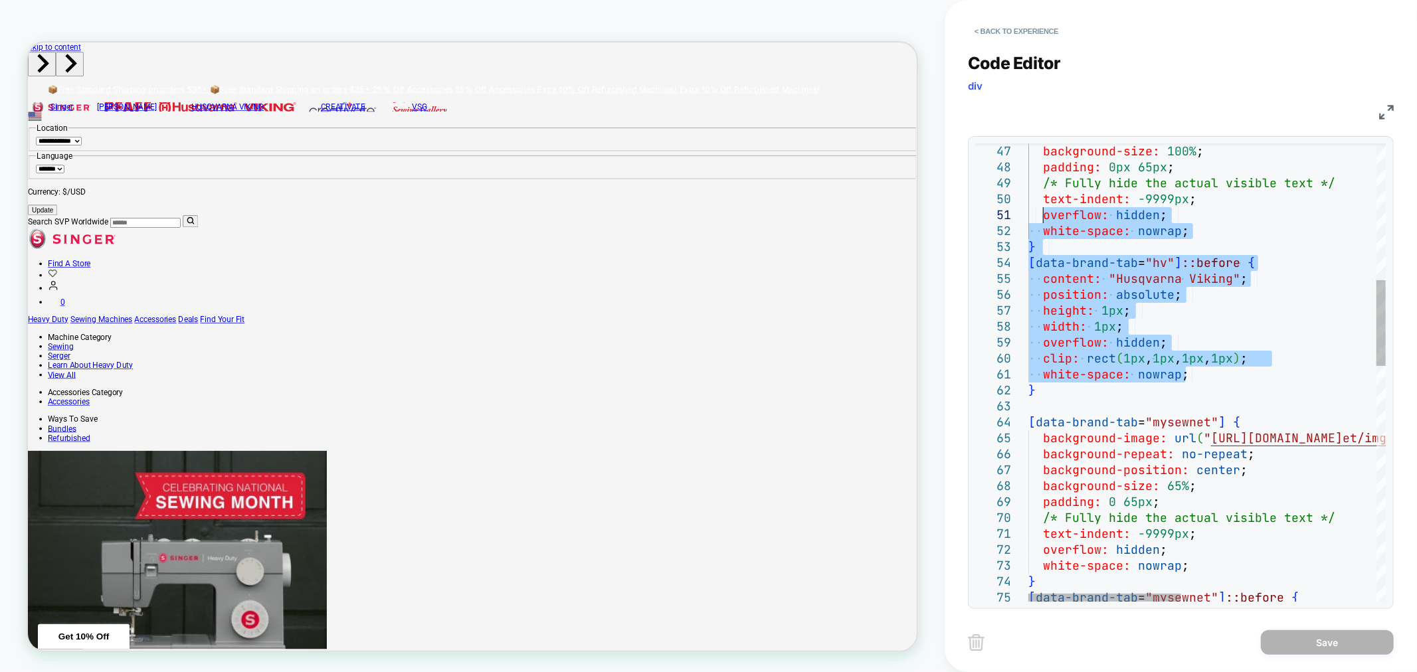
drag, startPoint x: 1197, startPoint y: 375, endPoint x: 1045, endPoint y: 222, distance: 215.1
click at [1045, 222] on div "background-size: 100% ; padding: 0px 65px ; /* Fully hide the actual visible te…" at bounding box center [1434, 635] width 812 height 2451
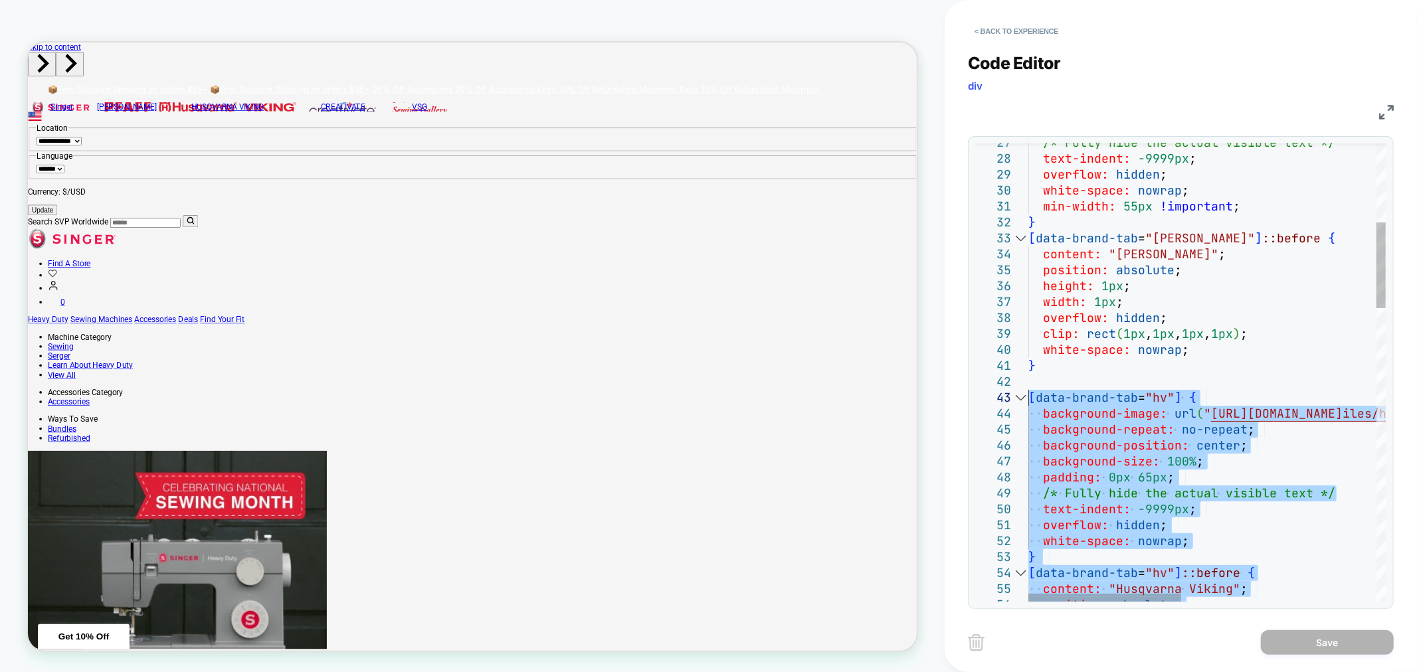
drag, startPoint x: 1063, startPoint y: 392, endPoint x: 1013, endPoint y: 401, distance: 51.2
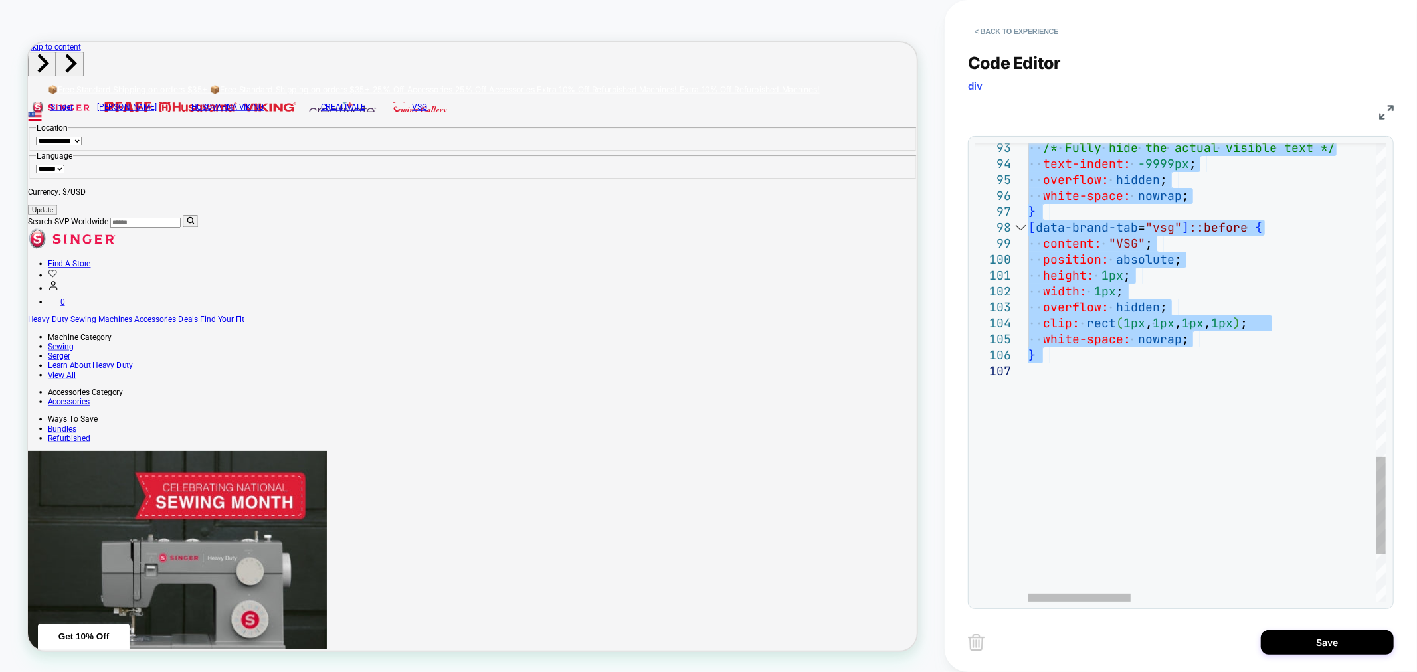
drag, startPoint x: 1029, startPoint y: 332, endPoint x: 1119, endPoint y: 371, distance: 97.6
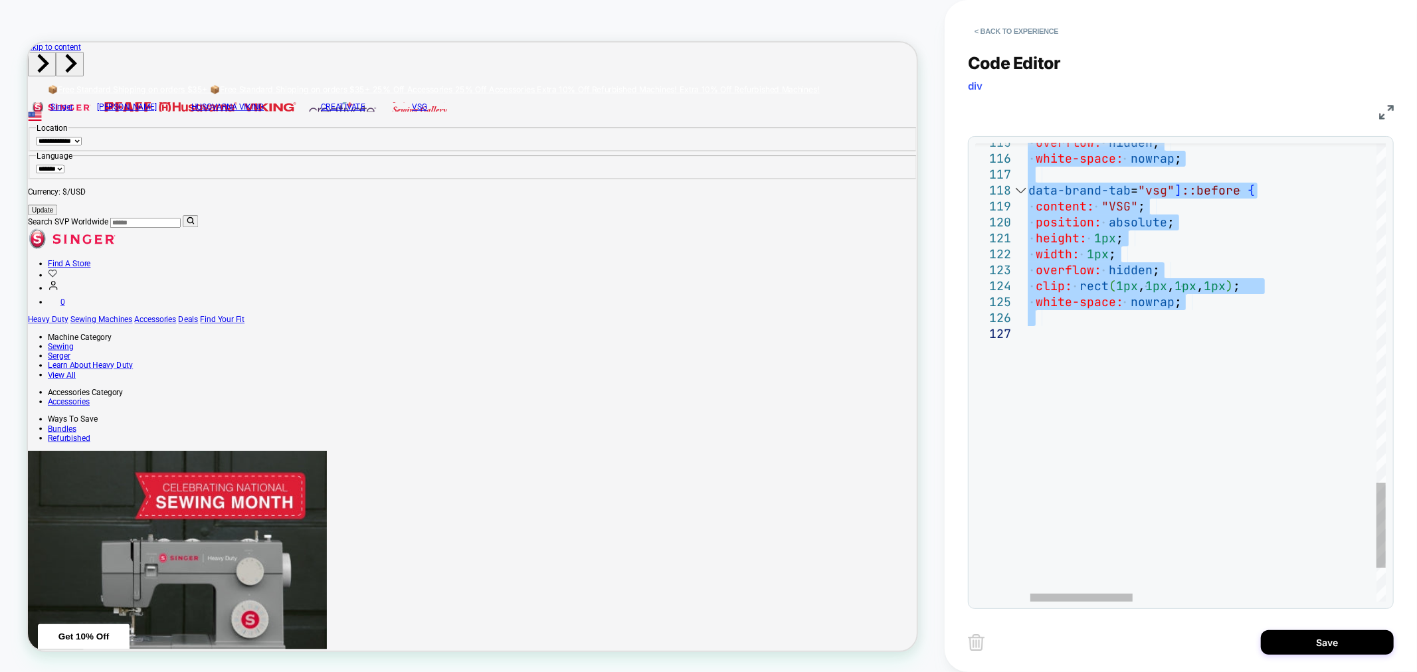
drag, startPoint x: 1030, startPoint y: 482, endPoint x: 1206, endPoint y: 336, distance: 228.7
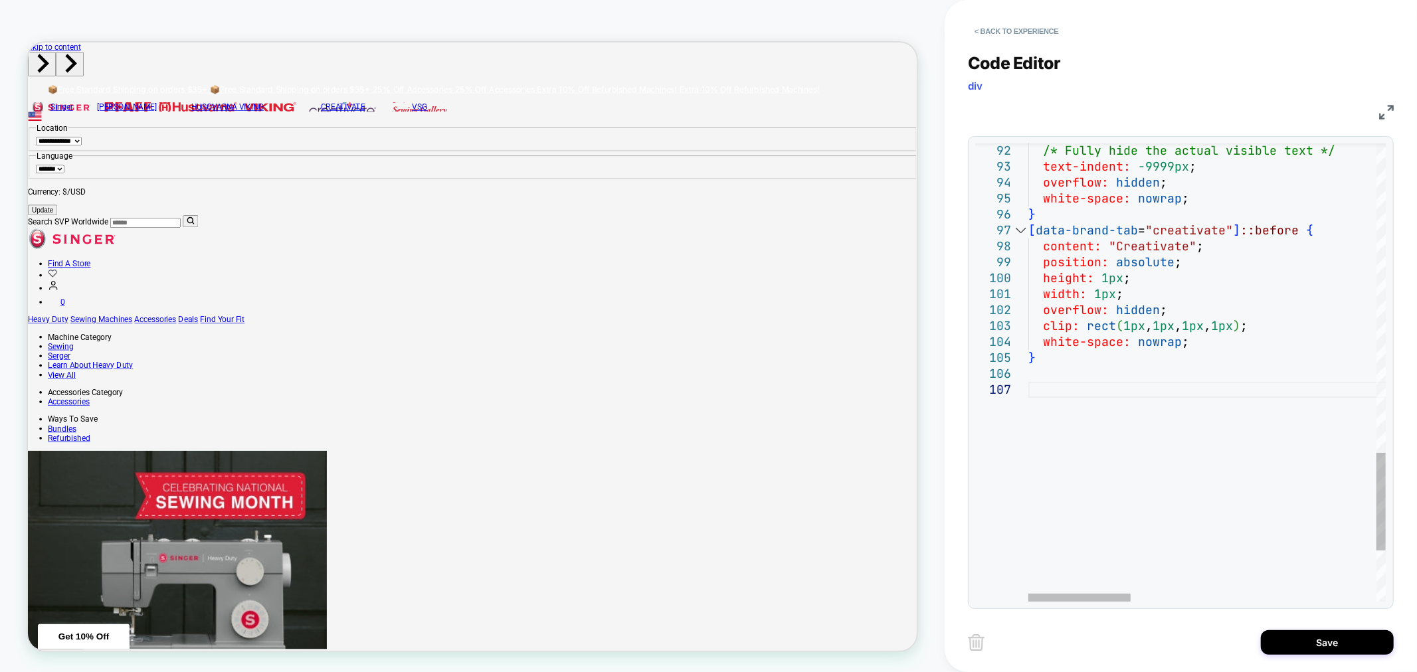
type textarea "**********"
click at [1296, 642] on button "Save" at bounding box center [1327, 642] width 133 height 25
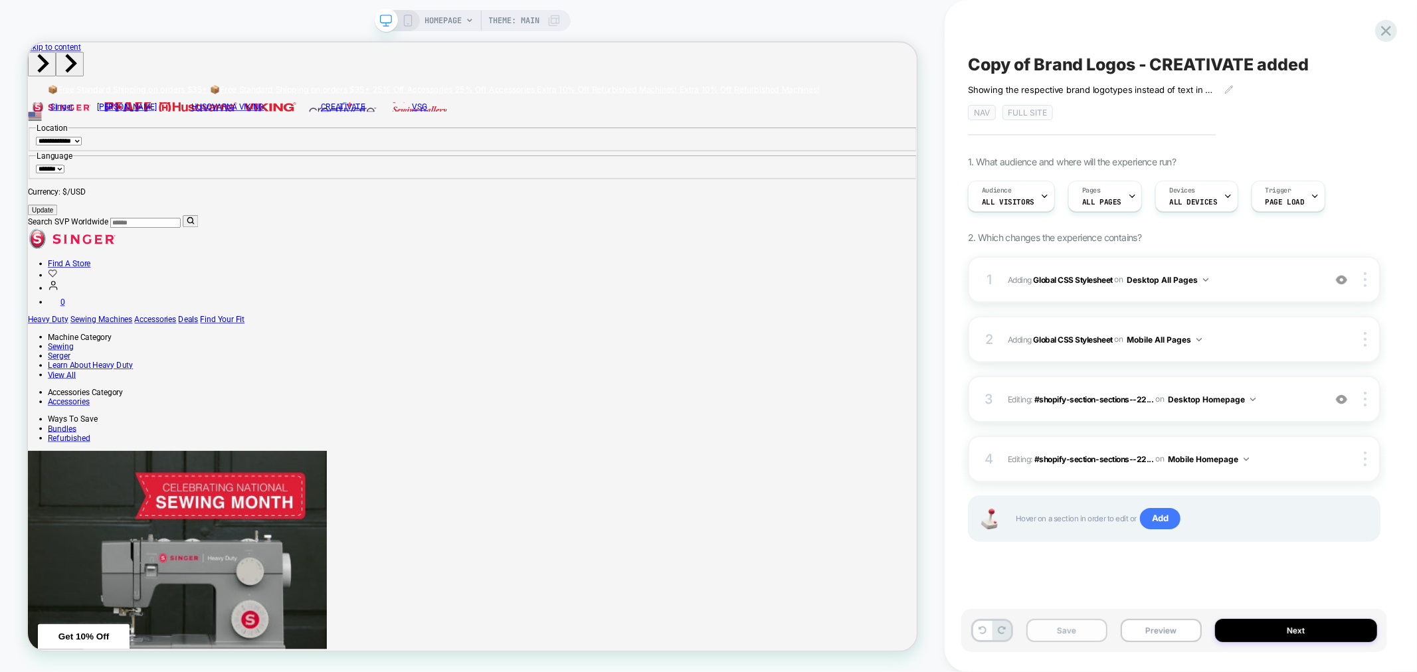
click at [1077, 626] on button "Save" at bounding box center [1066, 630] width 81 height 23
click at [1057, 280] on b "Global CSS Stylesheet" at bounding box center [1072, 279] width 79 height 10
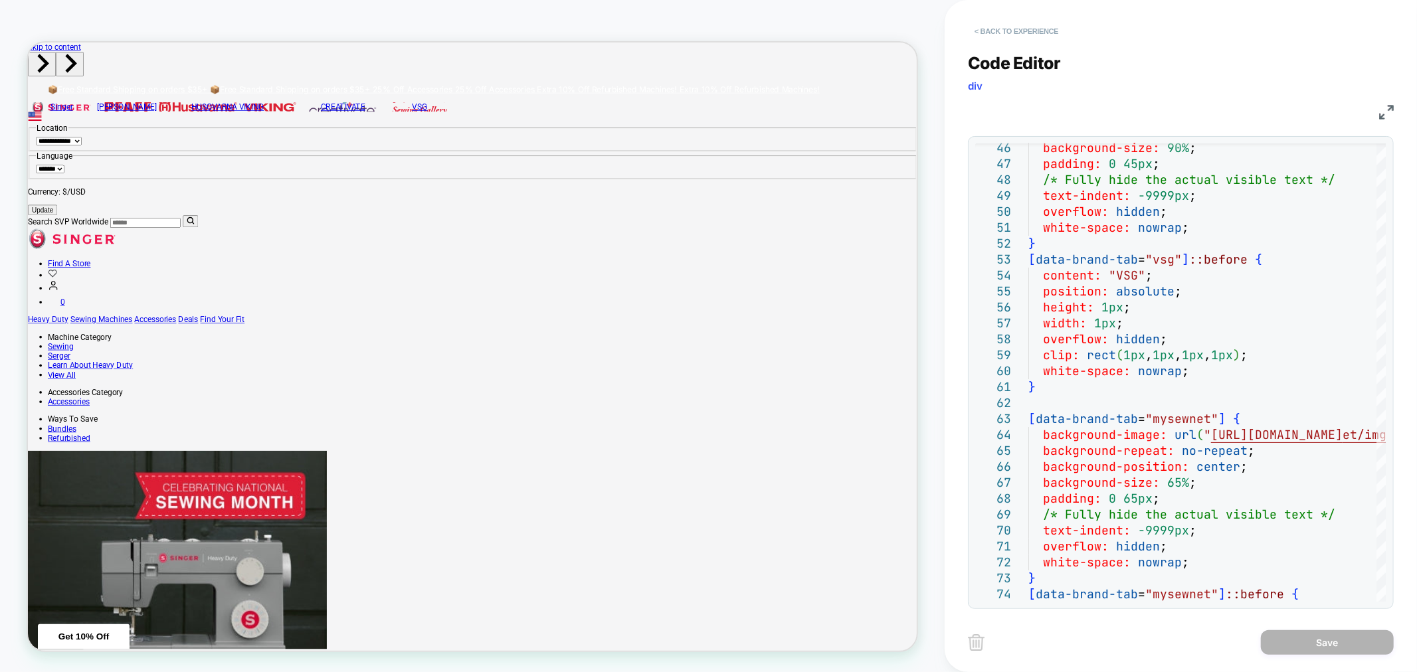
click at [1020, 28] on button "< Back to experience" at bounding box center [1016, 31] width 97 height 21
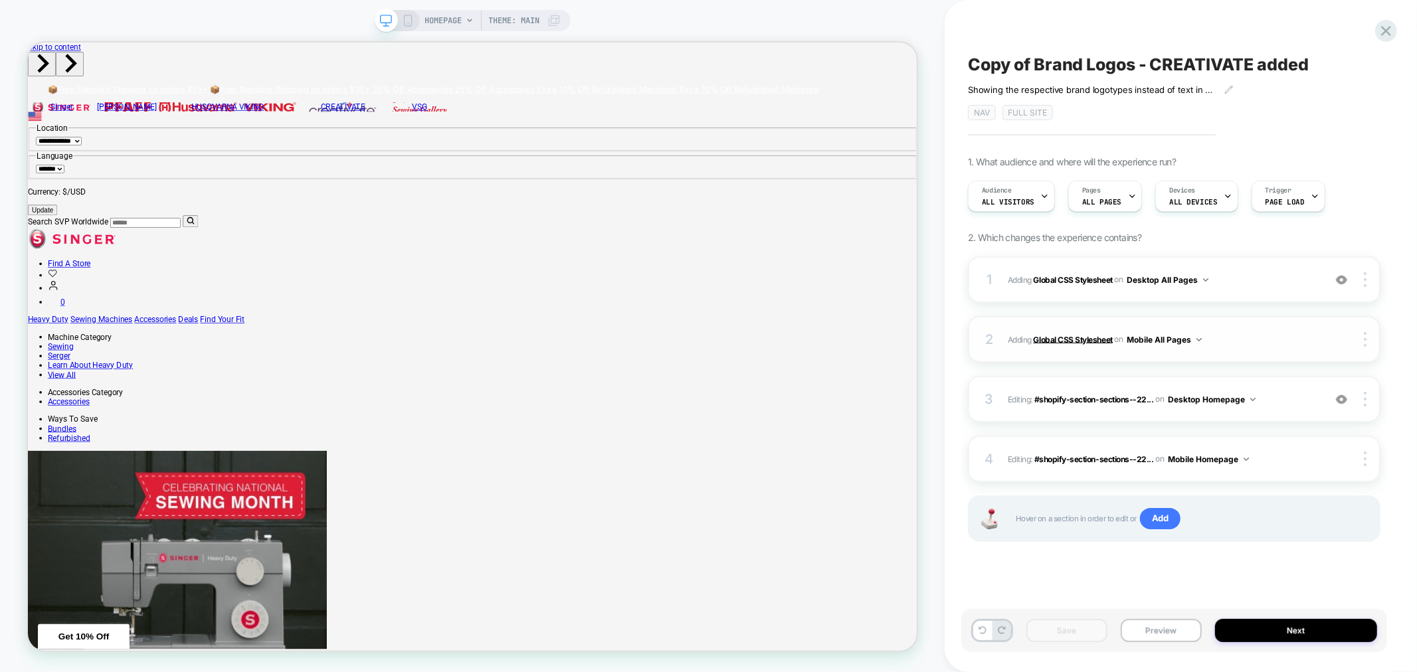
click at [1077, 334] on b "Global CSS Stylesheet" at bounding box center [1072, 339] width 79 height 10
click at [1067, 339] on b "Global CSS Stylesheet" at bounding box center [1072, 339] width 79 height 10
click at [406, 17] on icon at bounding box center [408, 21] width 12 height 12
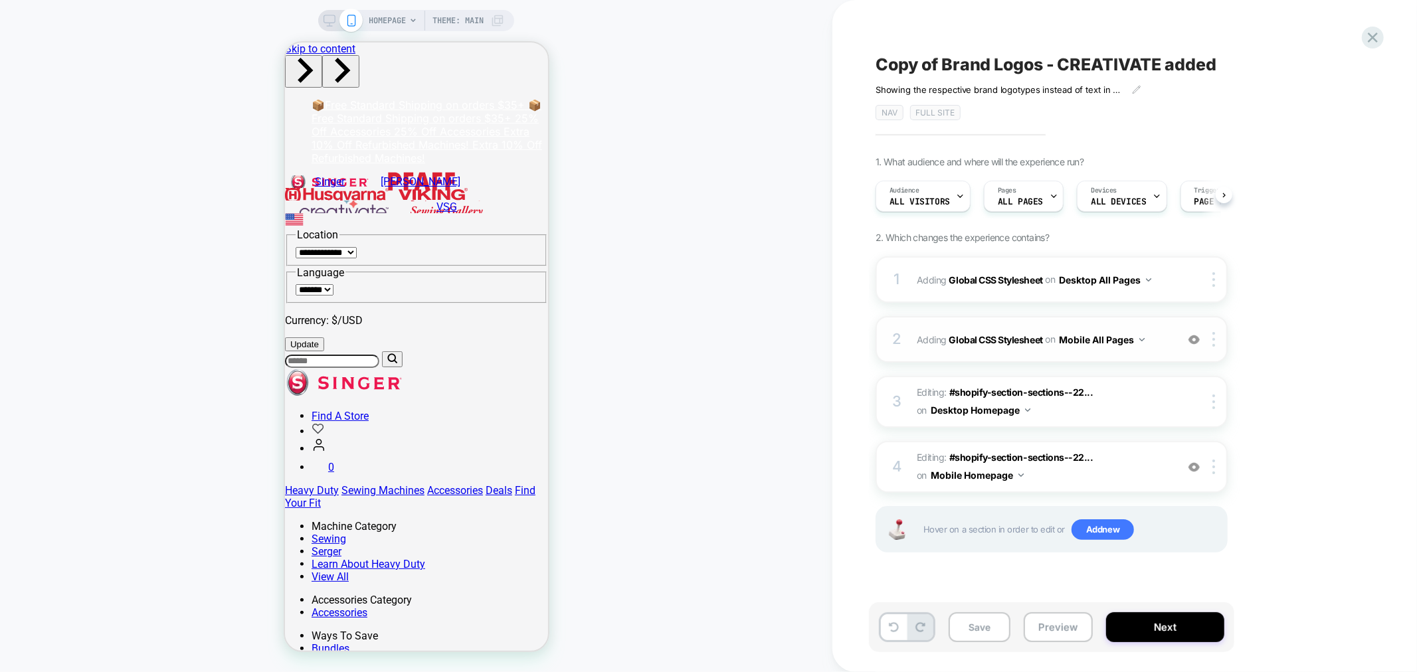
scroll to position [0, 1]
click at [1013, 334] on b "Global CSS Stylesheet" at bounding box center [996, 338] width 94 height 11
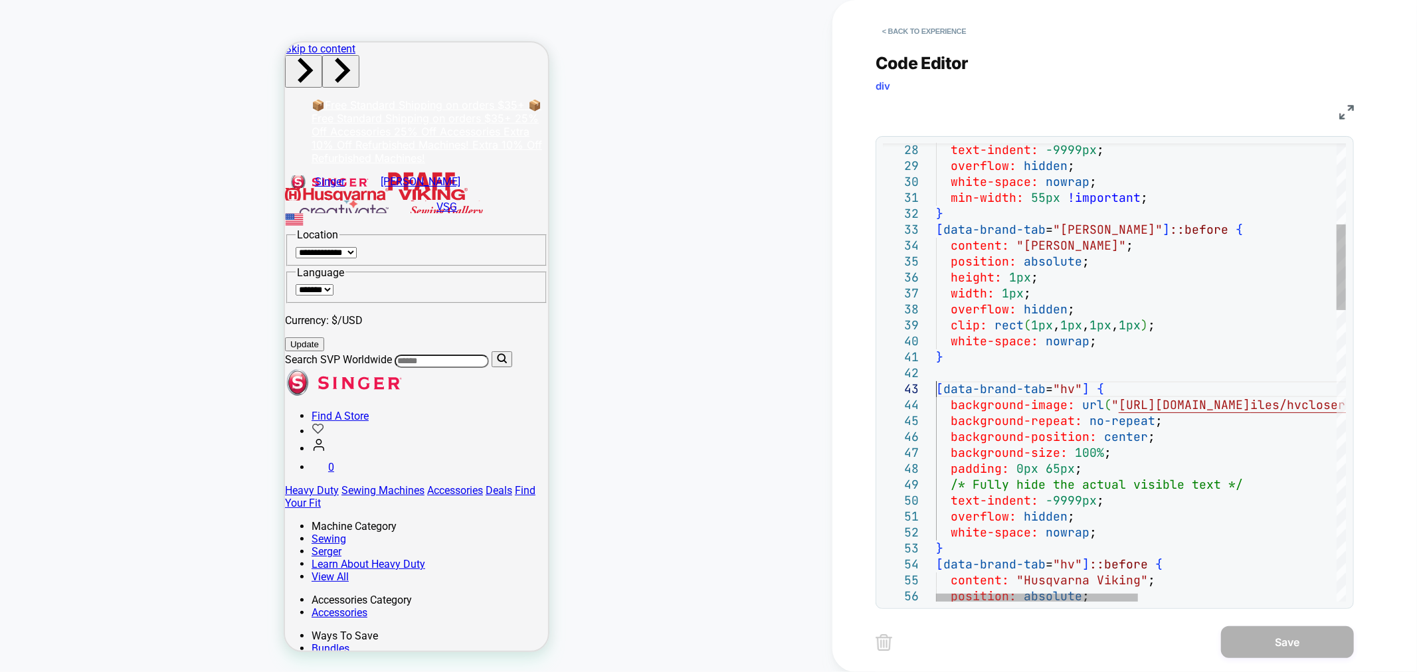
scroll to position [0, 0]
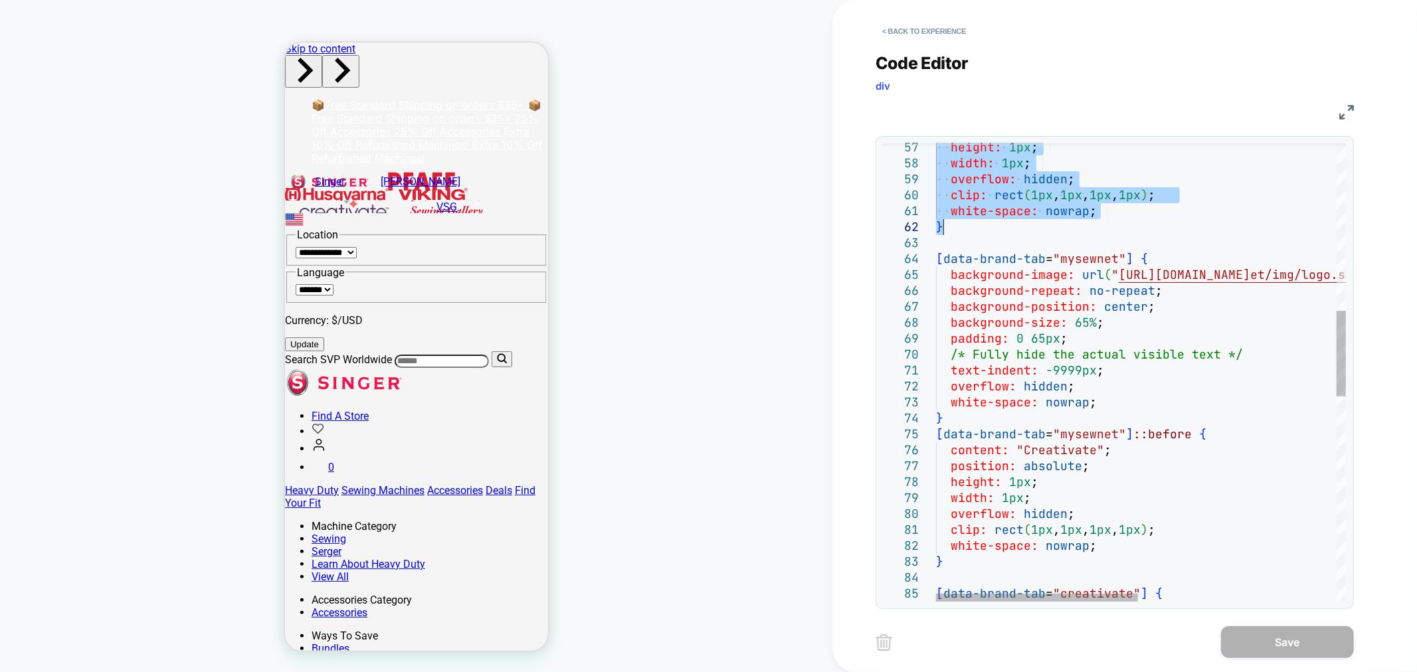
drag, startPoint x: 937, startPoint y: 387, endPoint x: 1070, endPoint y: 224, distance: 210.6
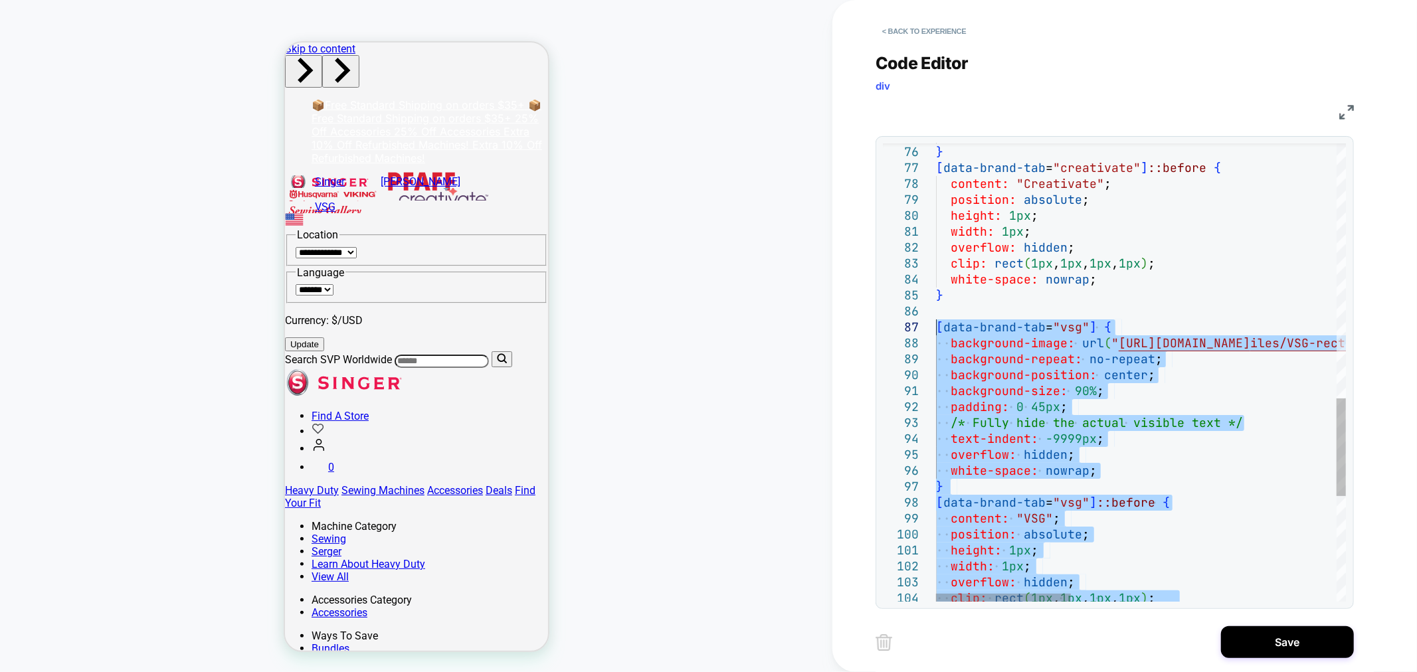
drag, startPoint x: 963, startPoint y: 427, endPoint x: 926, endPoint y: 324, distance: 109.2
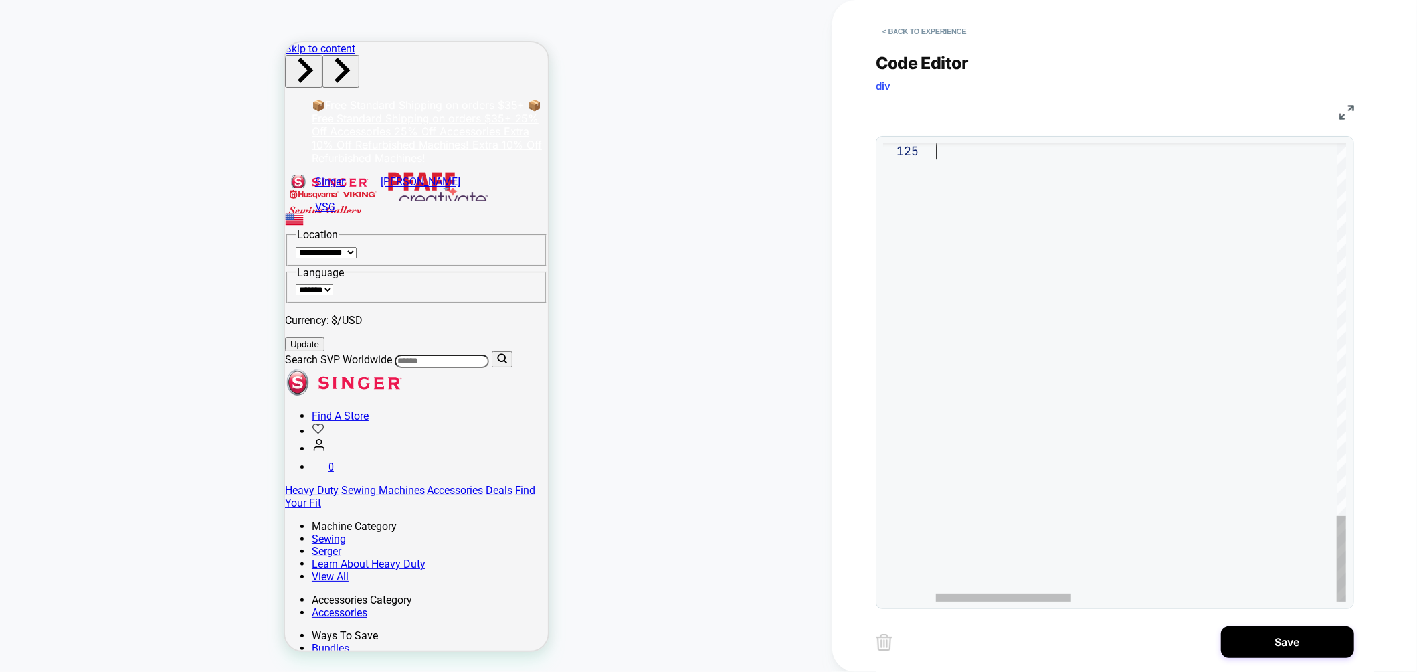
drag, startPoint x: 936, startPoint y: 522, endPoint x: 1031, endPoint y: 166, distance: 368.3
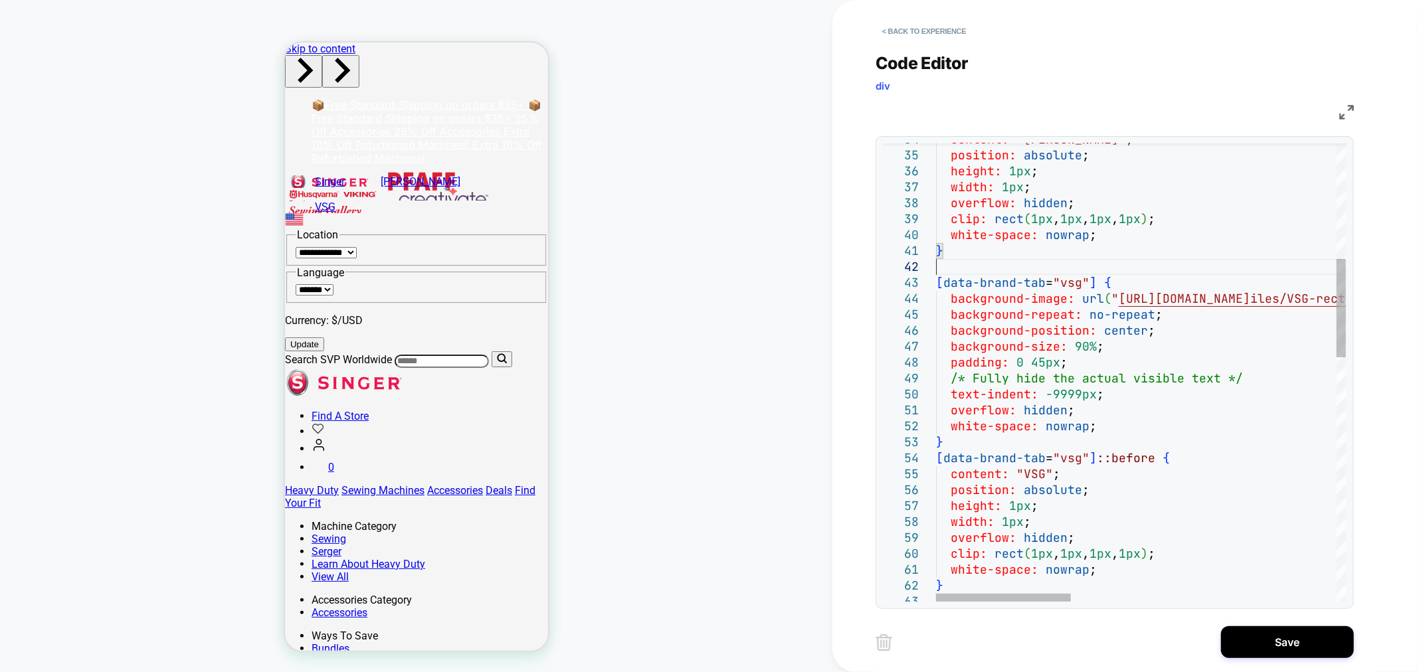
scroll to position [15, 0]
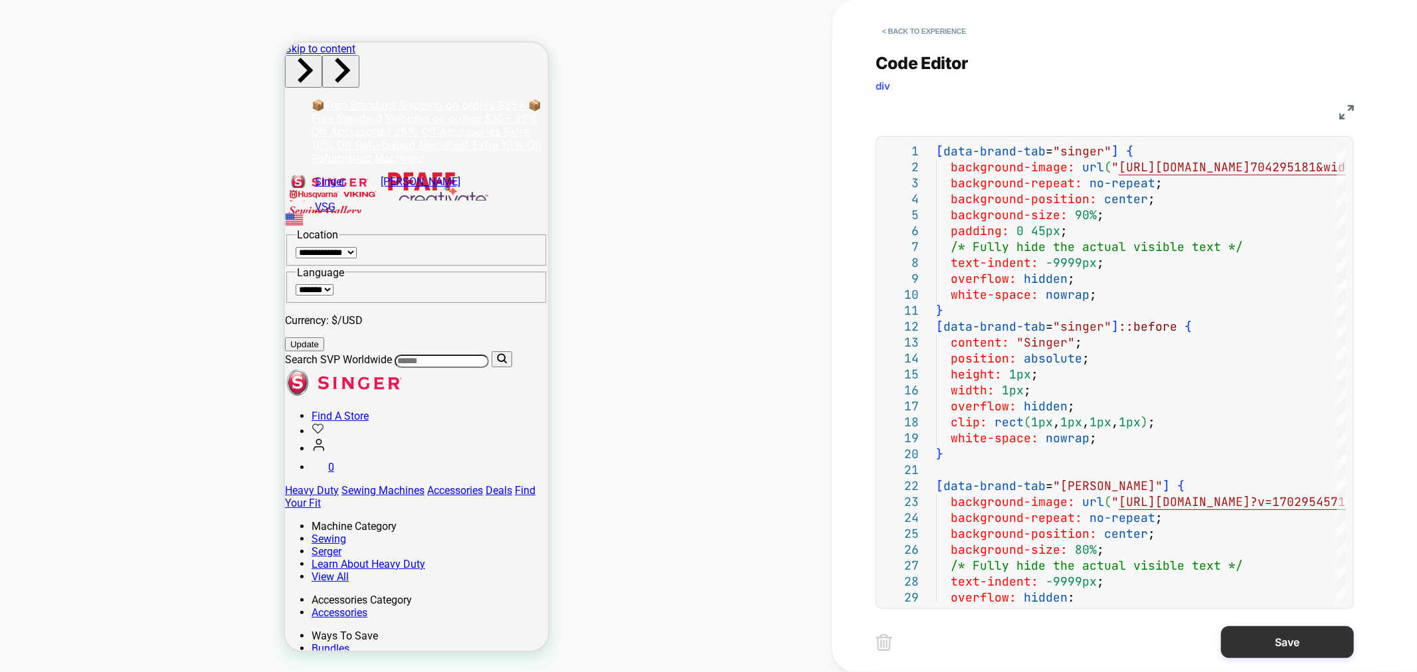
type textarea "**********"
click at [1300, 639] on button "Save" at bounding box center [1287, 642] width 133 height 32
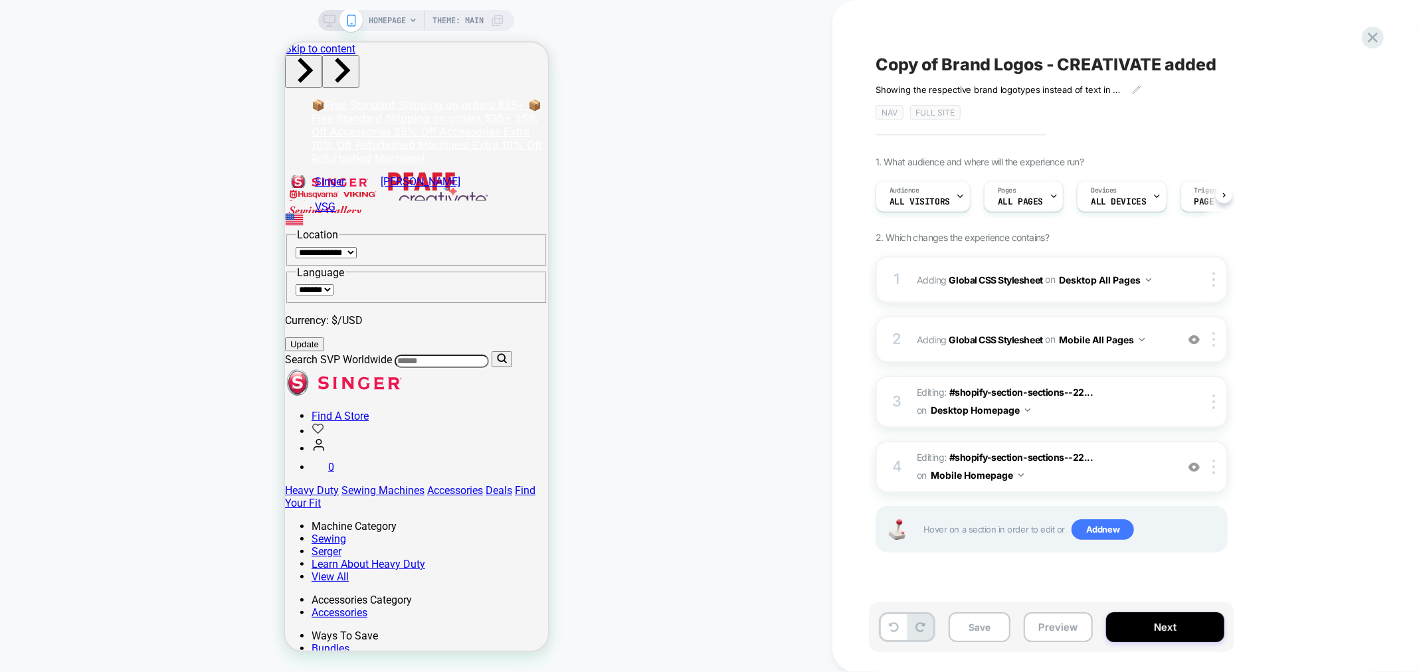
scroll to position [0, 1]
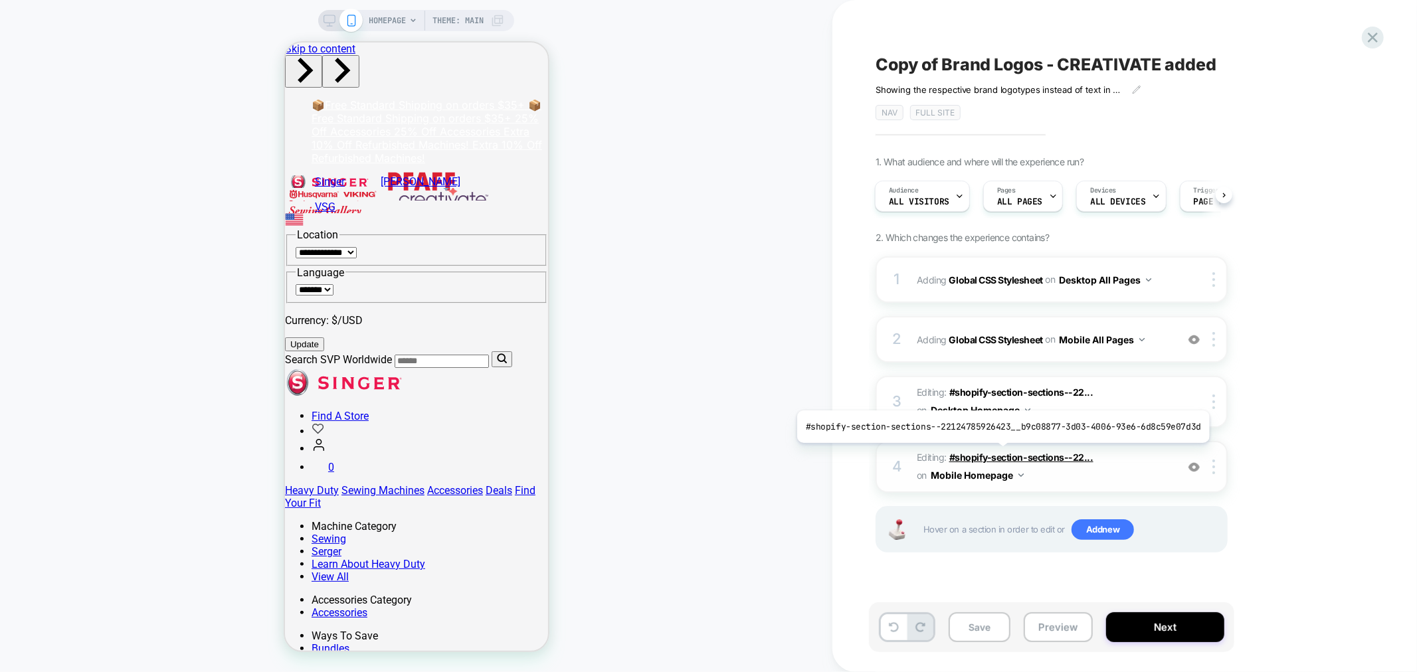
click at [998, 453] on span "#shopify-section-sections--22..." at bounding box center [1021, 457] width 144 height 11
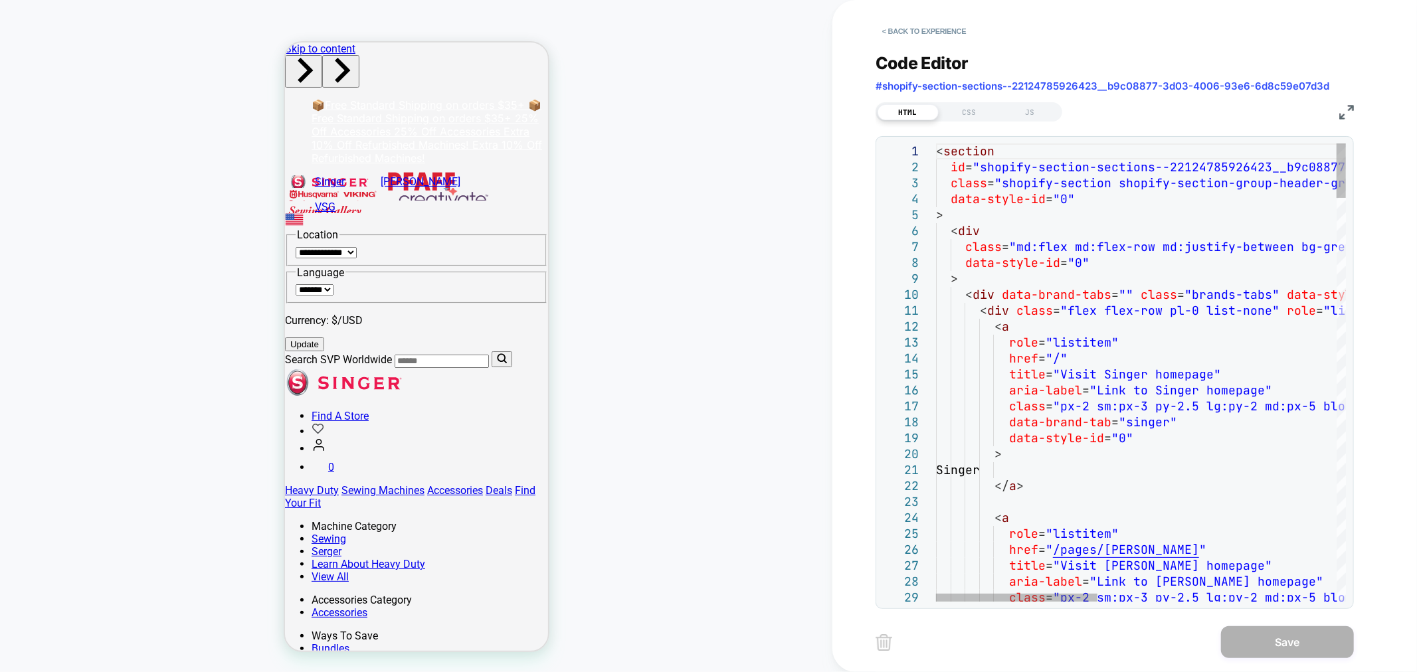
scroll to position [0, 0]
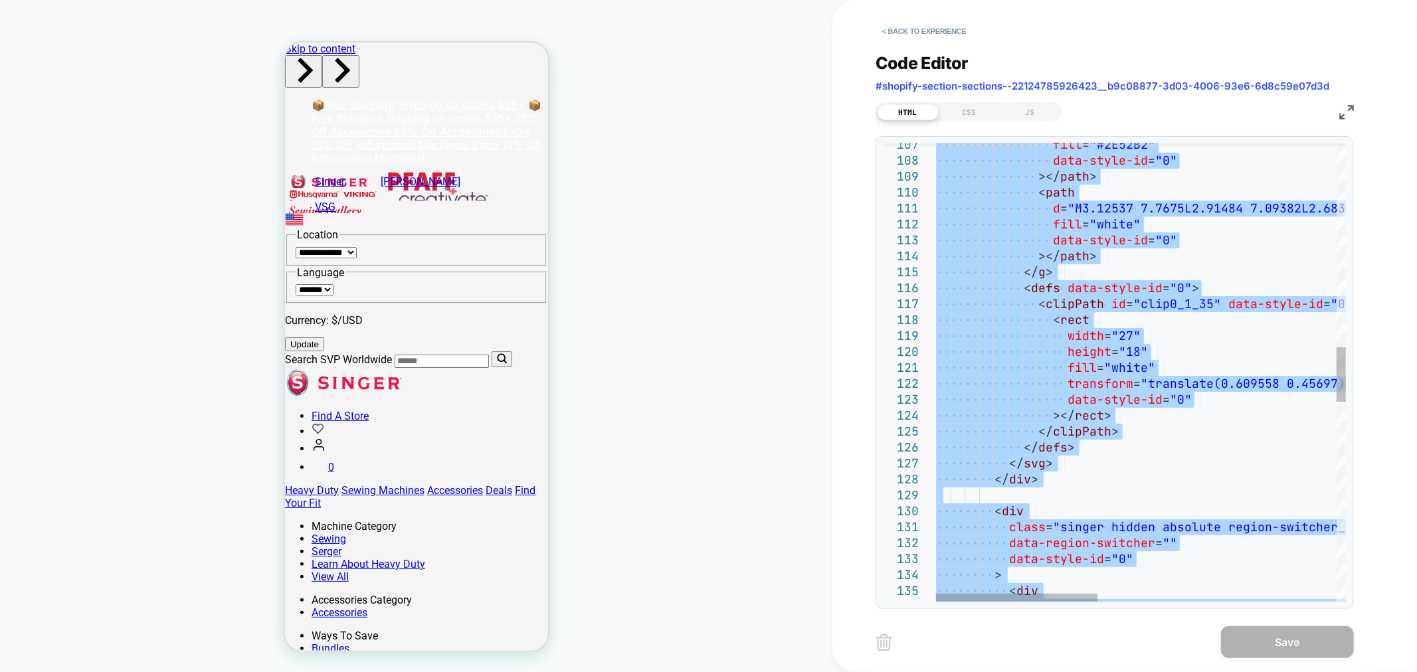
type textarea "**********"
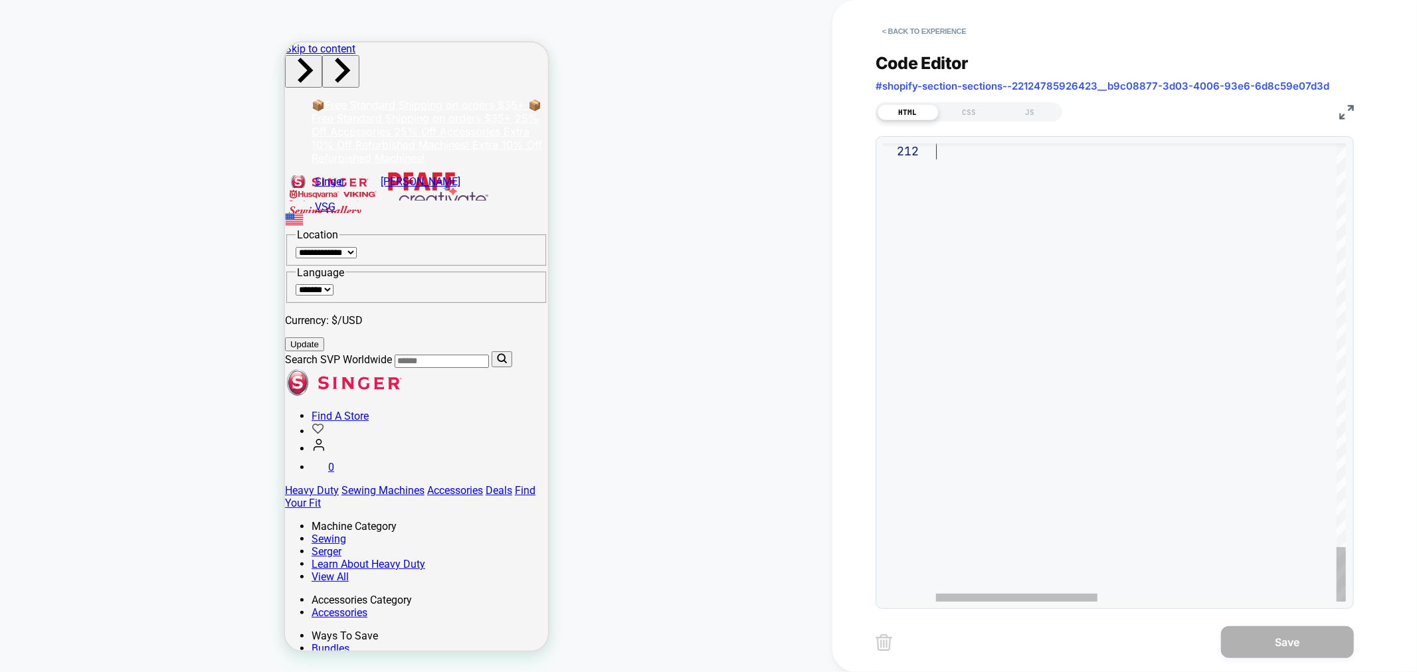
drag, startPoint x: 937, startPoint y: 148, endPoint x: 1217, endPoint y: 707, distance: 624.6
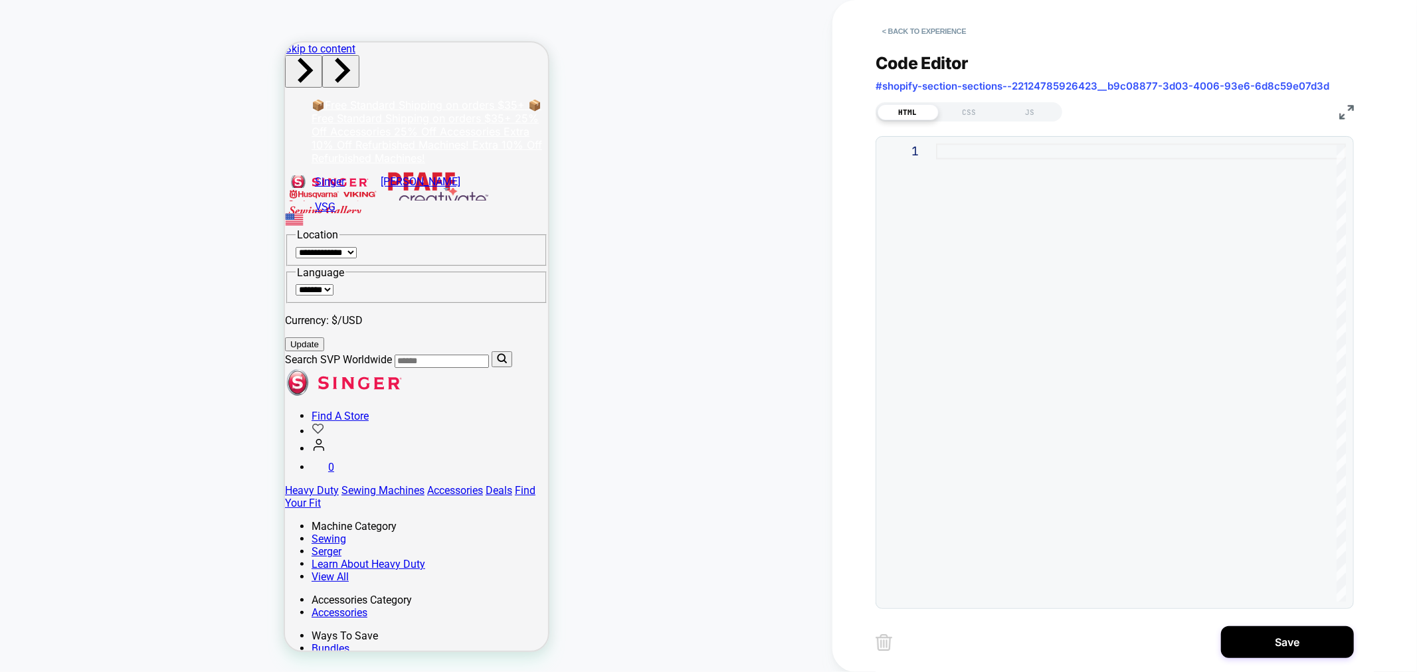
type textarea "**********"
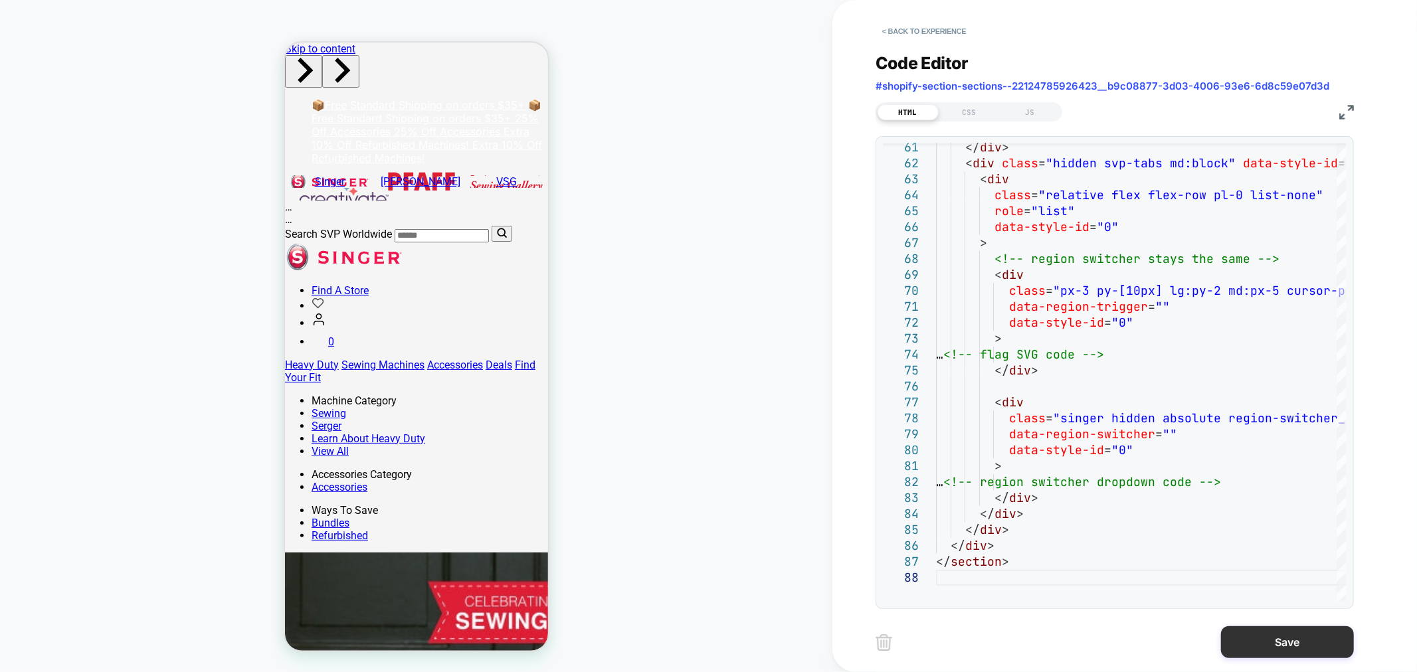
click at [1269, 631] on button "Save" at bounding box center [1287, 642] width 133 height 32
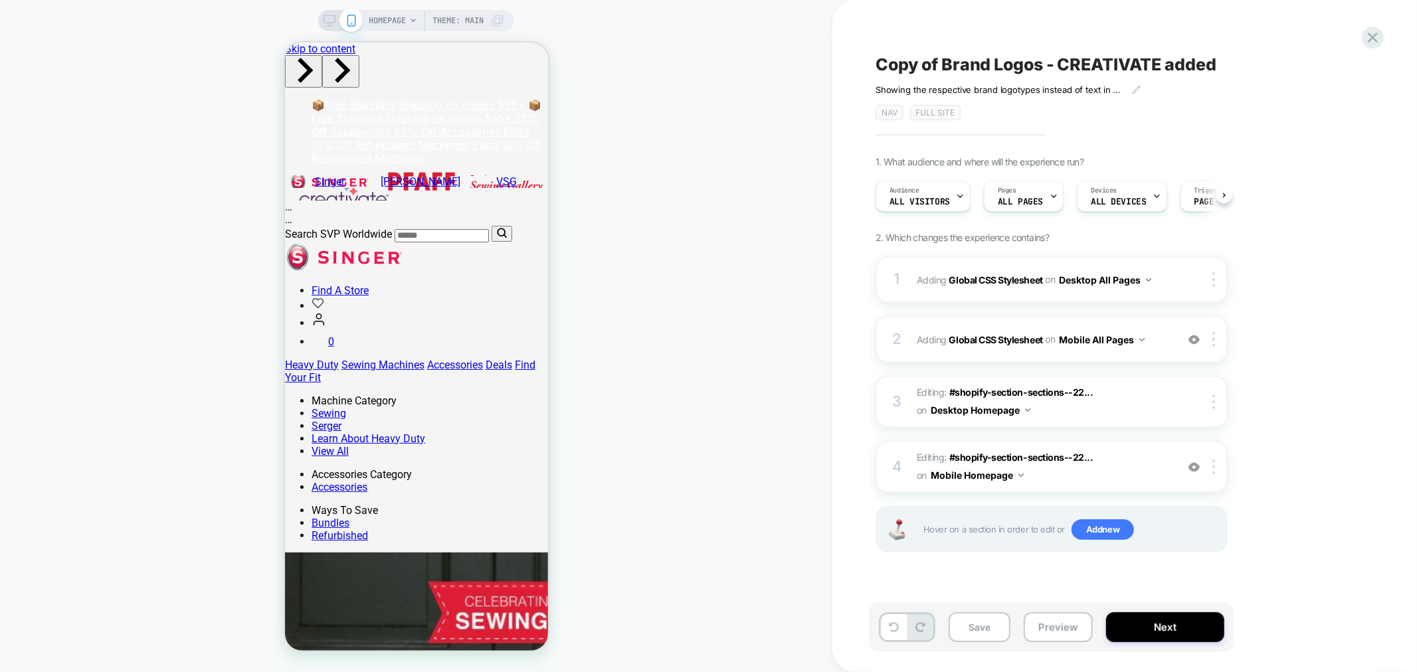
scroll to position [0, 1]
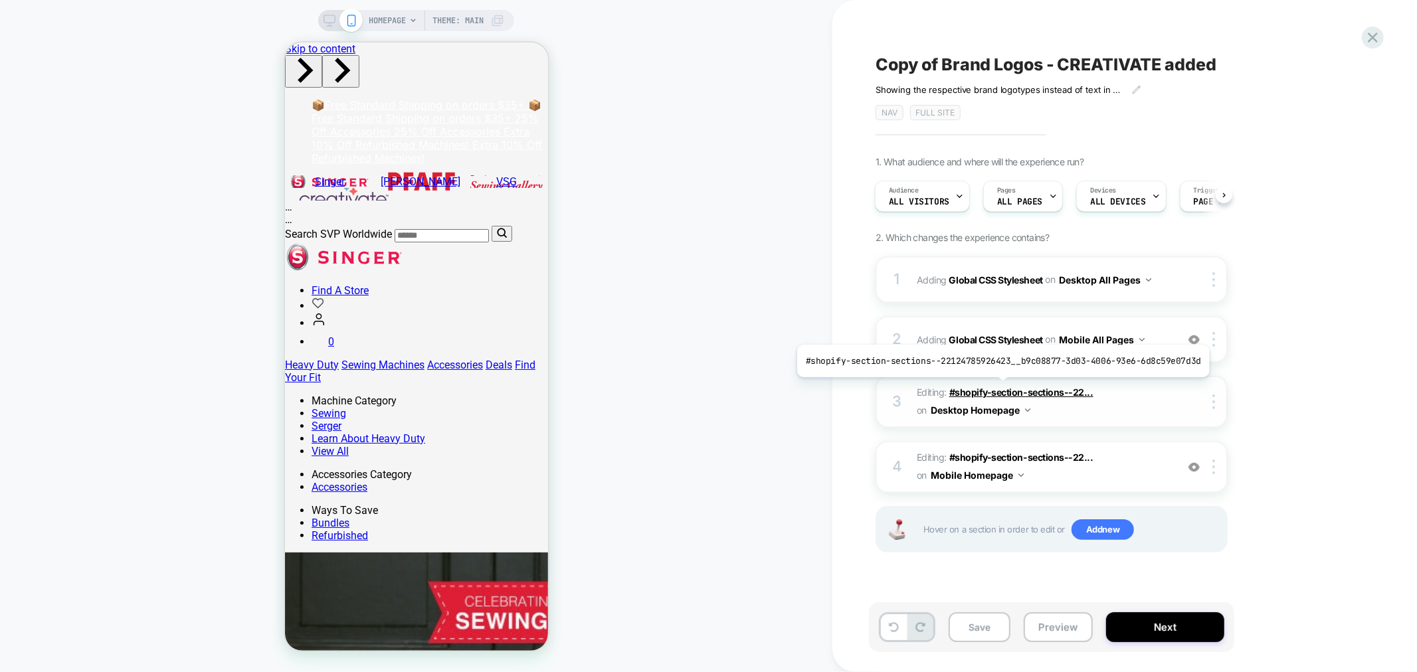
click at [998, 389] on span "#shopify-section-sections--22..." at bounding box center [1021, 392] width 144 height 11
click at [965, 391] on span "#shopify-section-sections--22..." at bounding box center [1021, 392] width 144 height 11
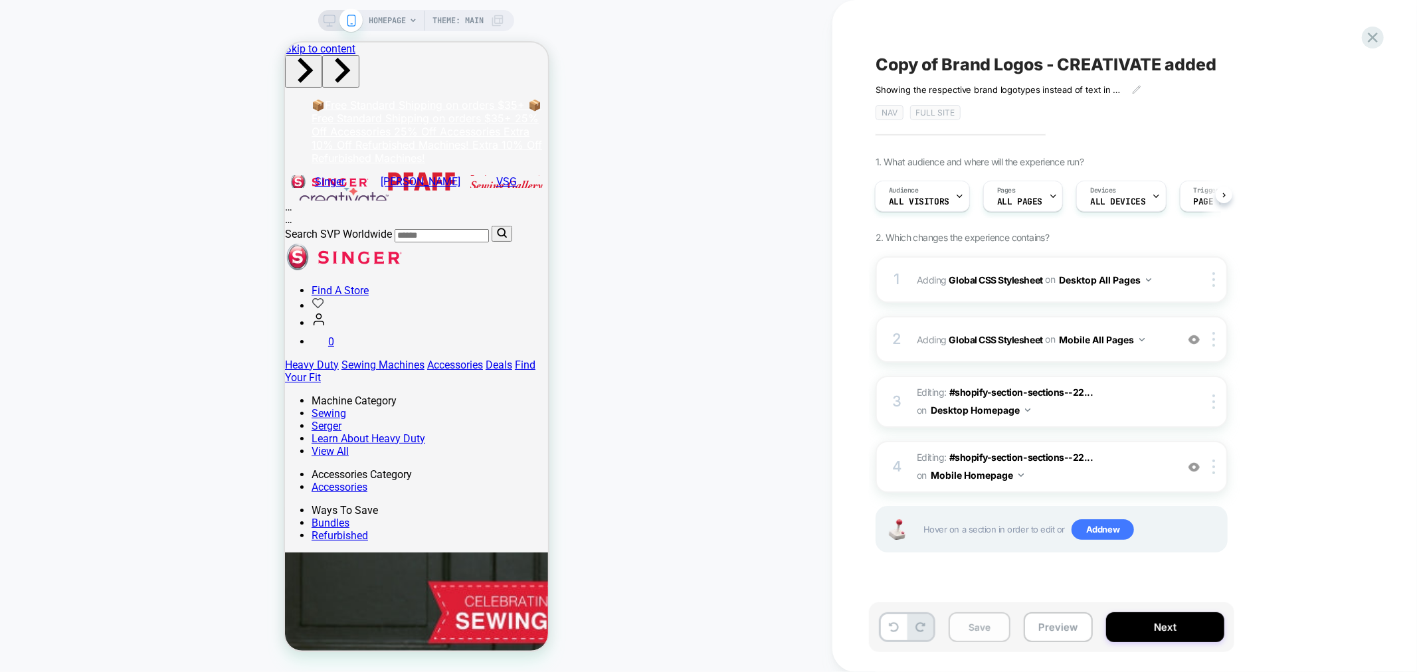
click at [984, 628] on button "Save" at bounding box center [979, 627] width 62 height 30
click at [326, 20] on icon at bounding box center [329, 21] width 12 height 12
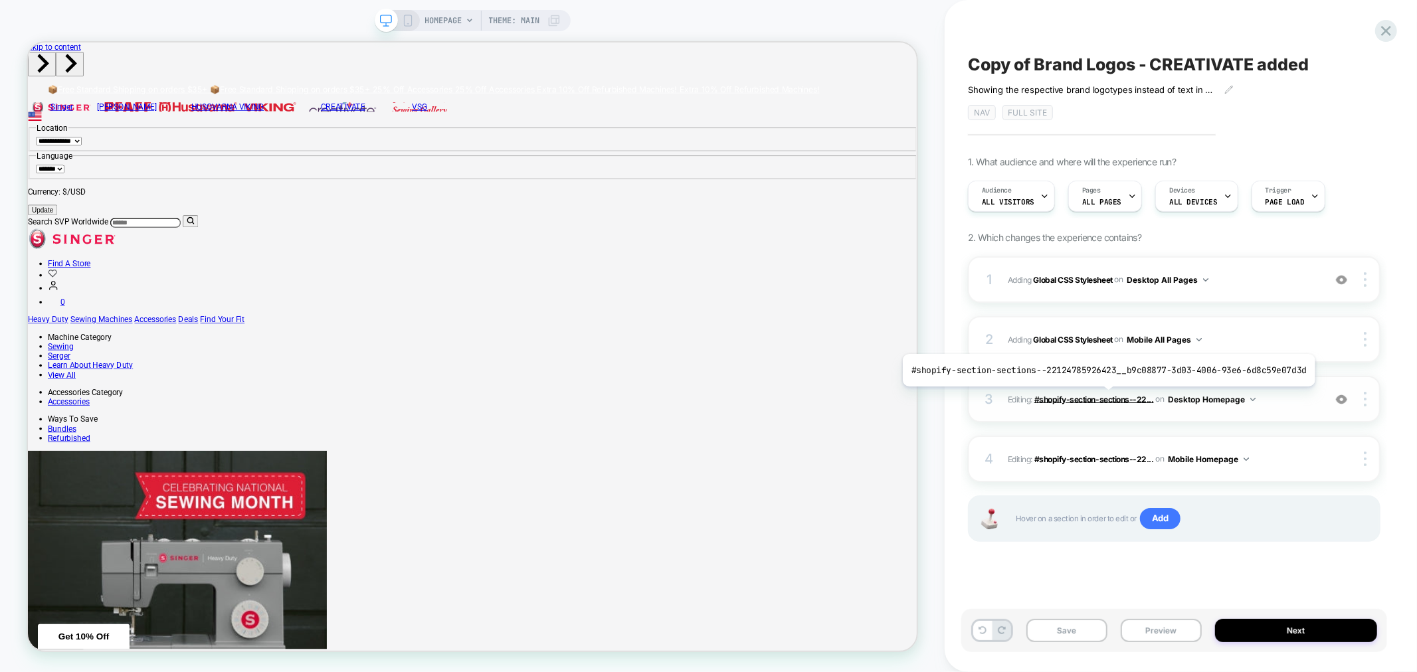
click at [1104, 396] on span "#shopify-section-sections--22..." at bounding box center [1094, 399] width 120 height 10
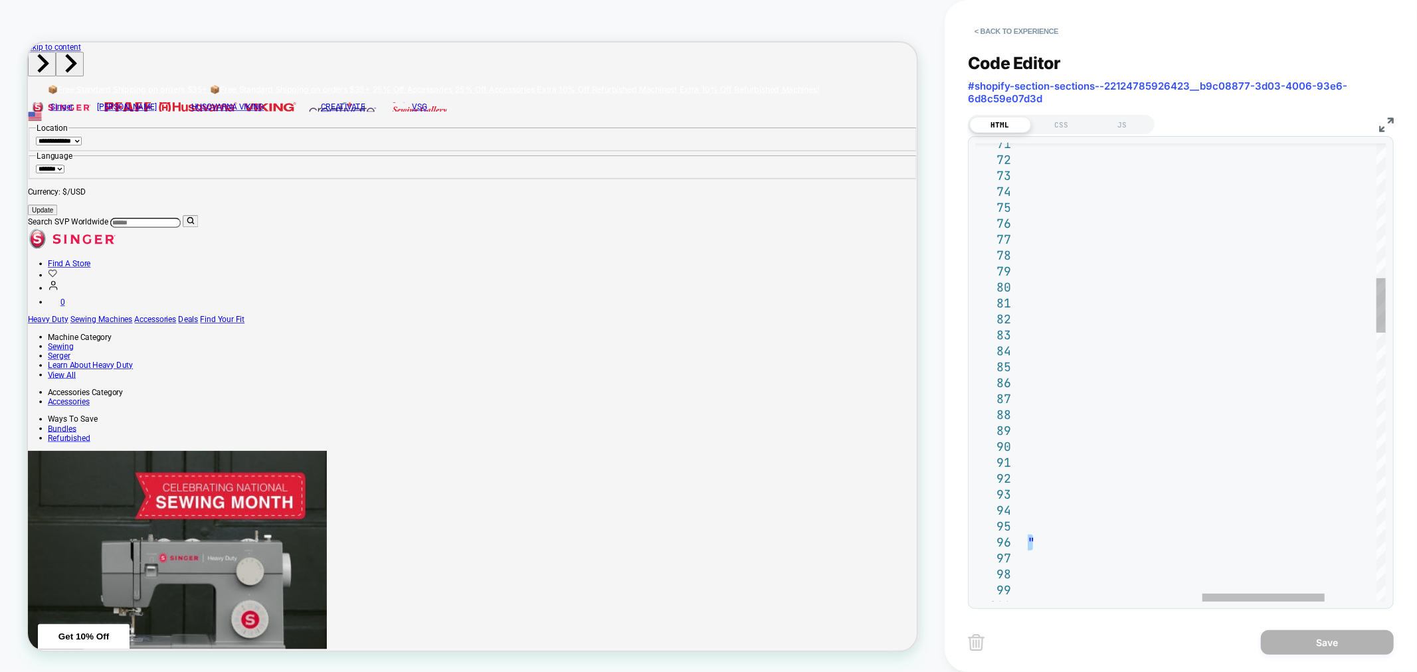
drag, startPoint x: 1031, startPoint y: 151, endPoint x: 1215, endPoint y: 632, distance: 515.1
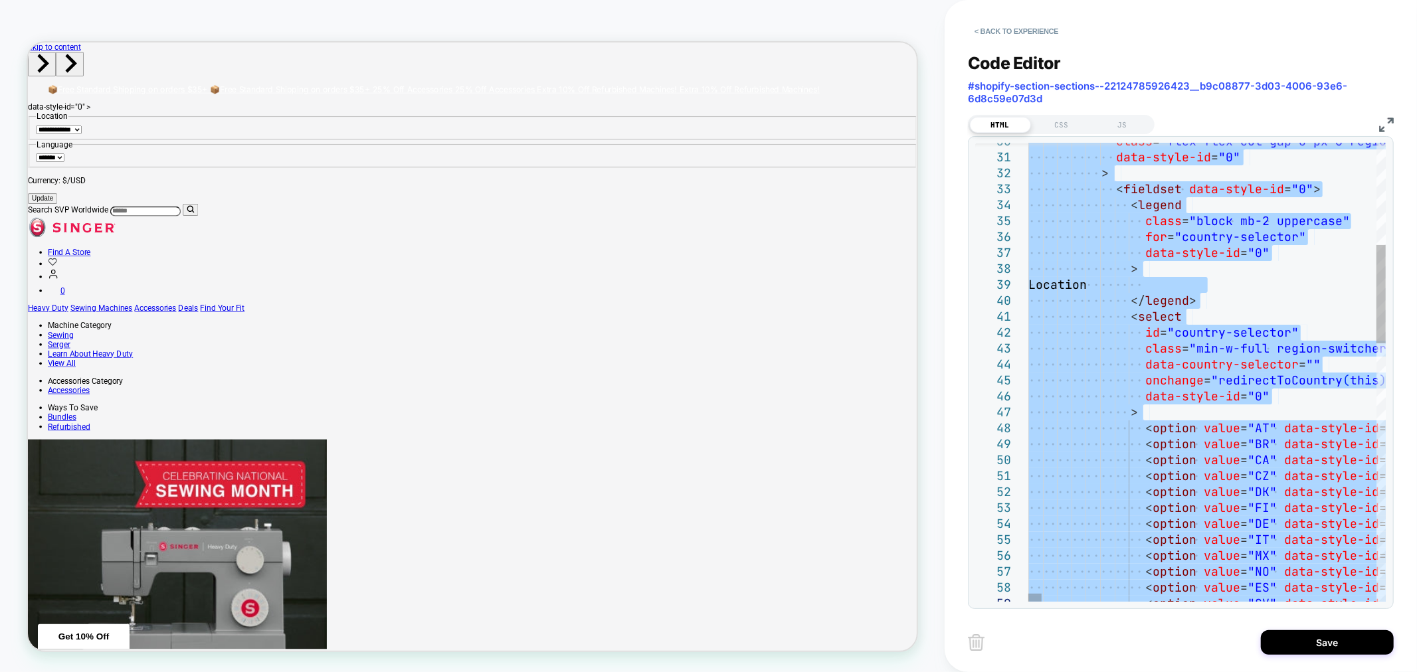
type textarea "**********"
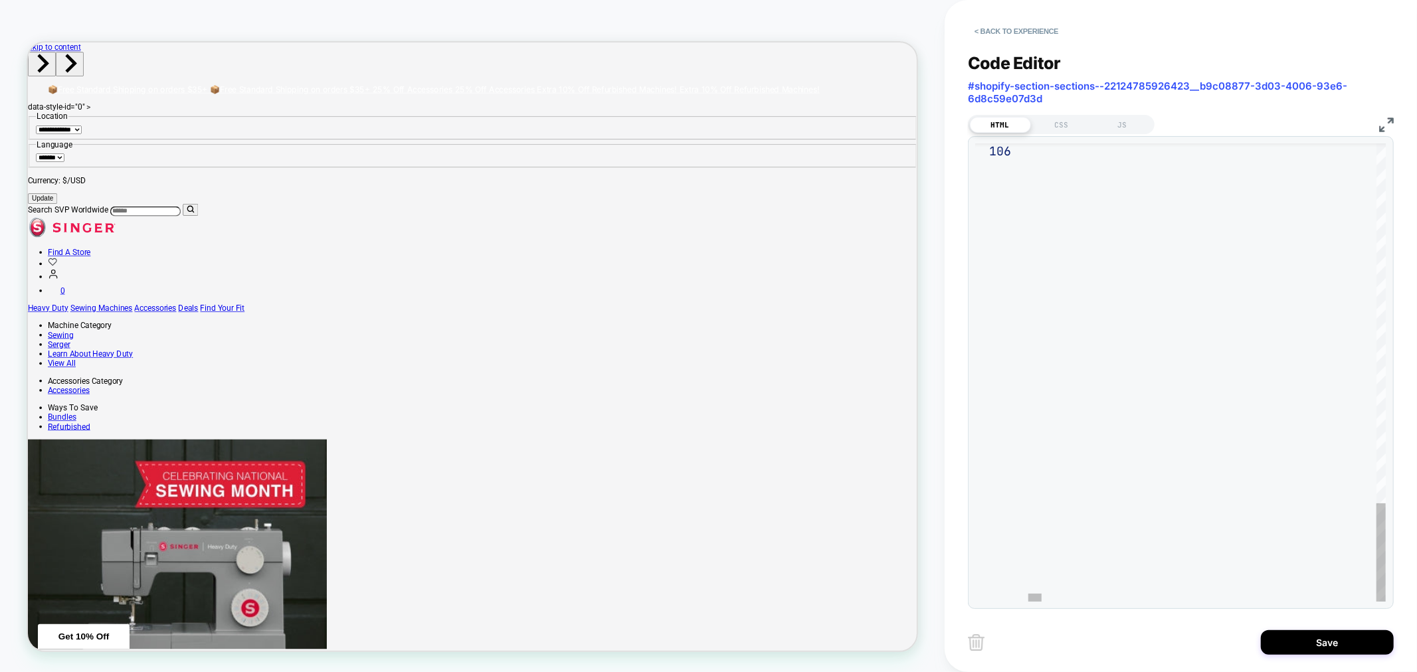
drag, startPoint x: 1031, startPoint y: 148, endPoint x: 1147, endPoint y: 284, distance: 178.5
type textarea "**********"
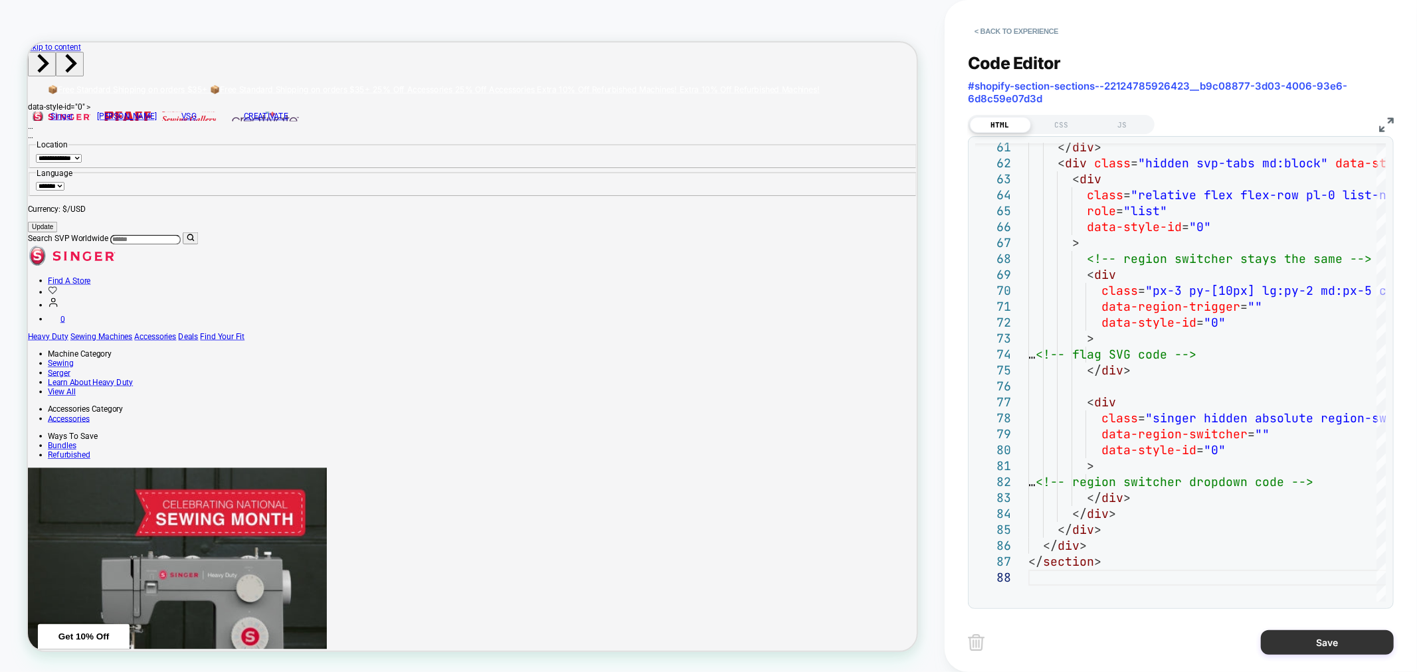
click at [1342, 633] on button "Save" at bounding box center [1327, 642] width 133 height 25
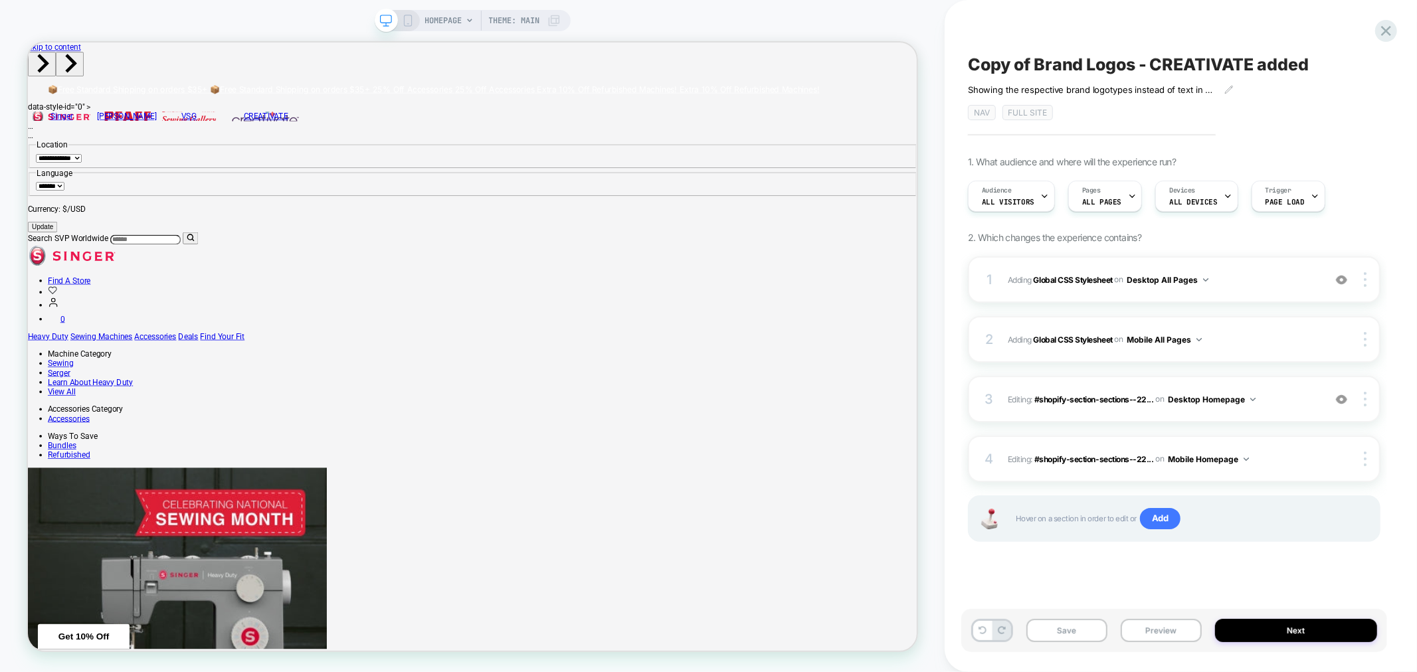
click at [1063, 616] on div "Save Preview Next" at bounding box center [1174, 630] width 426 height 43
click at [1075, 626] on button "Save" at bounding box center [1066, 630] width 81 height 23
click at [1297, 70] on span "Copy of Brand Logos - CREATIVATE added" at bounding box center [1138, 64] width 341 height 20
drag, startPoint x: 1312, startPoint y: 63, endPoint x: 1157, endPoint y: 65, distance: 154.8
click at [1157, 65] on textarea "**********" at bounding box center [1152, 64] width 369 height 20
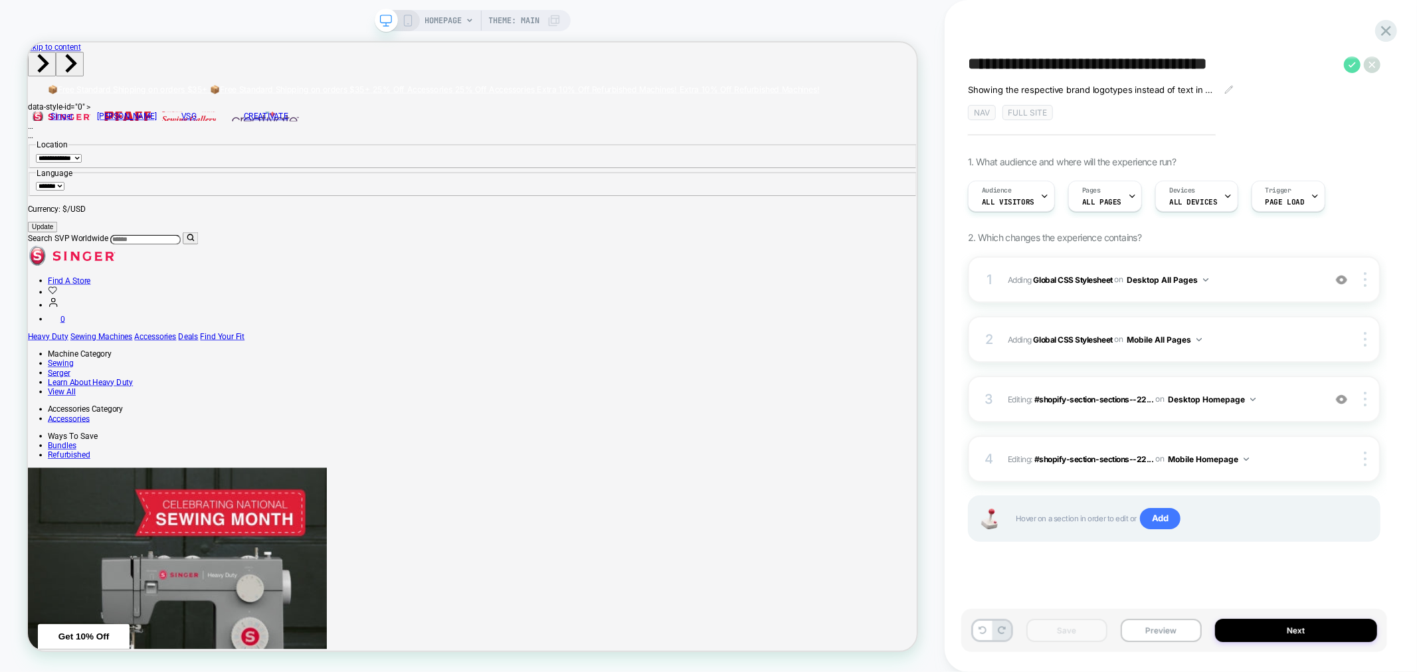
type textarea "**********"
click at [1357, 60] on icon at bounding box center [1352, 64] width 17 height 17
click at [1159, 631] on button "Preview" at bounding box center [1160, 630] width 81 height 23
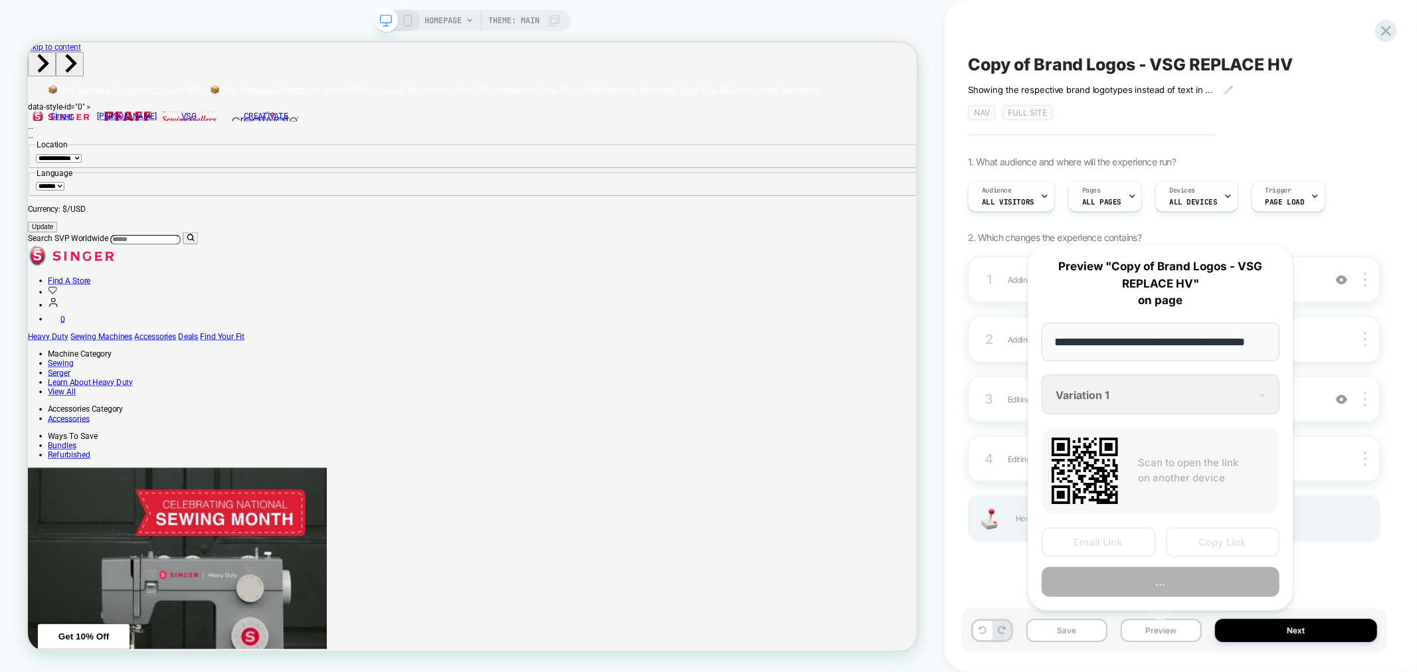
scroll to position [0, 23]
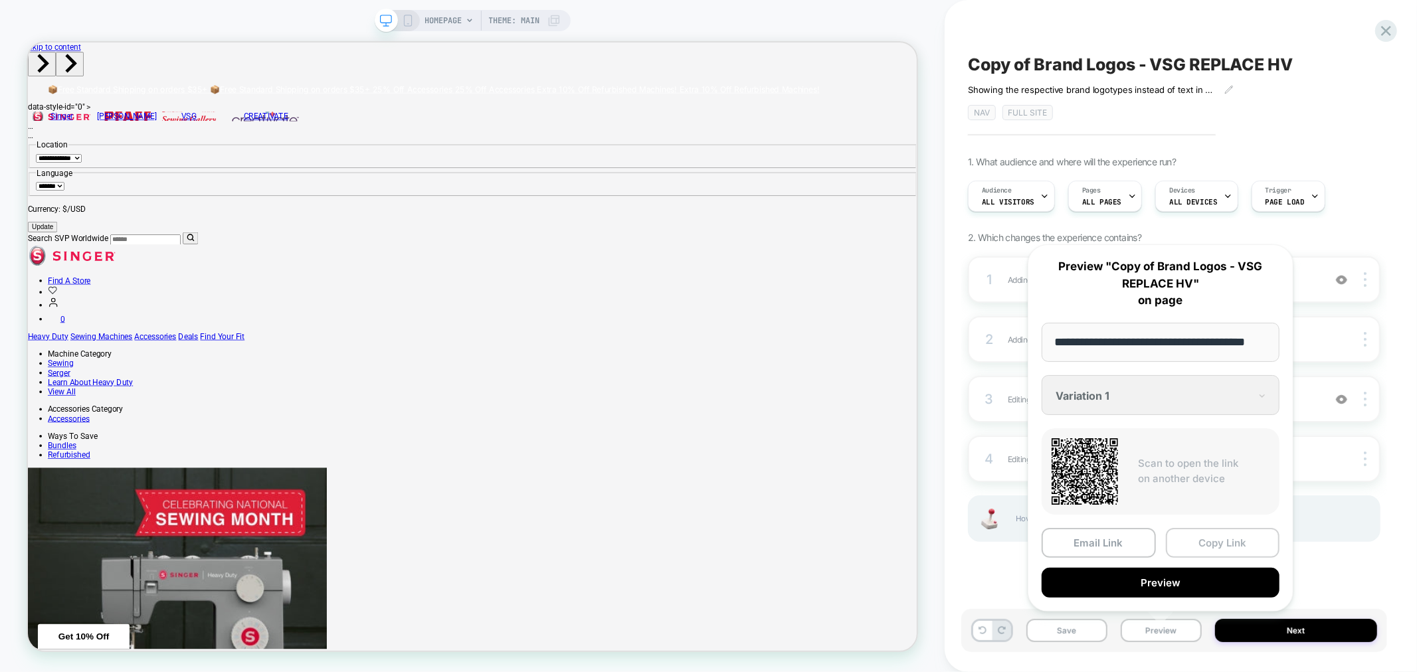
click at [1209, 533] on button "Copy Link" at bounding box center [1223, 543] width 114 height 30
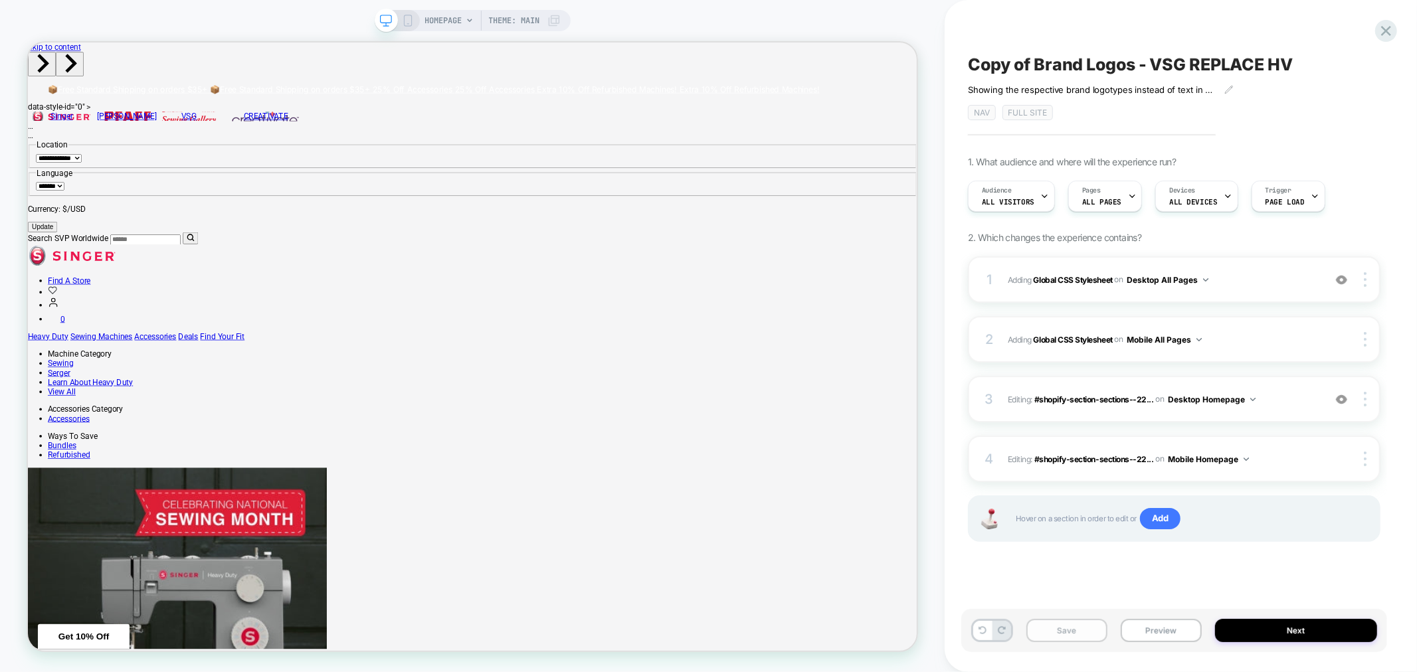
click at [1043, 636] on button "Save" at bounding box center [1066, 630] width 81 height 23
click at [1387, 35] on icon at bounding box center [1386, 31] width 18 height 18
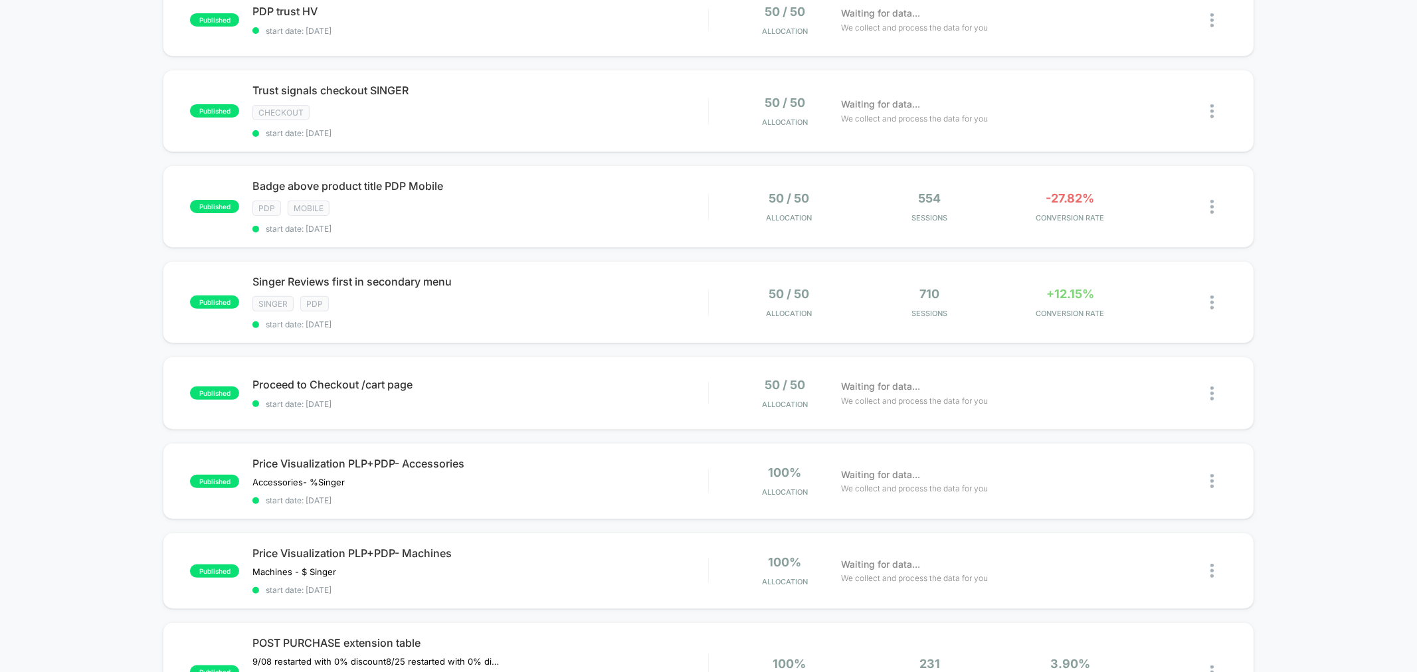
scroll to position [250, 0]
click at [555, 505] on div "published Price Visualization PLP+PDP- Accessories Accessories- % Singer ﻿ Clic…" at bounding box center [708, 478] width 1090 height 76
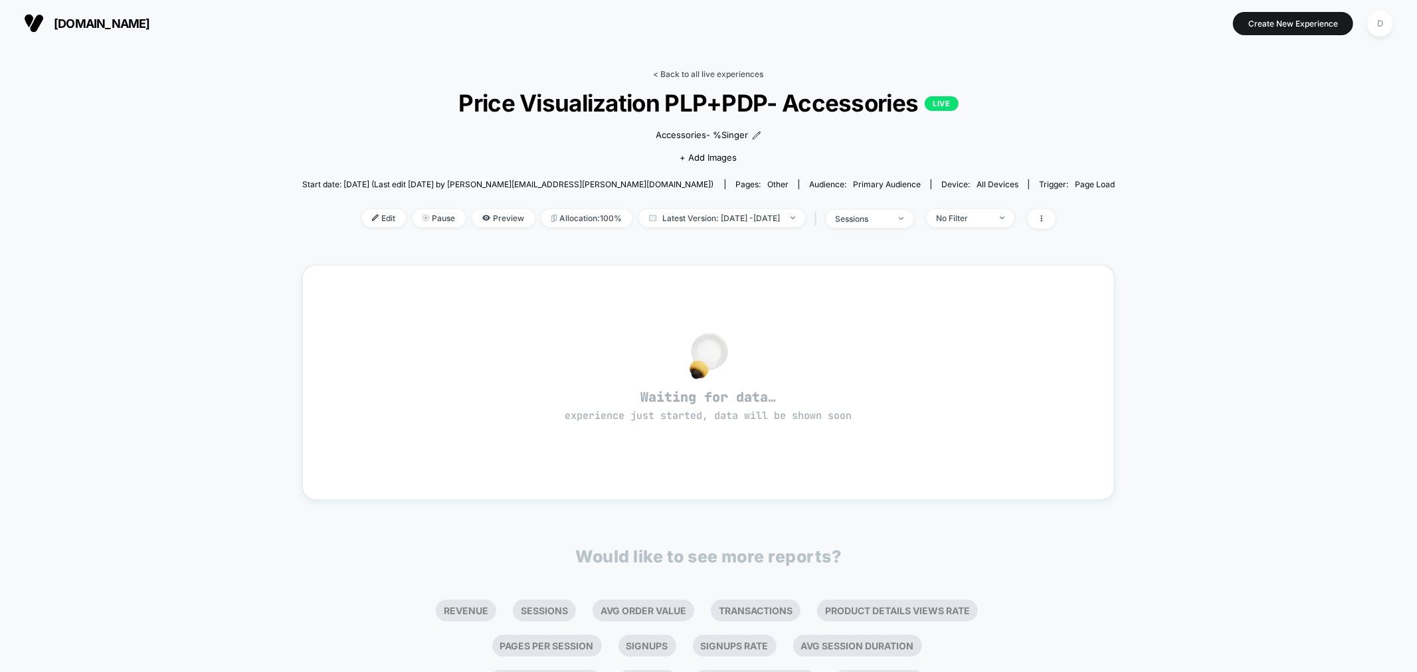
click at [675, 69] on link "< Back to all live experiences" at bounding box center [708, 74] width 110 height 10
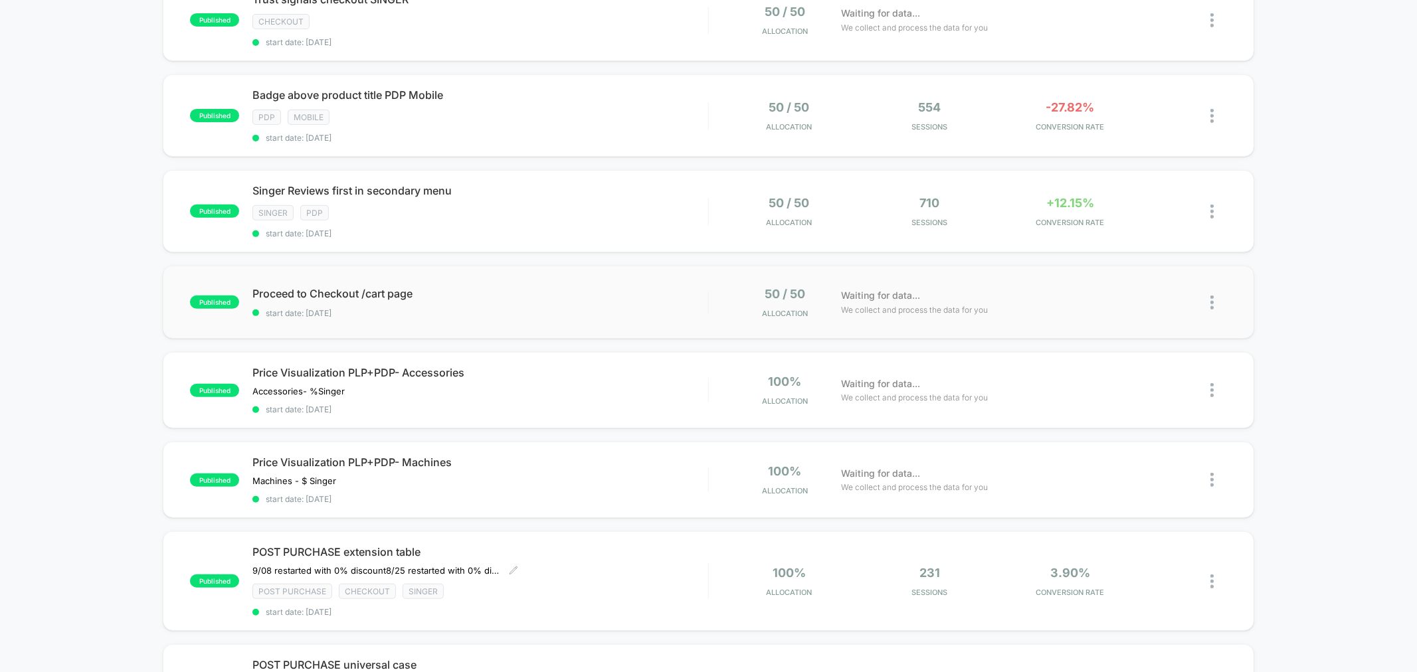
scroll to position [352, 0]
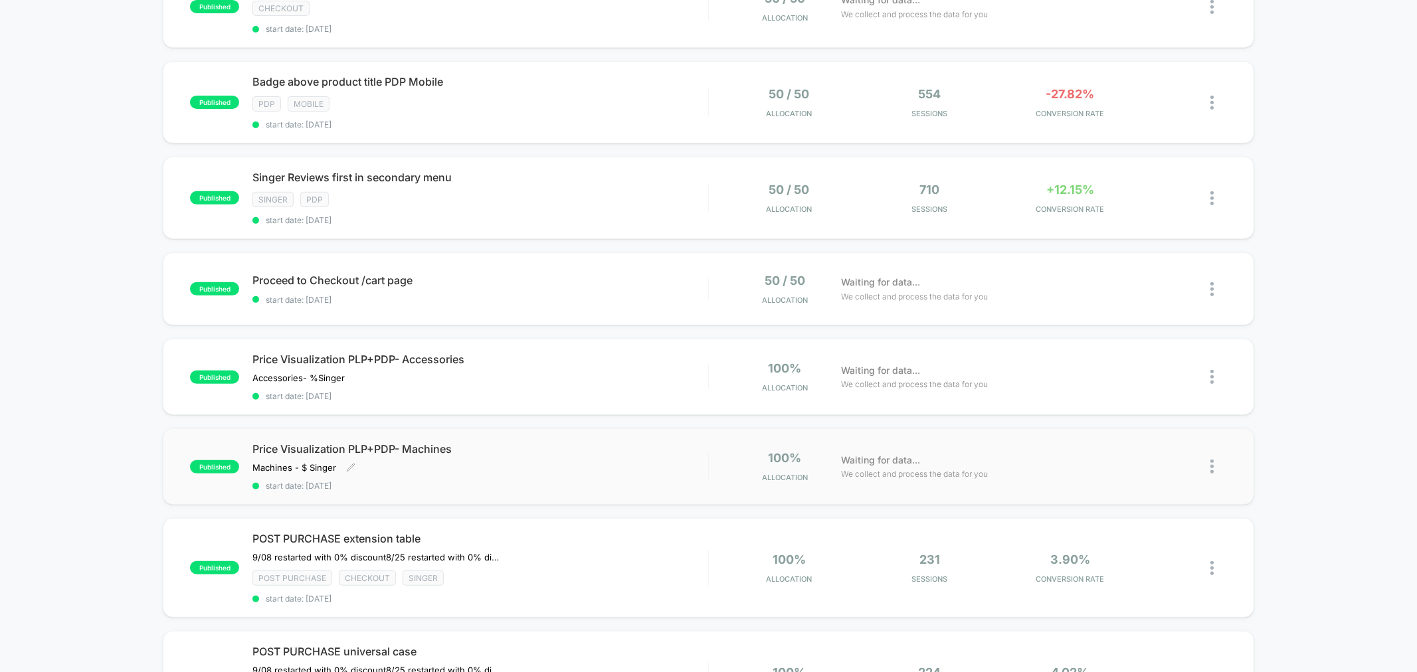
click at [529, 470] on div "Price Visualization PLP+PDP- Machines Machines - $ Singer﻿ Click to edit experi…" at bounding box center [479, 466] width 455 height 48
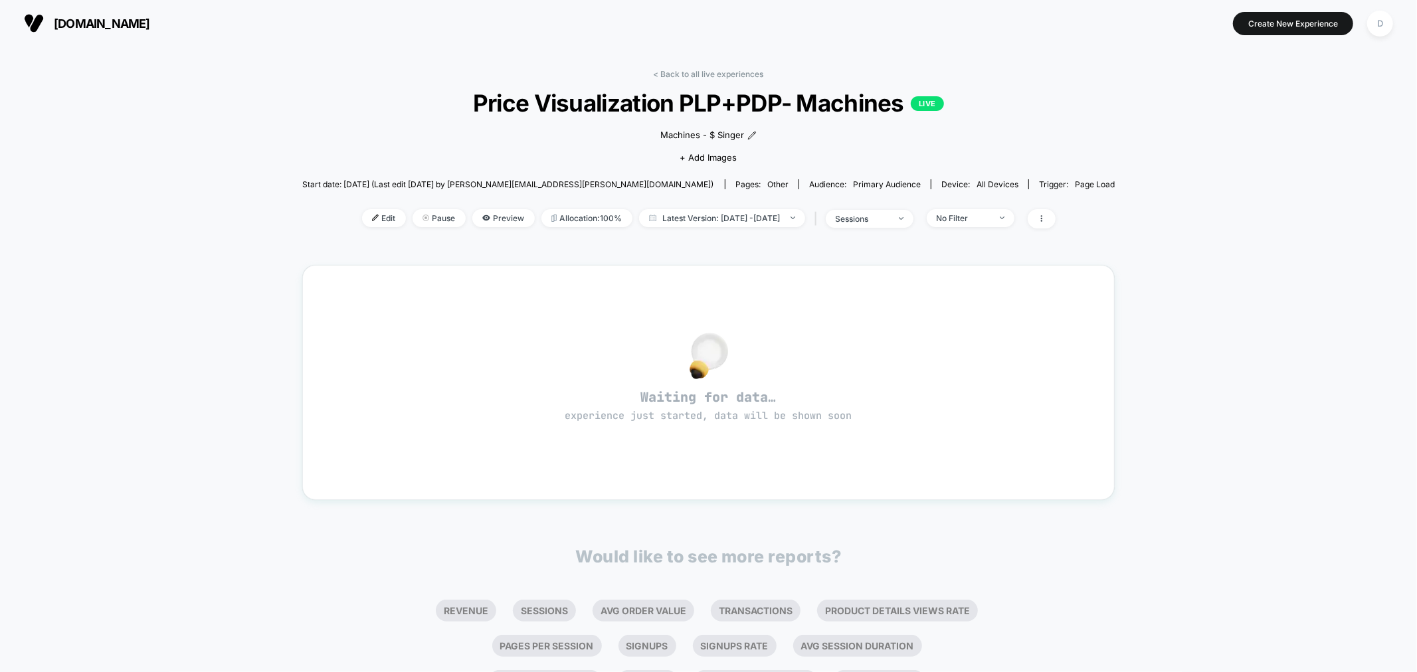
click at [351, 610] on div "< Back to all live experiences Price Visualization PLP+PDP- Machines LIVE Machi…" at bounding box center [708, 397] width 813 height 674
click at [316, 640] on div "< Back to all live experiences Price Visualization PLP+PDP- Machines LIVE Machi…" at bounding box center [708, 409] width 1417 height 727
